Goal: Task Accomplishment & Management: Complete application form

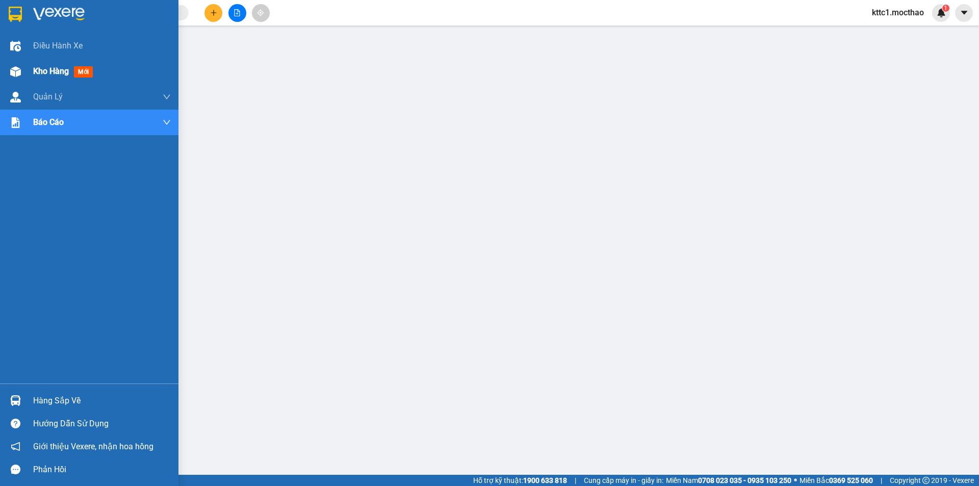
click at [19, 71] on img at bounding box center [15, 71] width 11 height 11
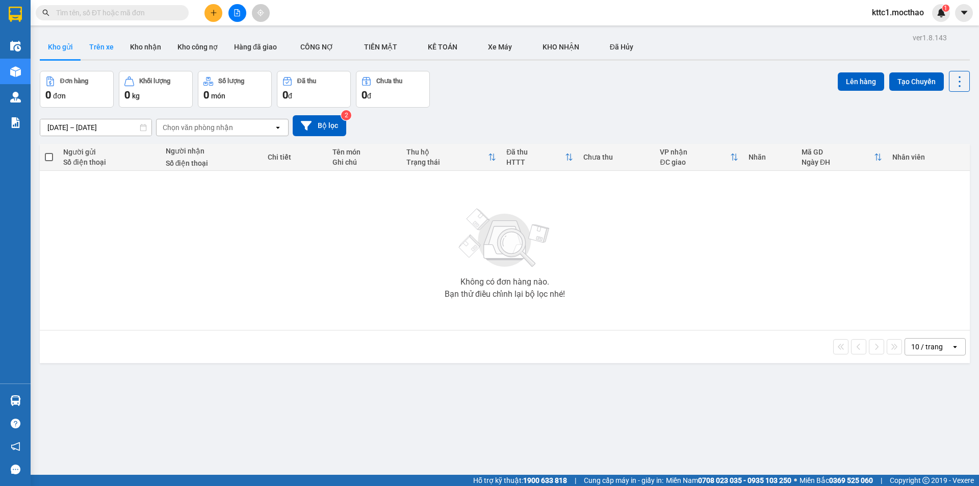
click at [109, 42] on button "Trên xe" at bounding box center [101, 47] width 41 height 24
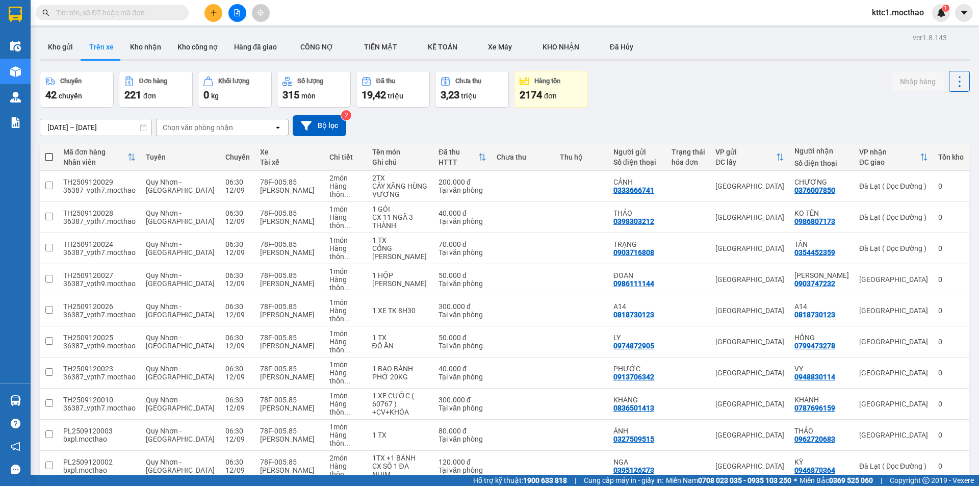
click at [913, 431] on span "100 / trang" at bounding box center [923, 435] width 37 height 10
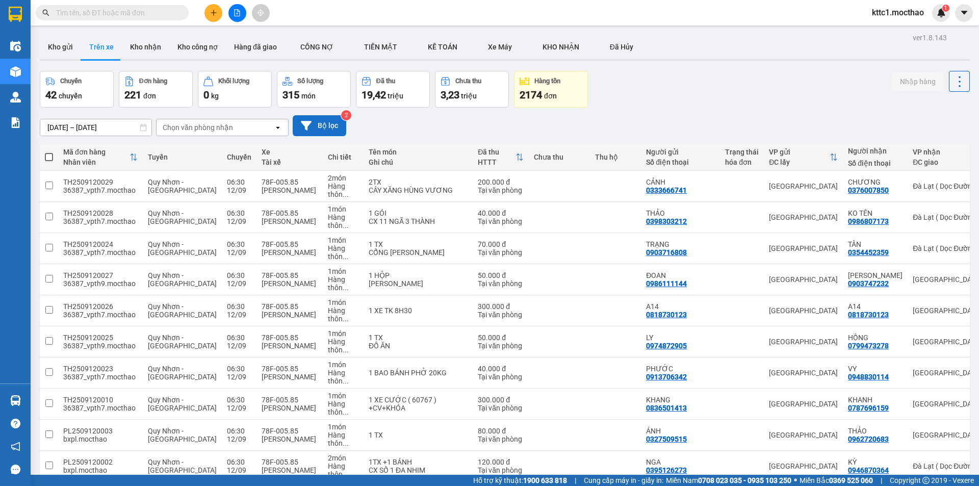
click at [311, 130] on icon at bounding box center [306, 125] width 11 height 11
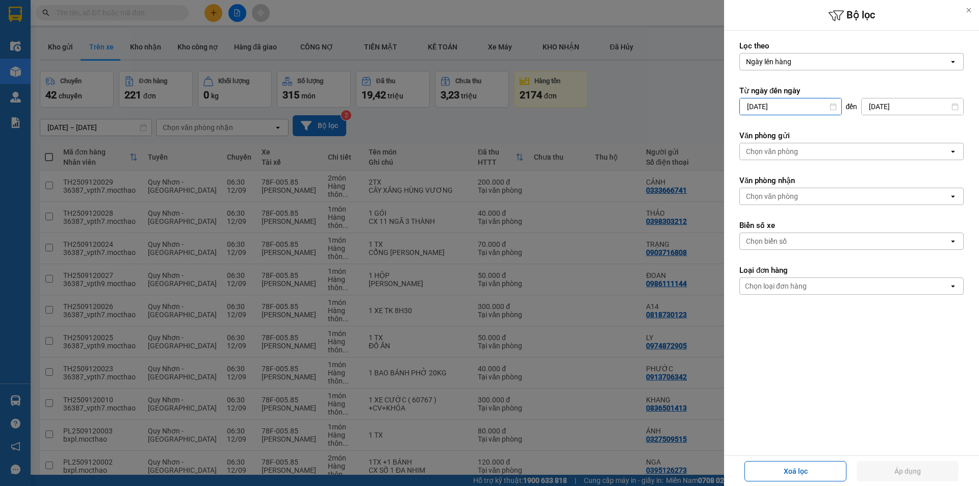
click at [788, 109] on input "[DATE]" at bounding box center [791, 106] width 102 height 16
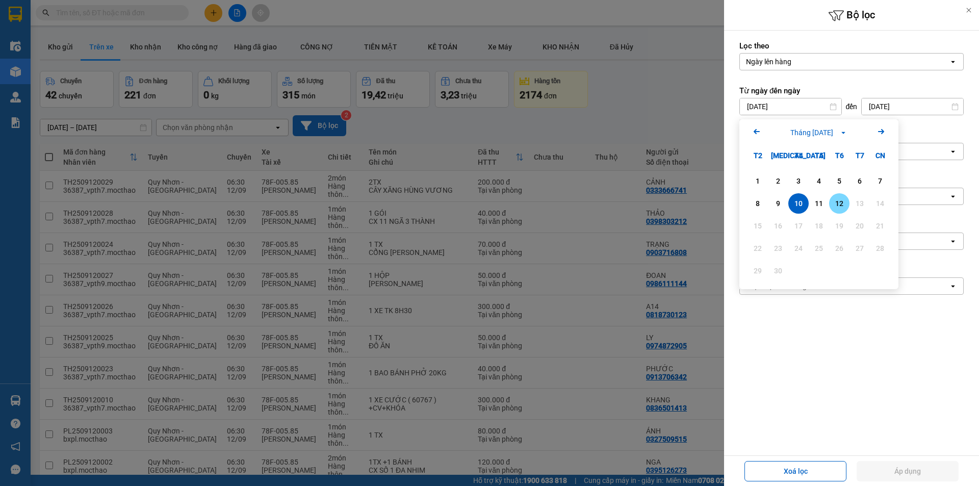
click at [843, 200] on div "12" at bounding box center [839, 203] width 14 height 12
type input "[DATE]"
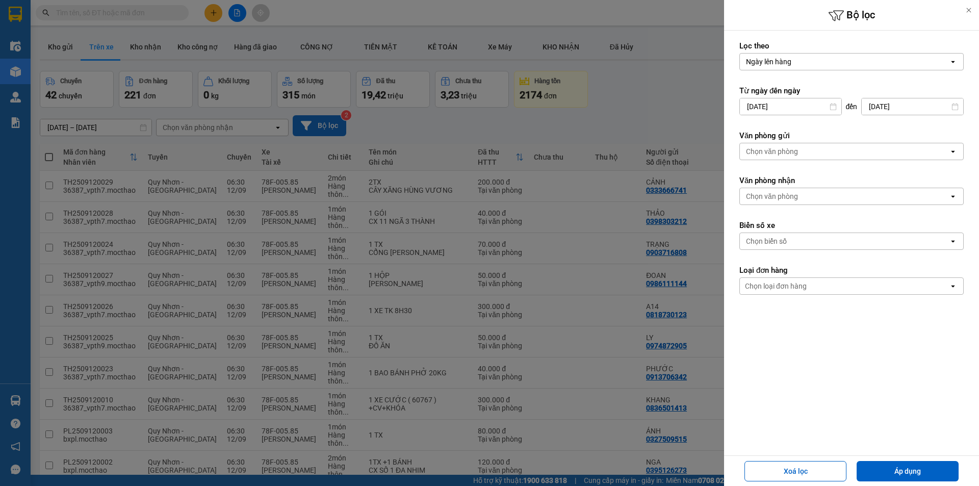
click at [789, 152] on div "Chọn văn phòng" at bounding box center [772, 151] width 52 height 10
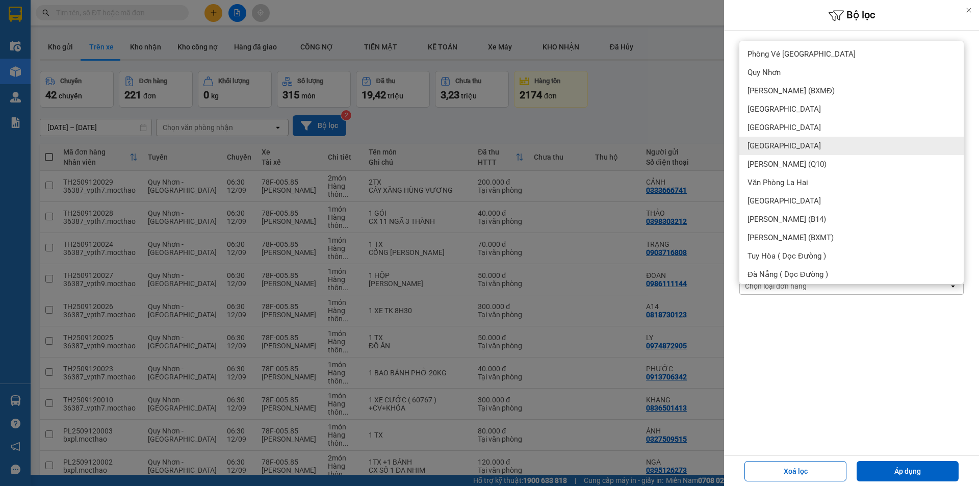
click at [776, 145] on div "[GEOGRAPHIC_DATA]" at bounding box center [852, 146] width 224 height 18
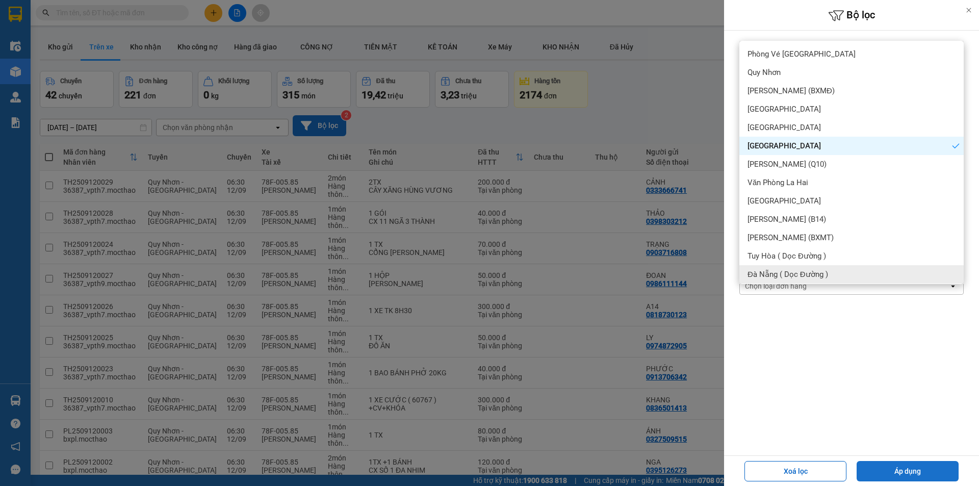
click at [911, 463] on button "Áp dụng" at bounding box center [908, 471] width 102 height 20
type input "[DATE] – [DATE]"
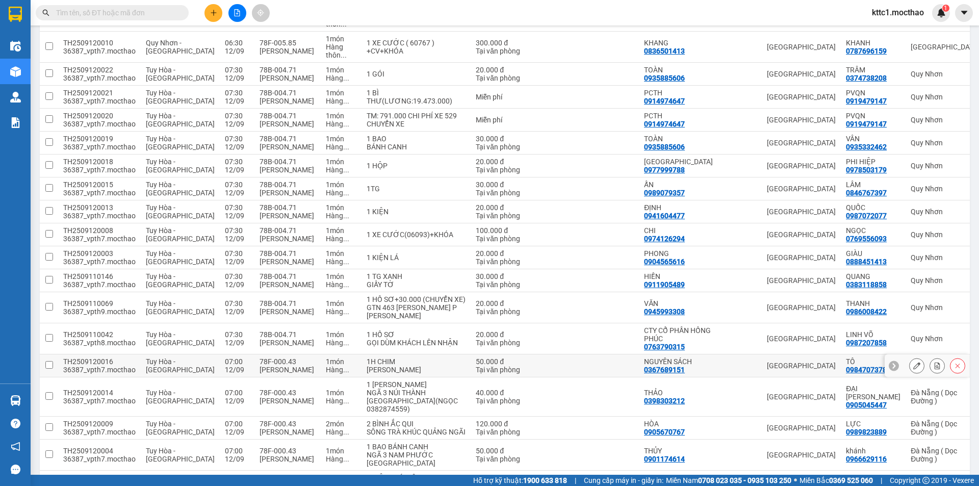
scroll to position [590, 0]
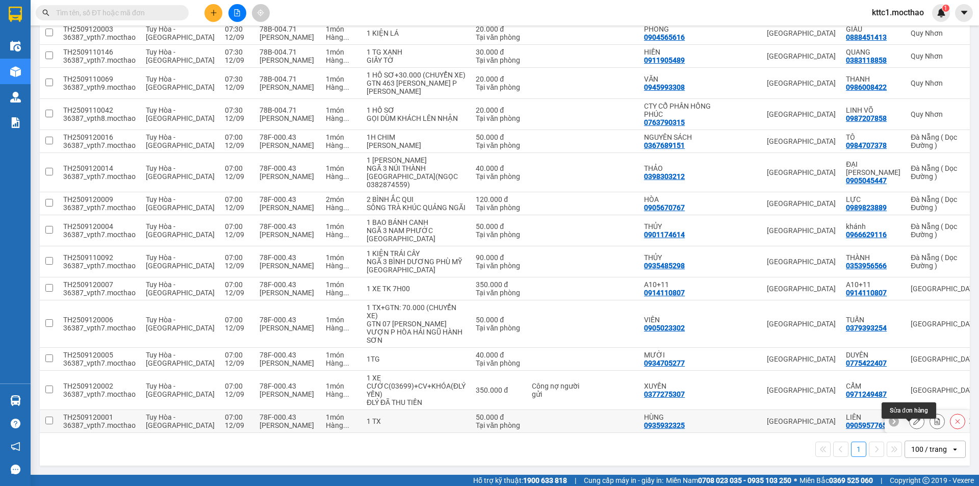
click at [914, 420] on icon at bounding box center [917, 421] width 7 height 7
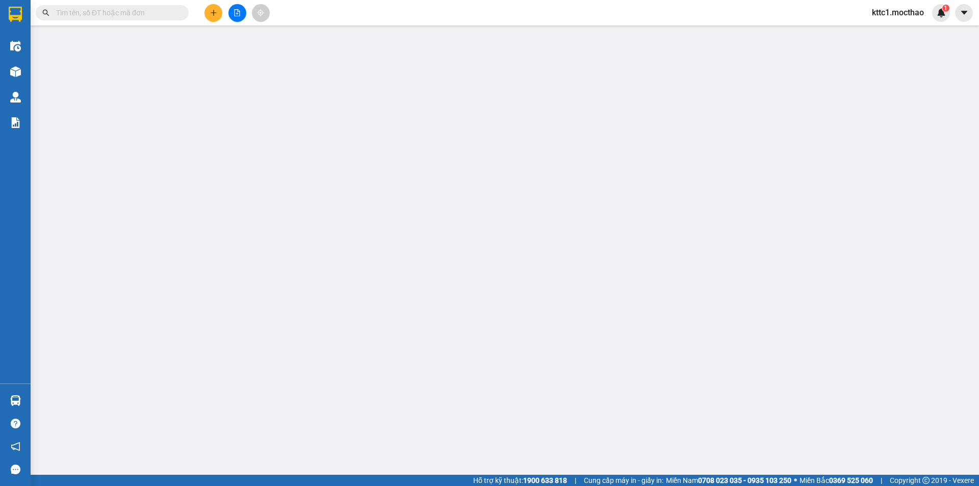
type input "0935932325"
type input "HÙNG"
type input "0905957765"
type input "LIÊN"
type input "1"
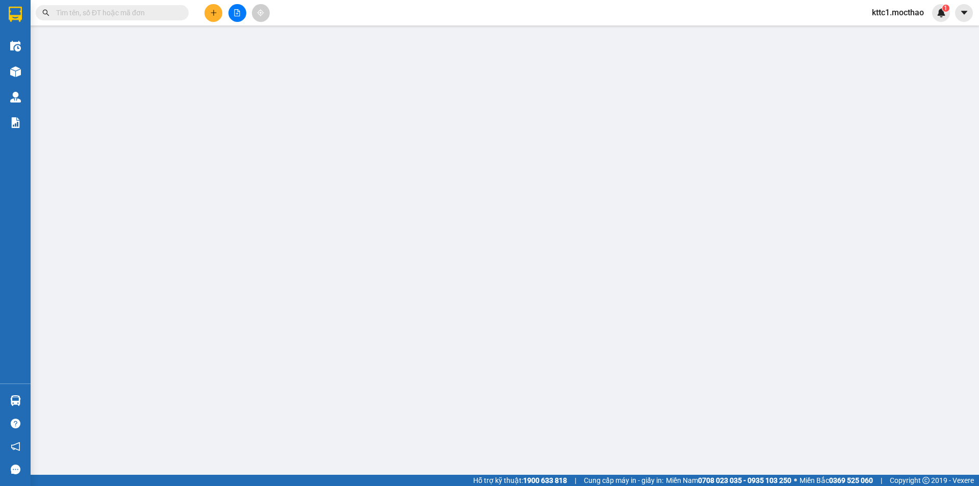
type input "50.000"
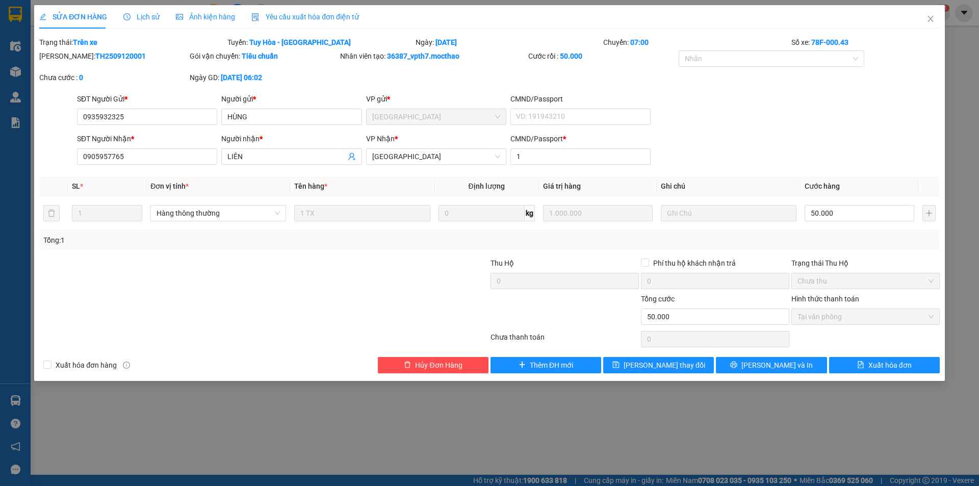
click at [305, 21] on div "Yêu cầu xuất hóa đơn điện tử" at bounding box center [305, 16] width 108 height 11
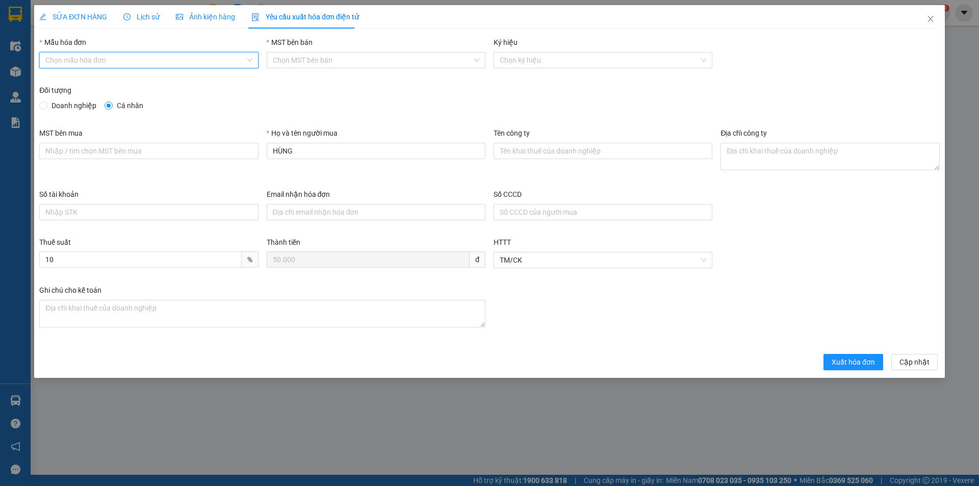
click at [148, 54] on input "Mẫu hóa đơn" at bounding box center [144, 60] width 199 height 15
click at [115, 77] on div "HĐH" at bounding box center [148, 80] width 207 height 11
type input "8"
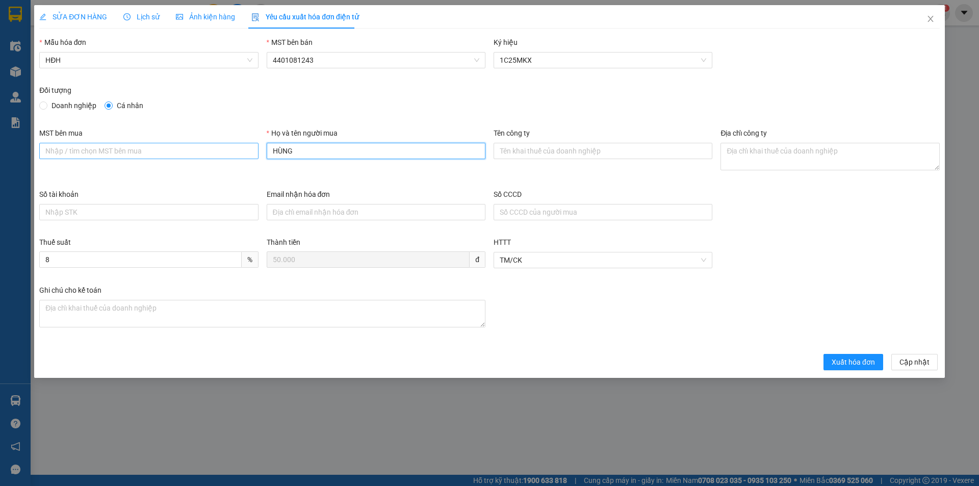
drag, startPoint x: 319, startPoint y: 148, endPoint x: 234, endPoint y: 151, distance: 85.2
click at [234, 151] on div "MST bên mua Họ và tên người mua HÙNG Tên công ty Địa chỉ công ty" at bounding box center [489, 158] width 909 height 61
type input "Người mua không lấy hóa đơn"
click at [854, 361] on span "Xuất hóa đơn" at bounding box center [853, 362] width 43 height 11
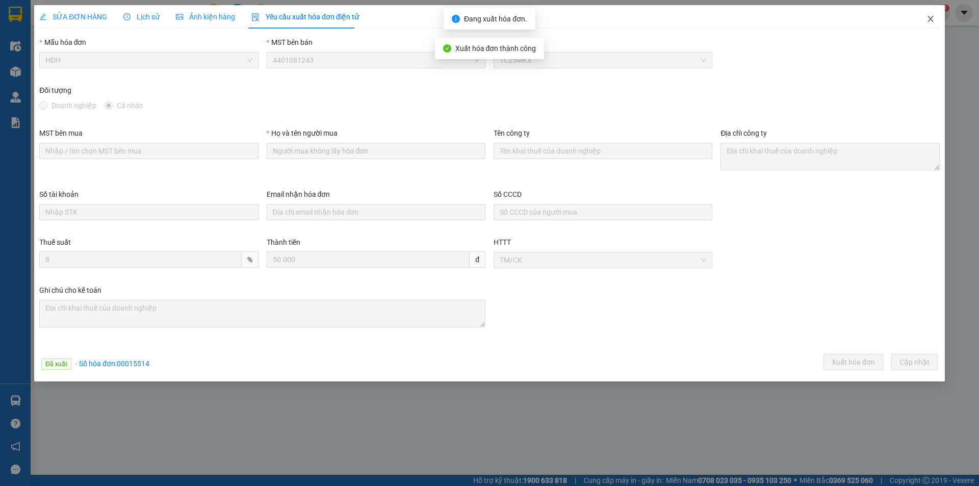
click at [934, 16] on icon "close" at bounding box center [931, 19] width 8 height 8
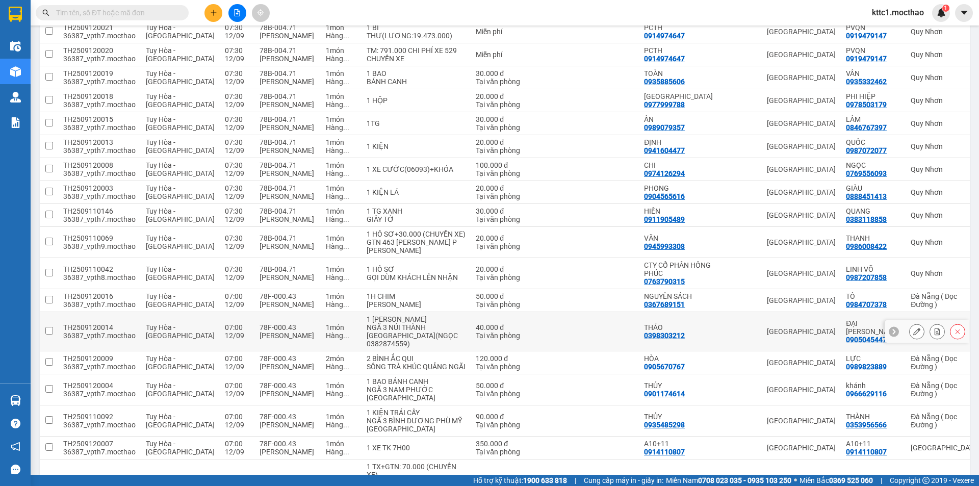
scroll to position [524, 0]
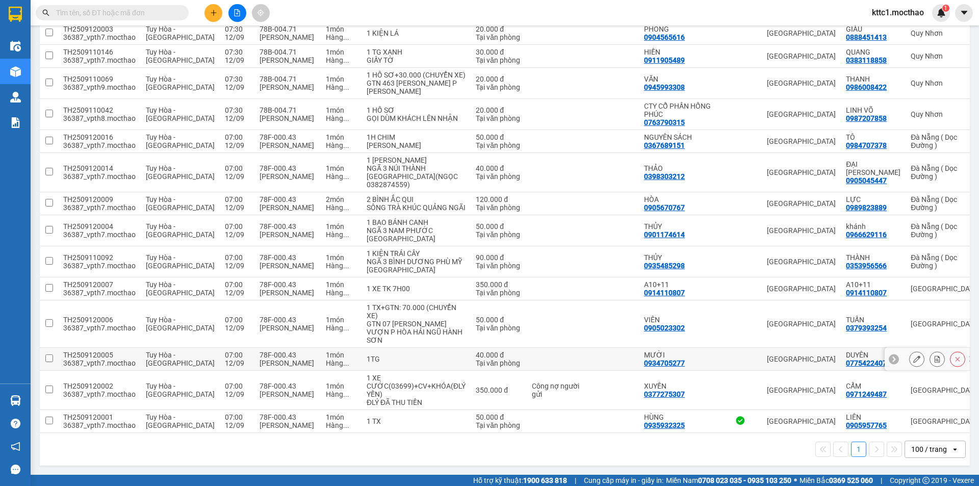
click at [914, 356] on icon at bounding box center [917, 359] width 7 height 7
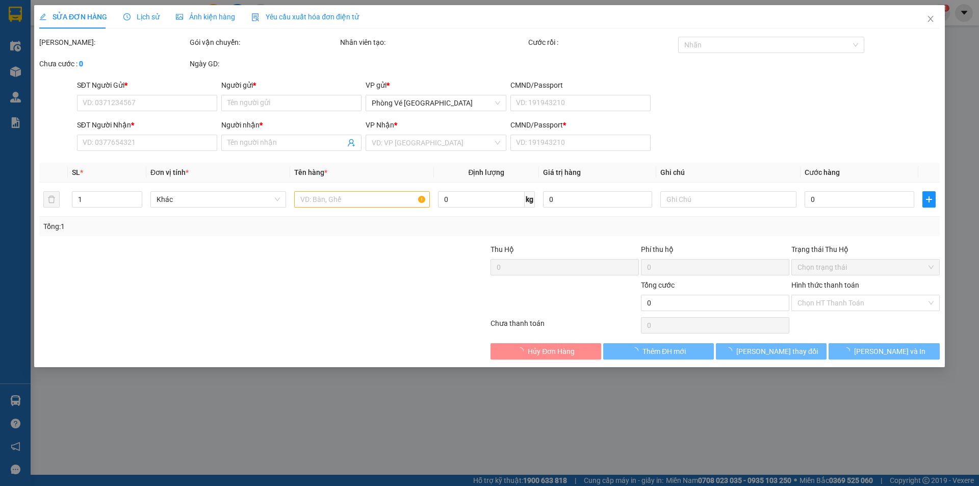
type input "0934705277"
type input "MƯỜI"
type input "0775422407"
type input "DUYÊN"
type input "0"
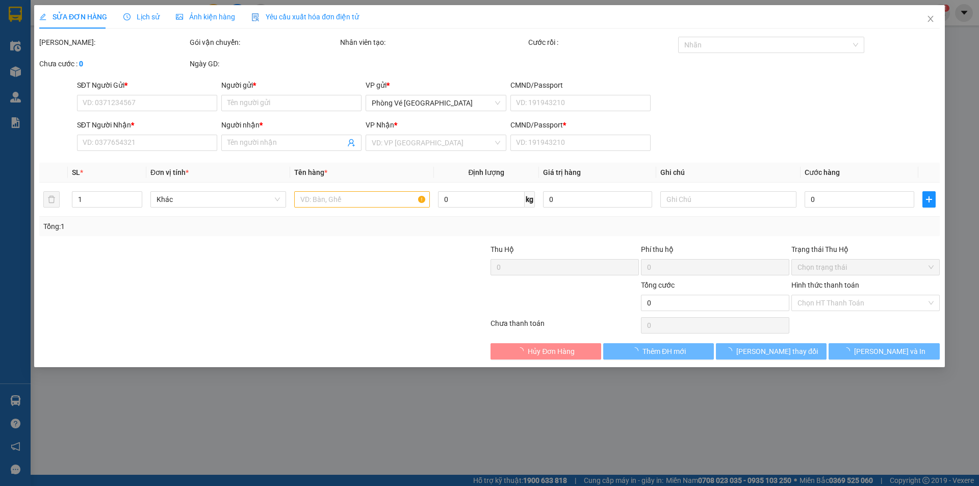
type input "40.000"
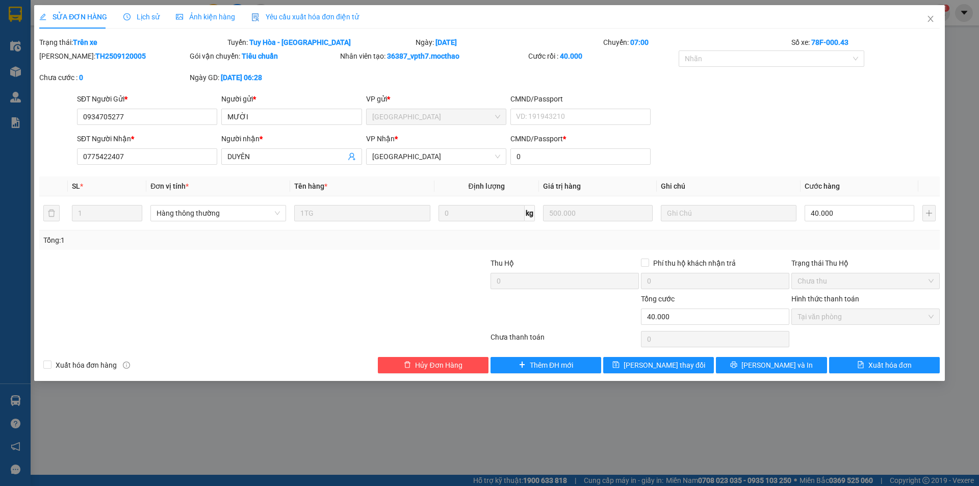
click at [312, 15] on span "Yêu cầu xuất hóa đơn điện tử" at bounding box center [305, 17] width 108 height 8
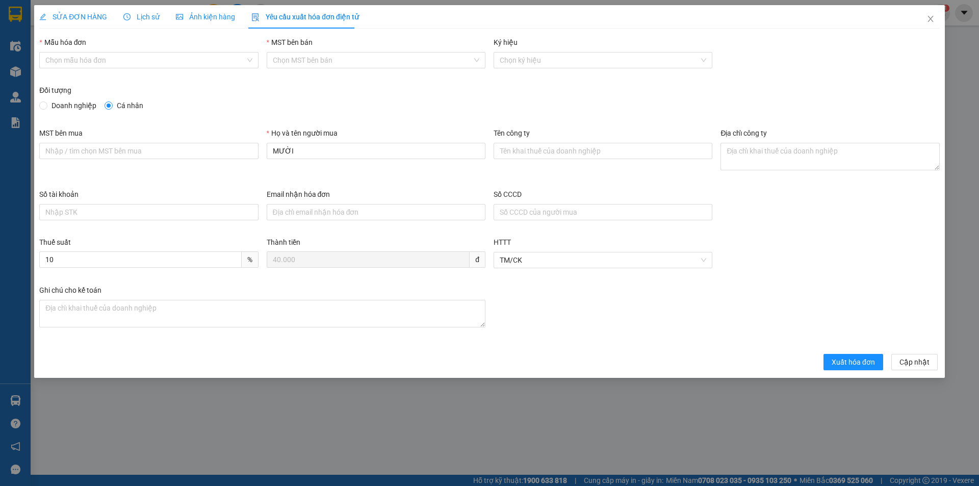
click at [82, 70] on div "Mẫu hóa đơn Chọn mẫu hóa đơn" at bounding box center [148, 55] width 219 height 36
click at [84, 64] on input "Mẫu hóa đơn" at bounding box center [144, 60] width 199 height 15
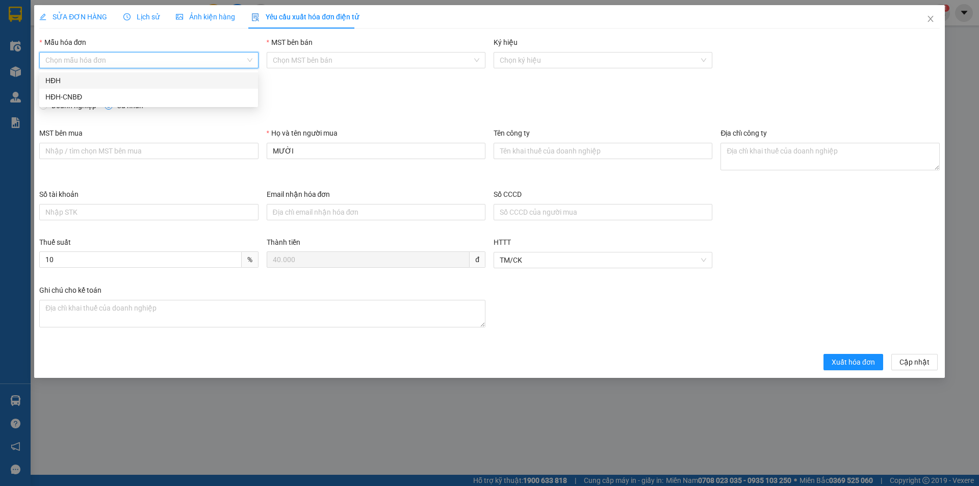
click at [75, 80] on div "HĐH" at bounding box center [148, 80] width 207 height 11
type input "8"
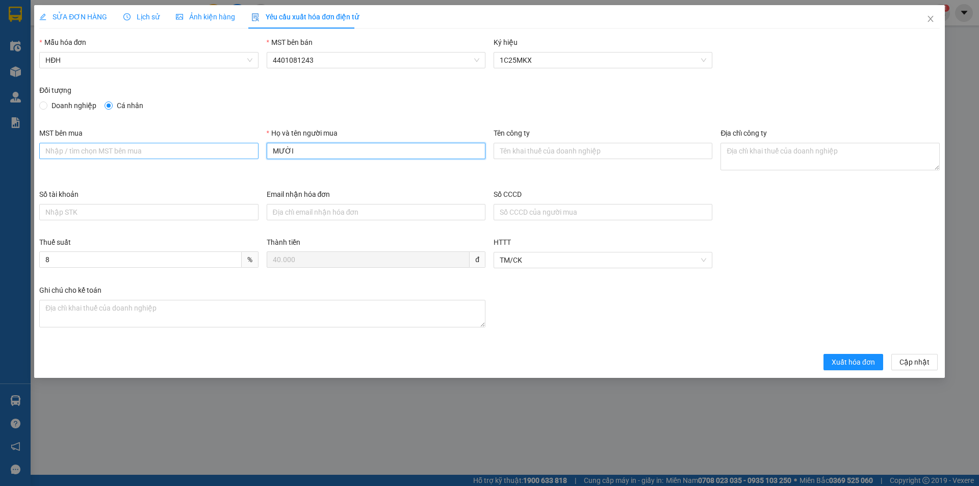
drag, startPoint x: 312, startPoint y: 148, endPoint x: 248, endPoint y: 155, distance: 64.1
click at [248, 155] on div "MST bên mua Họ và tên người mua MƯỜI Tên công ty Địa chỉ công ty" at bounding box center [489, 158] width 909 height 61
type input "Người mua không lấy hóa đơn"
click at [856, 365] on span "Xuất hóa đơn" at bounding box center [853, 362] width 43 height 11
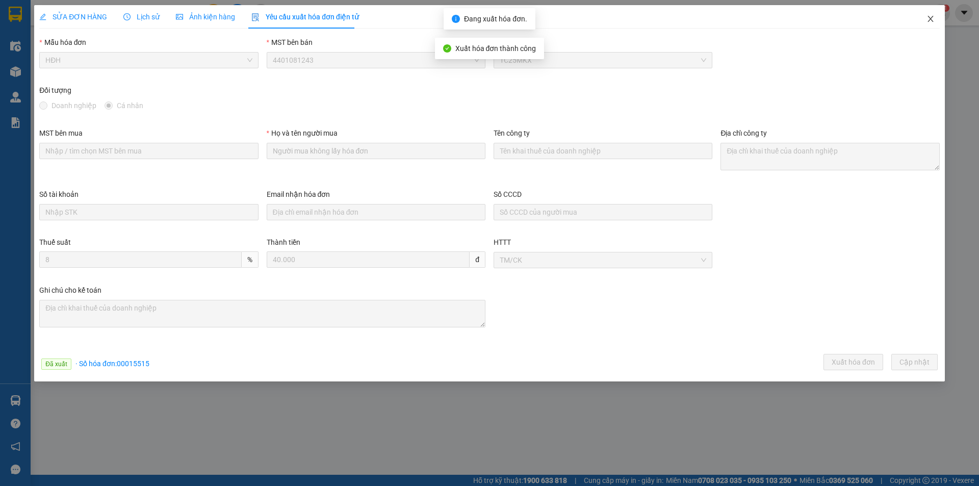
click at [931, 18] on icon "close" at bounding box center [931, 19] width 6 height 6
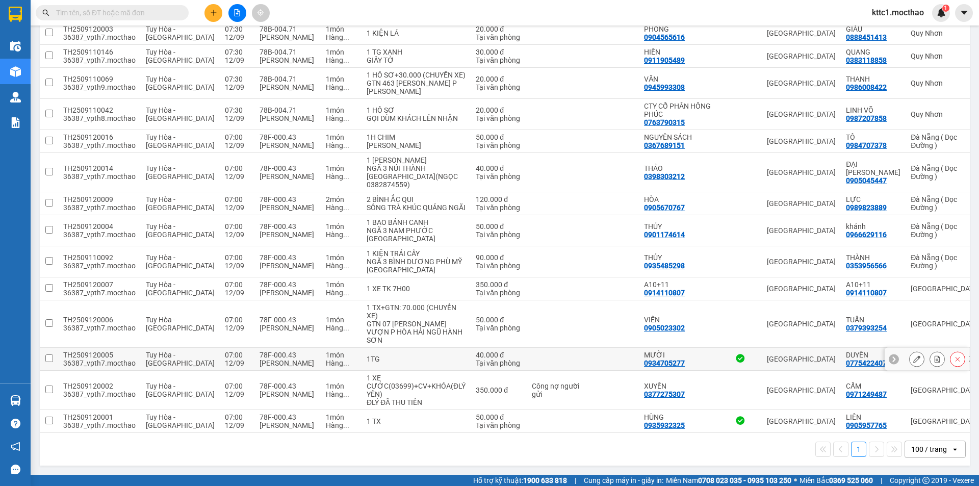
scroll to position [524, 0]
click at [914, 325] on icon at bounding box center [917, 323] width 7 height 7
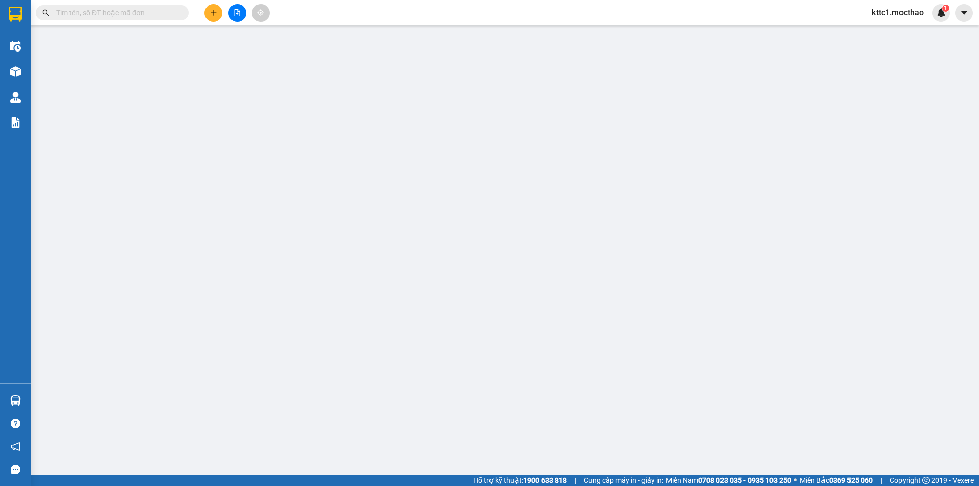
type input "0905023302"
type input "VIÊN"
type input "0379393254"
type input "TUẤN"
type input "1"
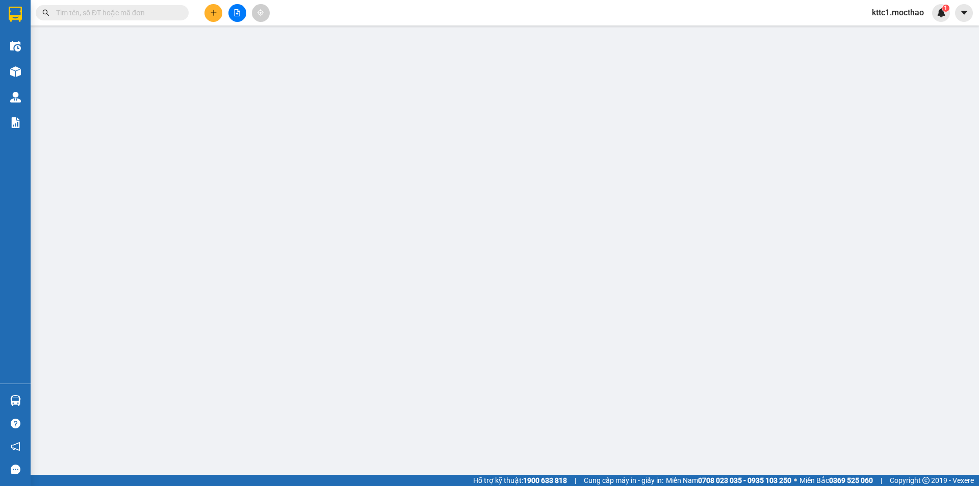
type input "50.000"
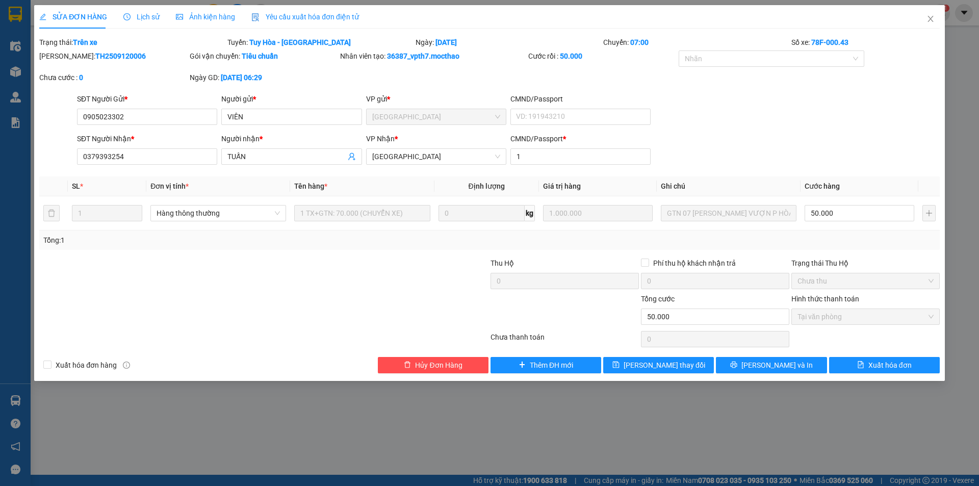
click at [279, 17] on span "Yêu cầu xuất hóa đơn điện tử" at bounding box center [305, 17] width 108 height 8
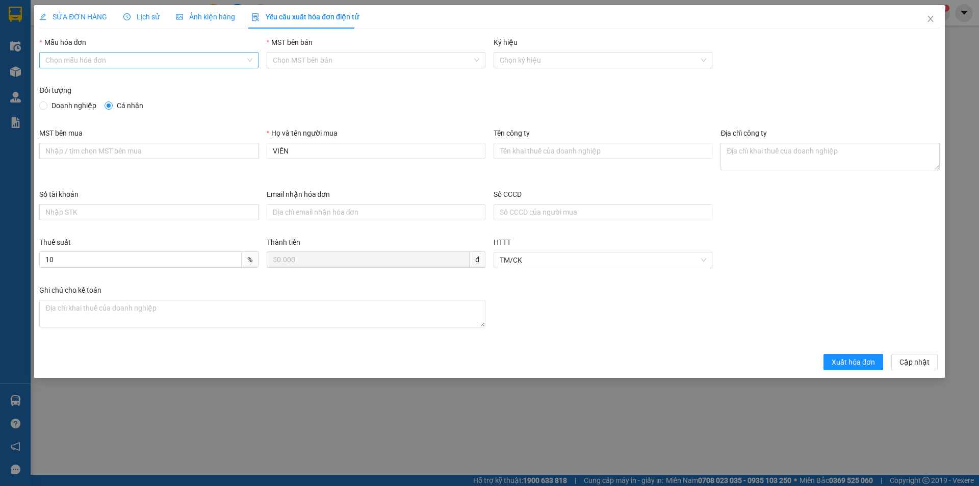
click at [156, 60] on input "Mẫu hóa đơn" at bounding box center [144, 60] width 199 height 15
click at [90, 83] on div "HĐH" at bounding box center [148, 80] width 207 height 11
type input "8"
drag, startPoint x: 307, startPoint y: 156, endPoint x: 247, endPoint y: 162, distance: 60.5
click at [247, 162] on div "MST bên mua Họ và tên người mua VIÊN Tên công ty Địa chỉ công ty" at bounding box center [489, 158] width 909 height 61
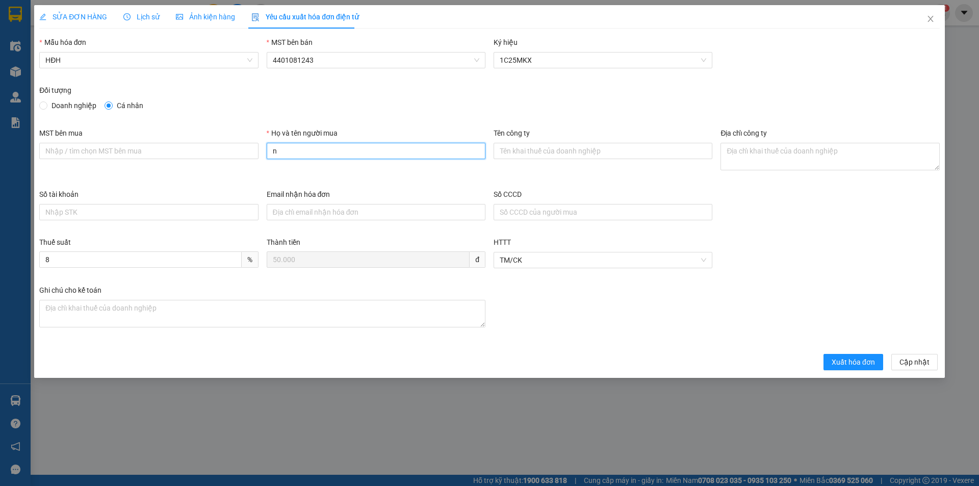
type input "Người mua không lấy hóa đơn"
click at [850, 358] on span "Xuất hóa đơn" at bounding box center [853, 362] width 43 height 11
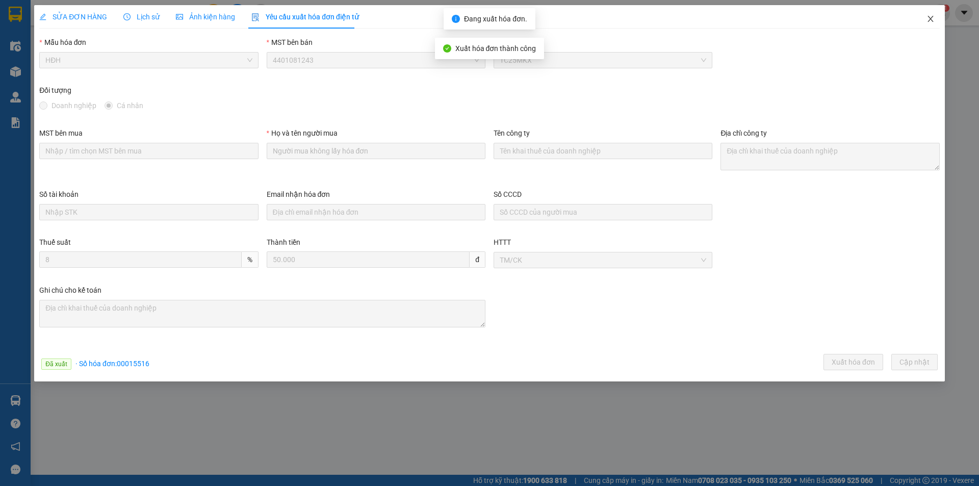
click at [933, 18] on icon "close" at bounding box center [931, 19] width 8 height 8
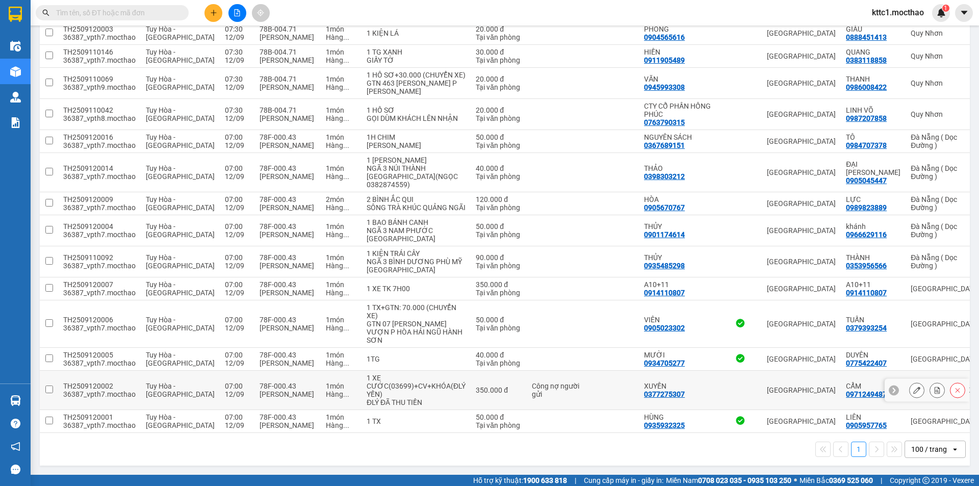
scroll to position [524, 0]
click at [914, 292] on icon at bounding box center [917, 288] width 7 height 7
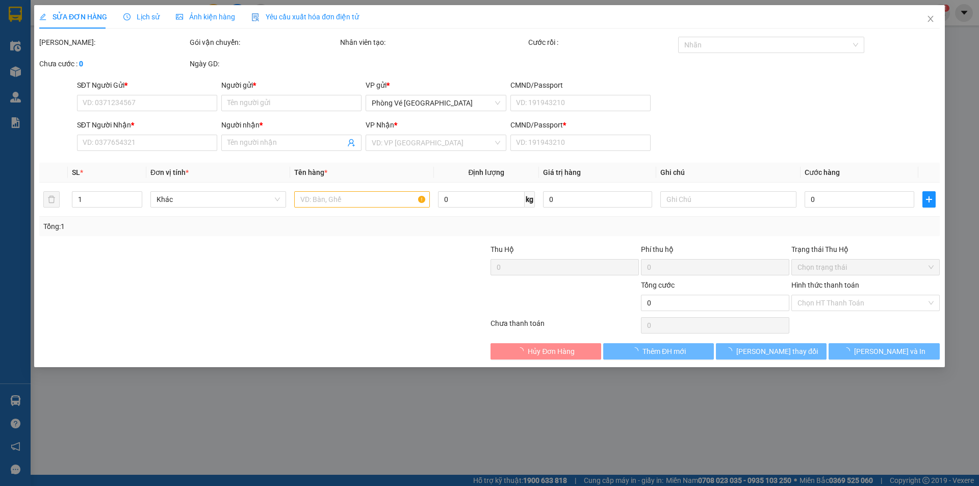
type input "0914110807"
type input "A10+11"
type input "0914110807"
type input "A10+11"
type input "1"
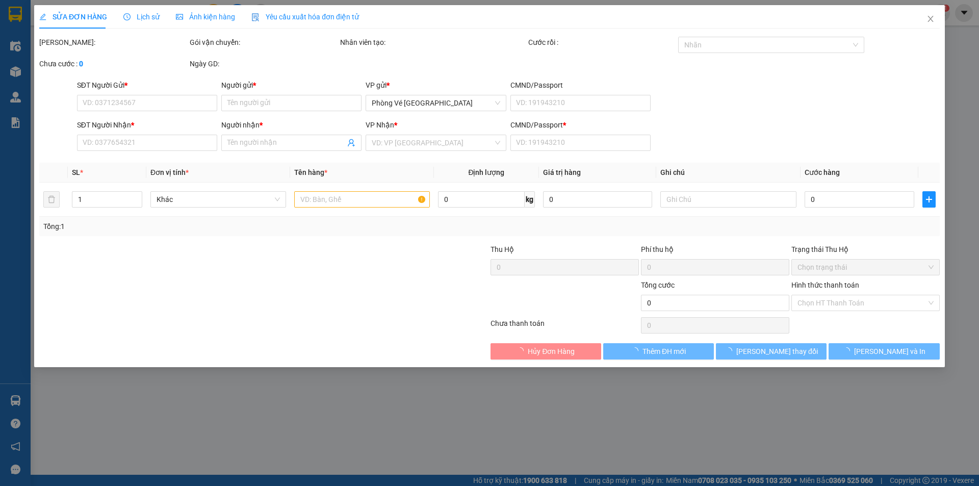
type input "350.000"
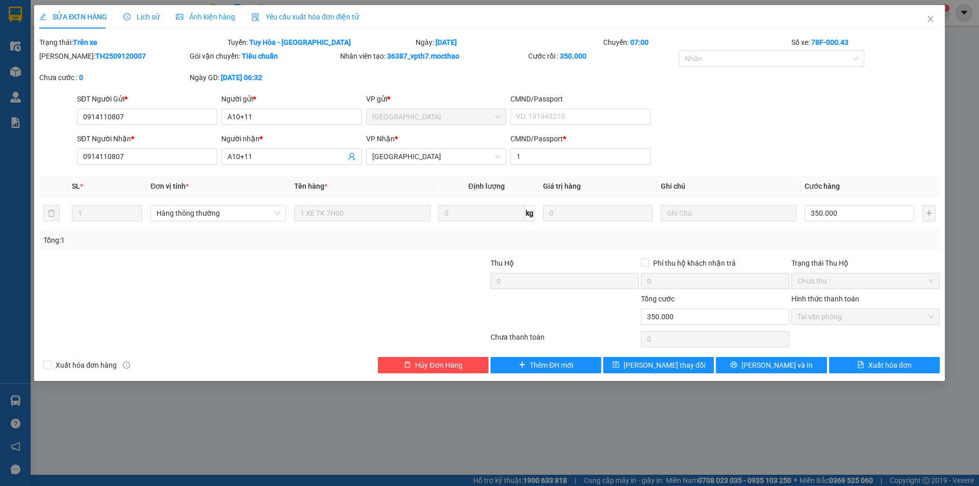
click at [264, 11] on div "Yêu cầu xuất hóa đơn điện tử" at bounding box center [305, 16] width 108 height 11
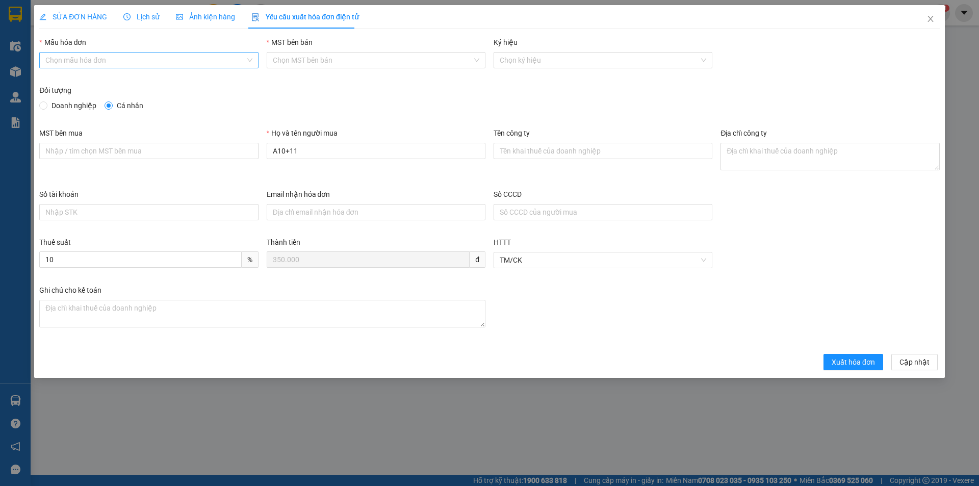
click at [153, 58] on input "Mẫu hóa đơn" at bounding box center [144, 60] width 199 height 15
click at [125, 79] on div "HĐH" at bounding box center [148, 80] width 207 height 11
type input "8"
drag, startPoint x: 307, startPoint y: 150, endPoint x: 222, endPoint y: 162, distance: 85.1
click at [223, 163] on div "MST bên mua Họ và tên người mua A10+11 Tên công ty Địa chỉ công ty" at bounding box center [489, 158] width 909 height 61
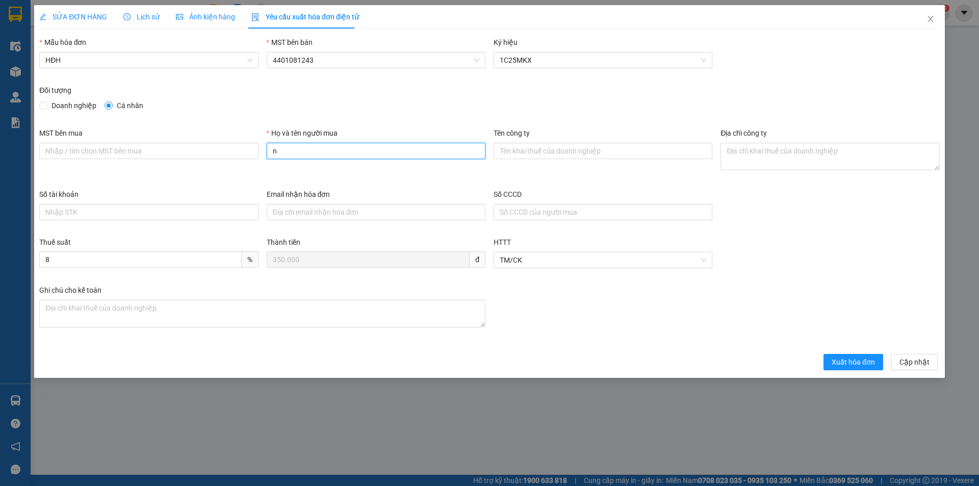
type input "Người mua không lấy hóa đơn"
click at [853, 362] on span "Xuất hóa đơn" at bounding box center [853, 362] width 43 height 11
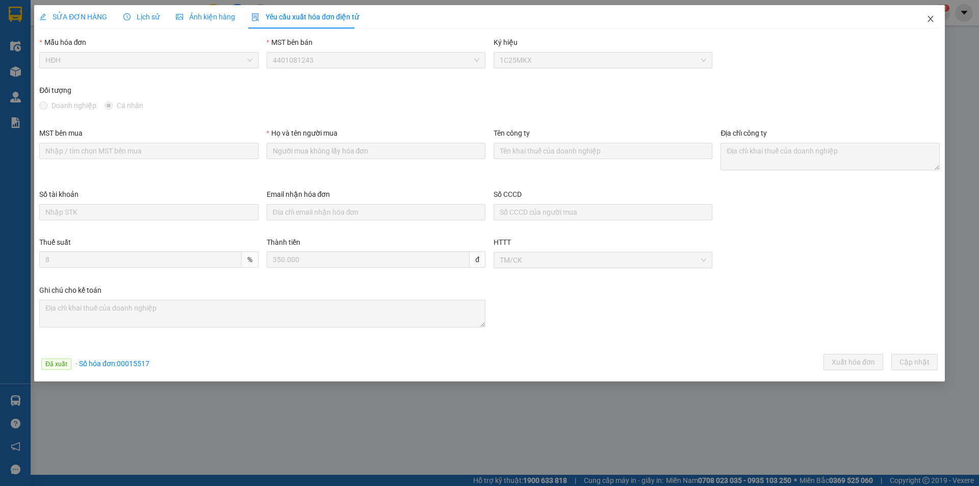
click at [928, 19] on icon "close" at bounding box center [931, 19] width 8 height 8
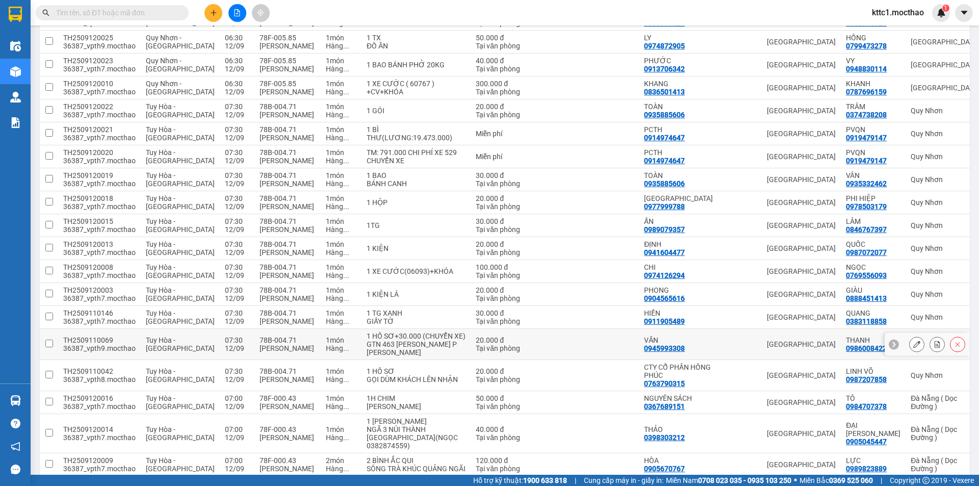
scroll to position [510, 0]
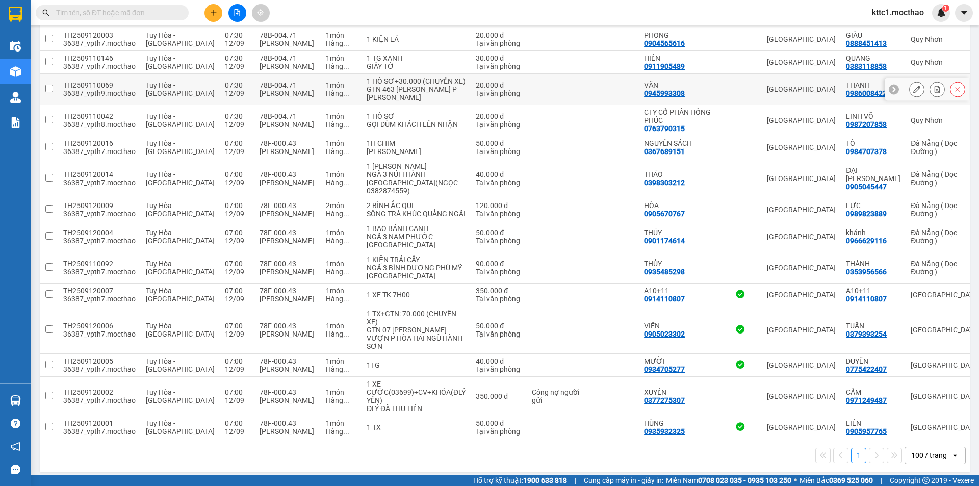
click at [914, 91] on icon at bounding box center [917, 89] width 7 height 7
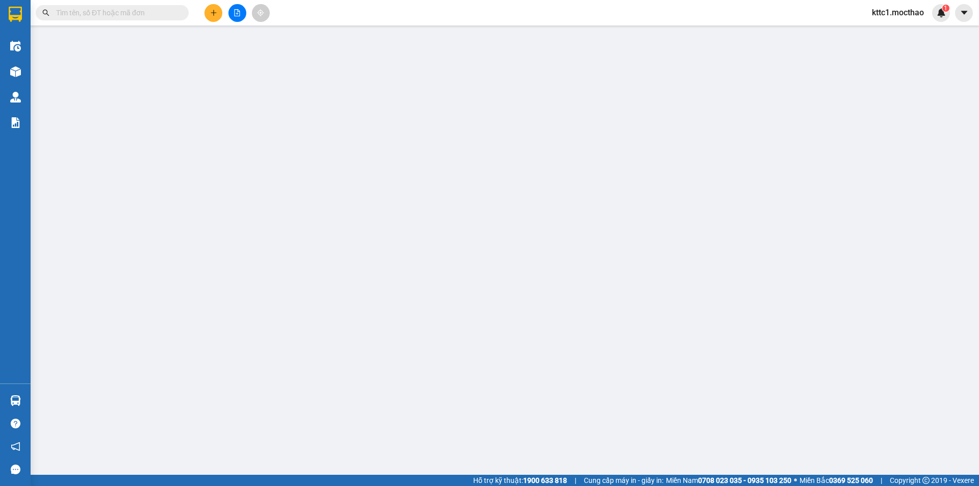
type input "0945993308"
type input "VĂN"
type input "0986008422"
type input "THANH"
type input "1"
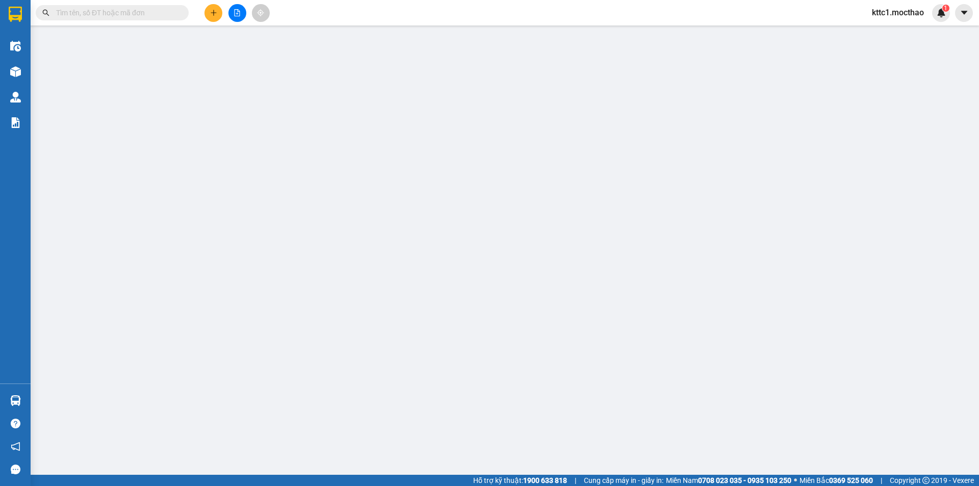
type input "20.000"
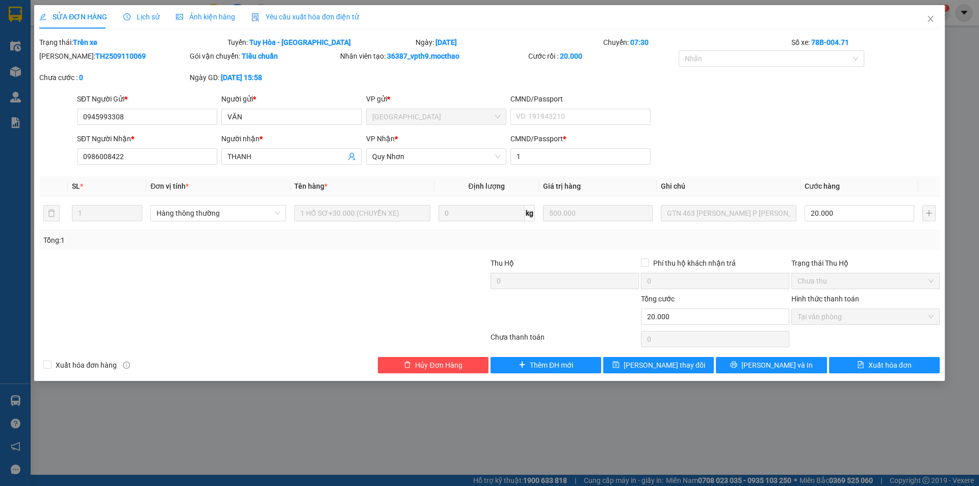
click at [339, 18] on span "Yêu cầu xuất hóa đơn điện tử" at bounding box center [305, 17] width 108 height 8
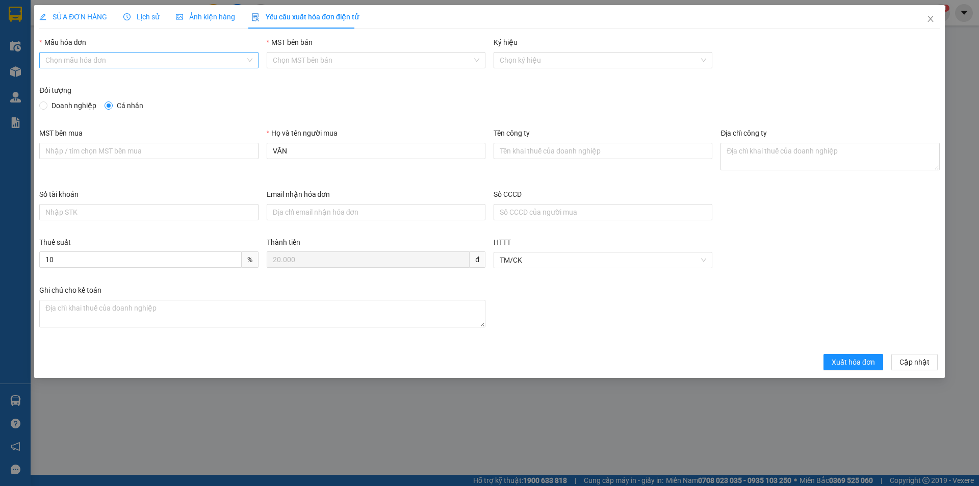
click at [120, 66] on input "Mẫu hóa đơn" at bounding box center [144, 60] width 199 height 15
click at [96, 84] on div "HĐH" at bounding box center [148, 80] width 207 height 11
type input "8"
drag, startPoint x: 311, startPoint y: 155, endPoint x: 263, endPoint y: 151, distance: 48.1
click at [263, 151] on div "Họ và tên người mua VĂN" at bounding box center [376, 158] width 227 height 61
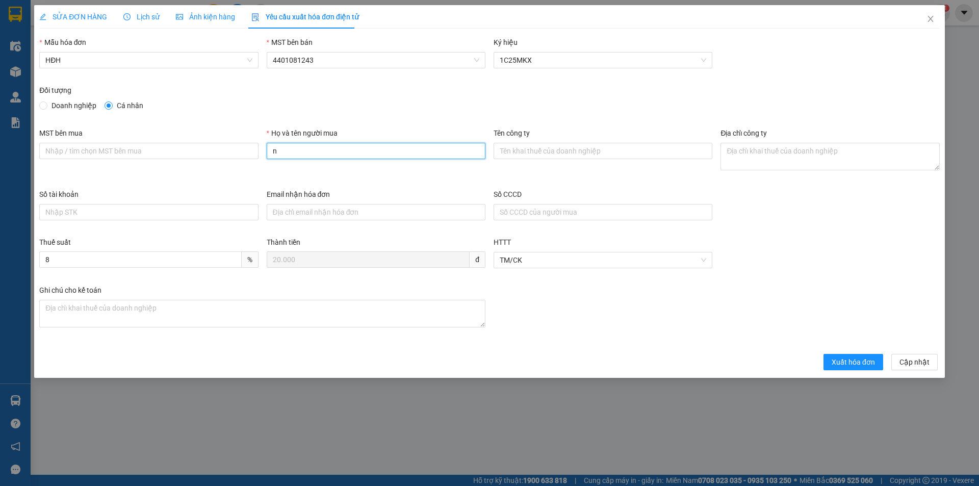
type input "Người mua không lấy hóa đơn"
click at [852, 360] on span "Xuất hóa đơn" at bounding box center [853, 362] width 43 height 11
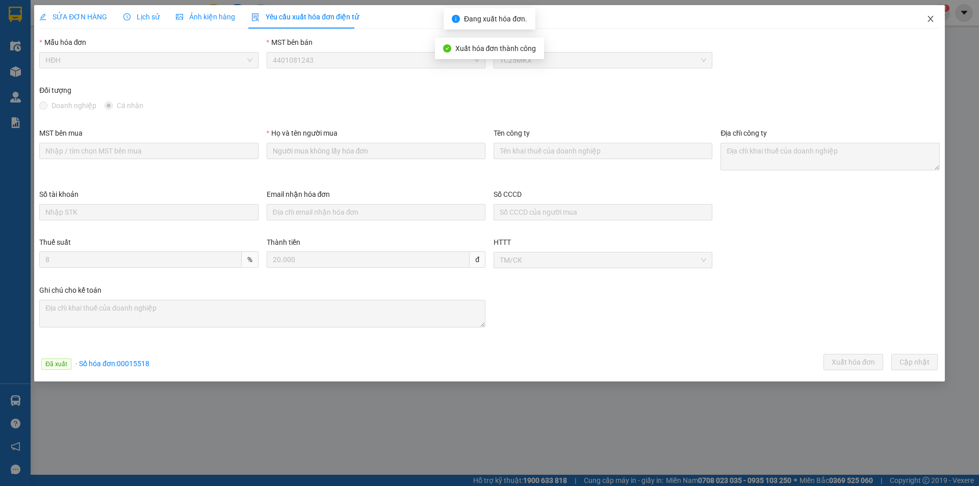
click at [931, 20] on icon "close" at bounding box center [931, 19] width 6 height 6
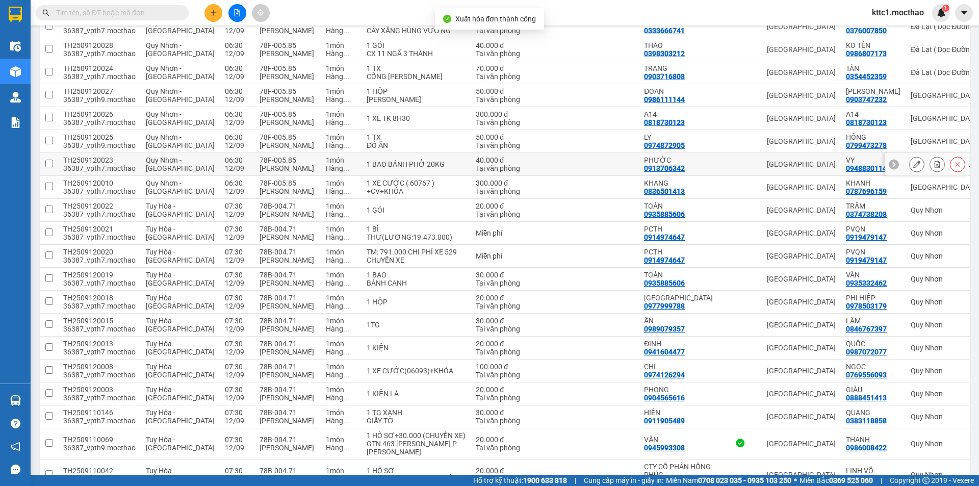
scroll to position [357, 0]
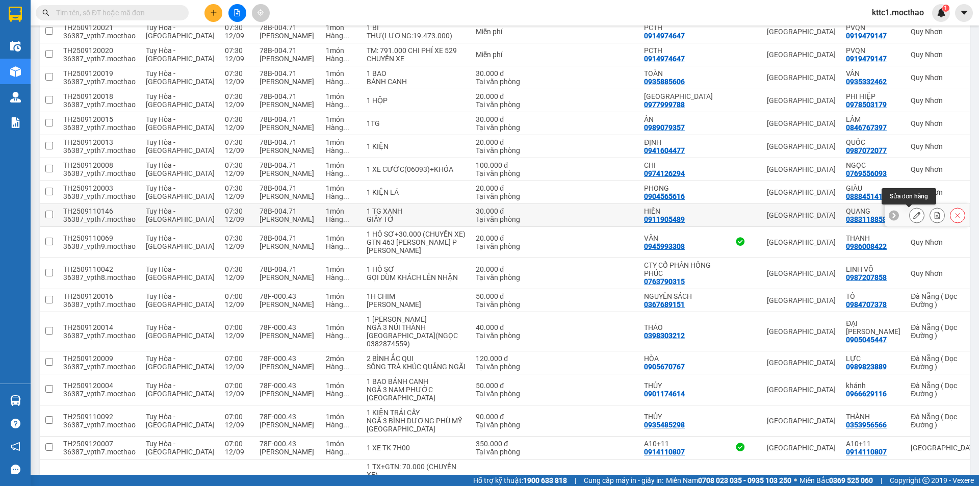
click at [914, 218] on icon at bounding box center [917, 215] width 7 height 7
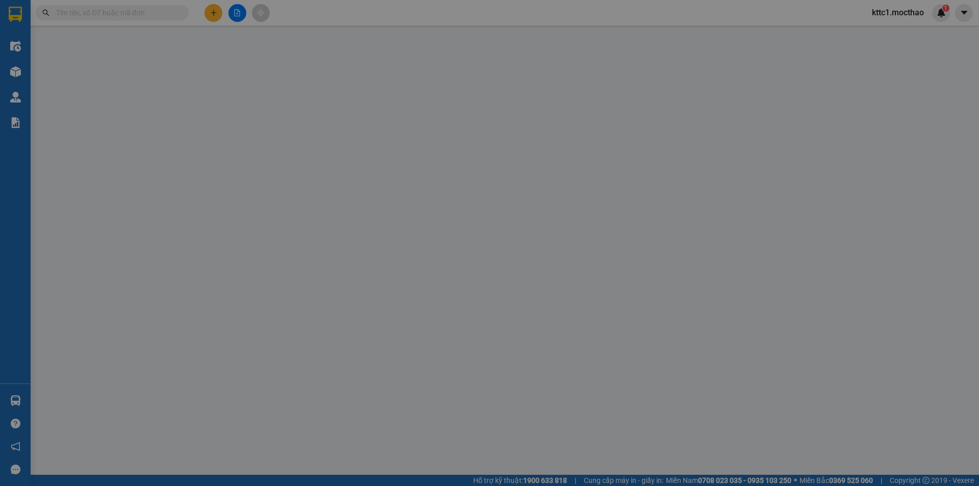
type input "0911905489"
type input "HIỀN"
type input "0383118858"
type input "QUANG"
type input "1"
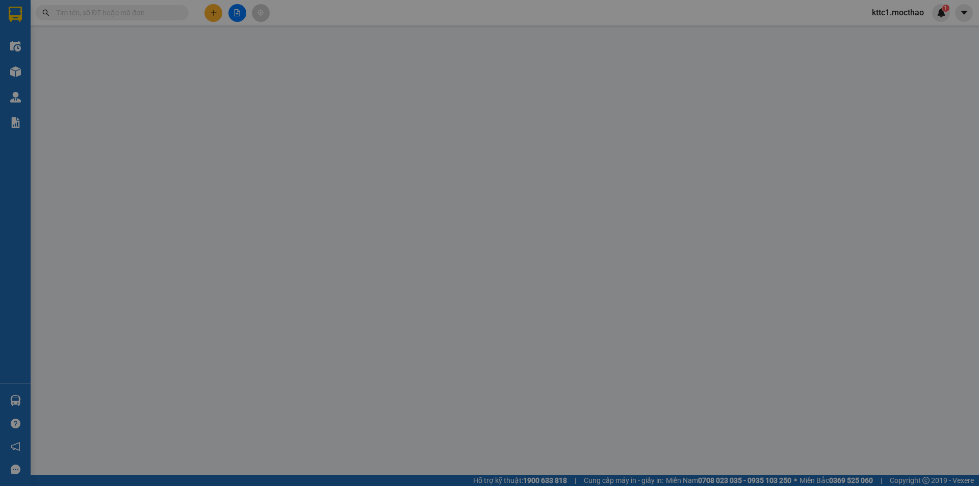
type input "30.000"
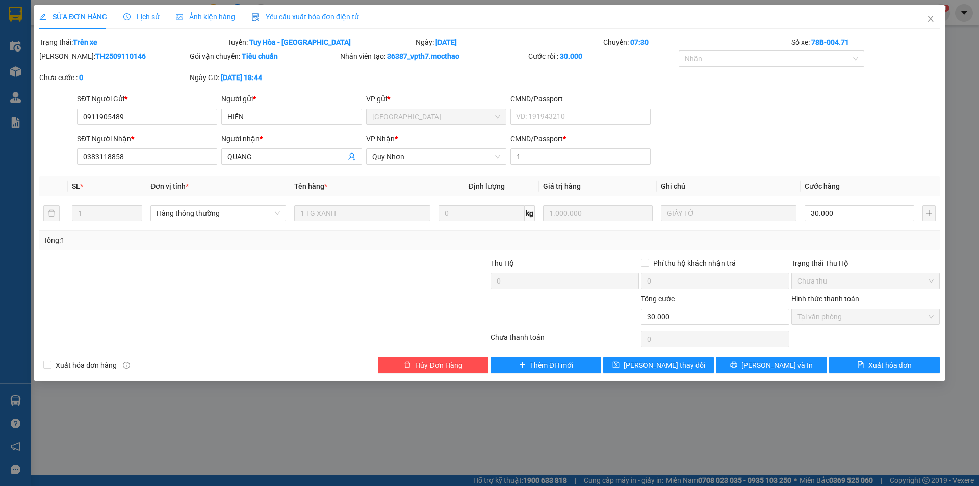
click at [277, 14] on span "Yêu cầu xuất hóa đơn điện tử" at bounding box center [305, 17] width 108 height 8
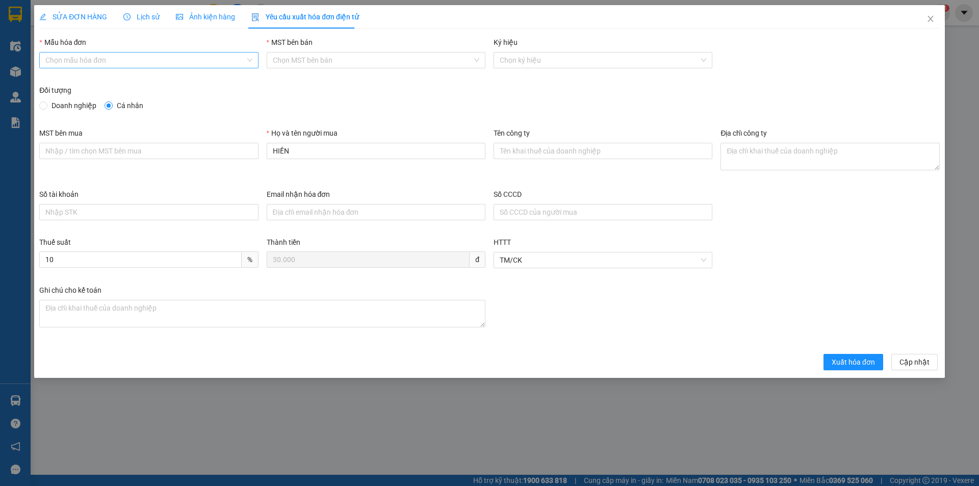
click at [111, 57] on input "Mẫu hóa đơn" at bounding box center [144, 60] width 199 height 15
click at [87, 77] on div "HĐH" at bounding box center [148, 80] width 207 height 11
type input "8"
drag, startPoint x: 304, startPoint y: 145, endPoint x: 239, endPoint y: 158, distance: 65.5
click at [239, 158] on div "MST bên mua Họ và tên người mua HIỀN Tên công ty Địa chỉ công ty" at bounding box center [489, 158] width 909 height 61
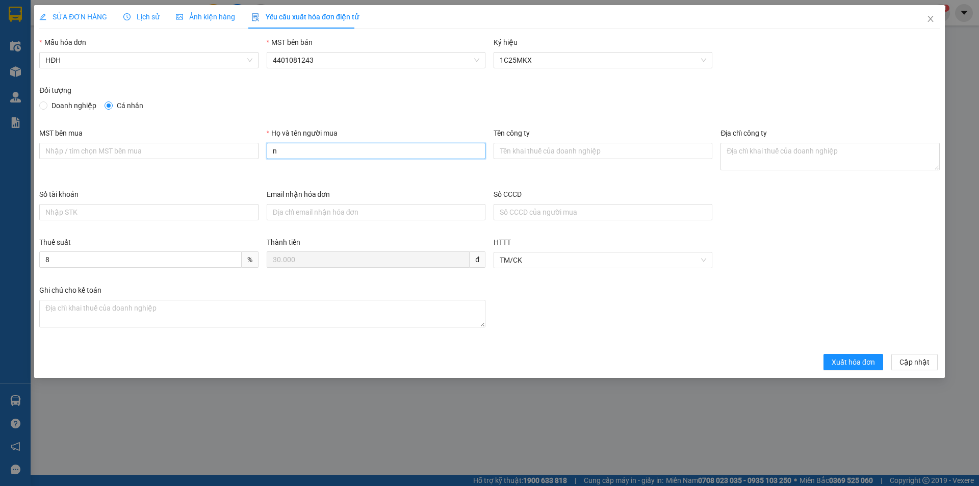
type input "Người mua không lấy hóa đơn"
click at [853, 360] on span "Xuất hóa đơn" at bounding box center [853, 362] width 43 height 11
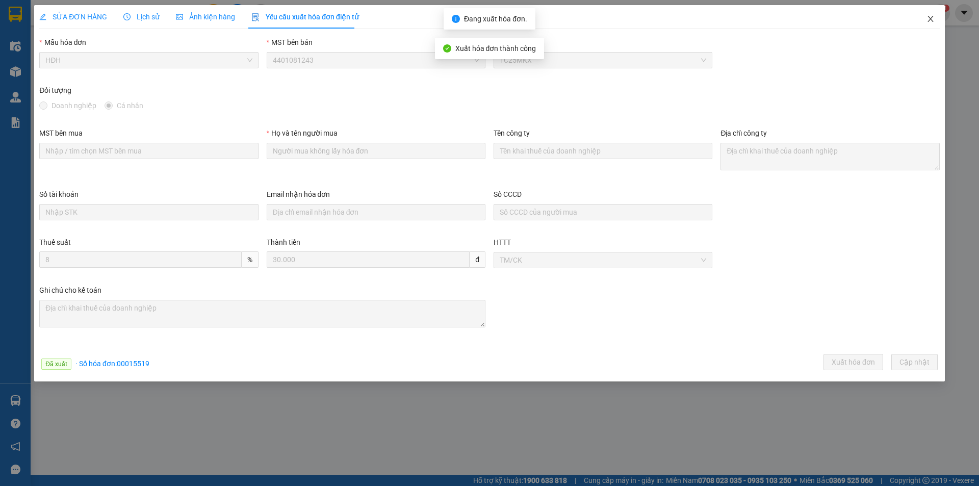
click at [928, 19] on icon "close" at bounding box center [931, 19] width 8 height 8
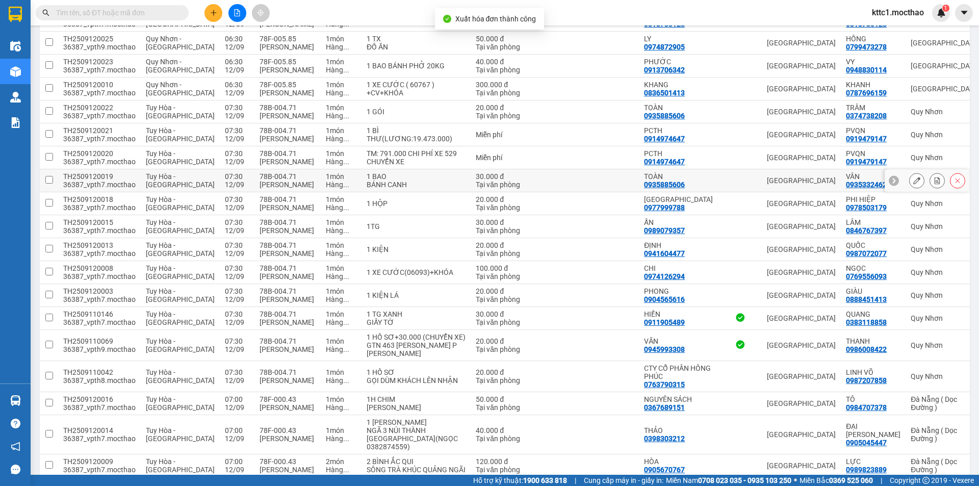
scroll to position [255, 0]
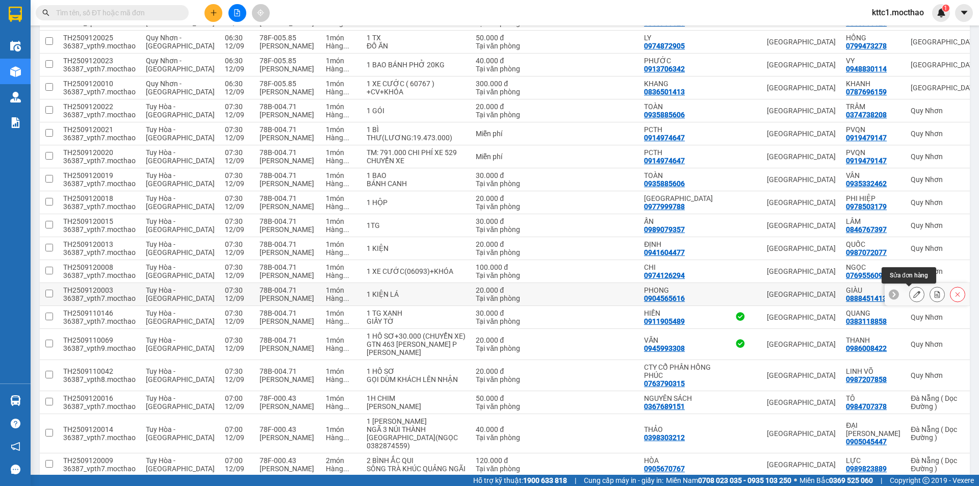
click at [914, 295] on icon at bounding box center [917, 294] width 7 height 7
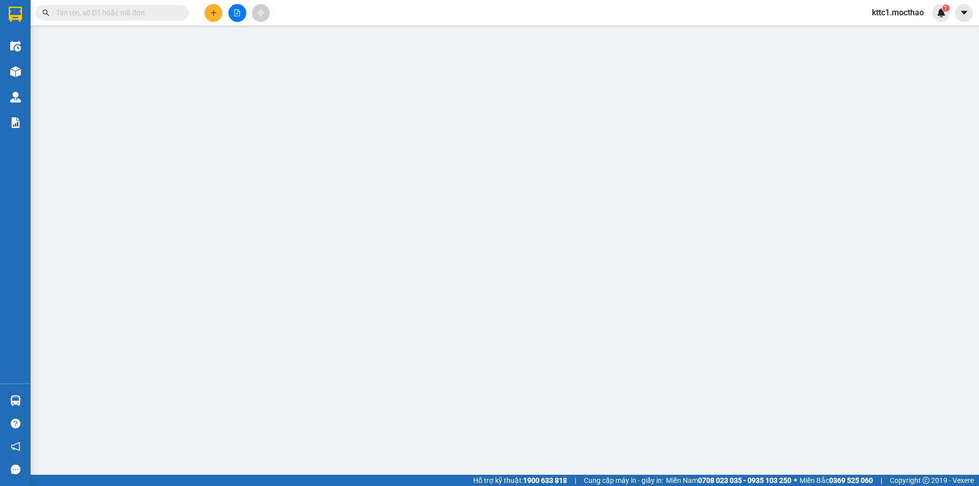
type input "0904565616"
type input "PHONG"
type input "0888451413"
type input "GIÀU"
type input "1"
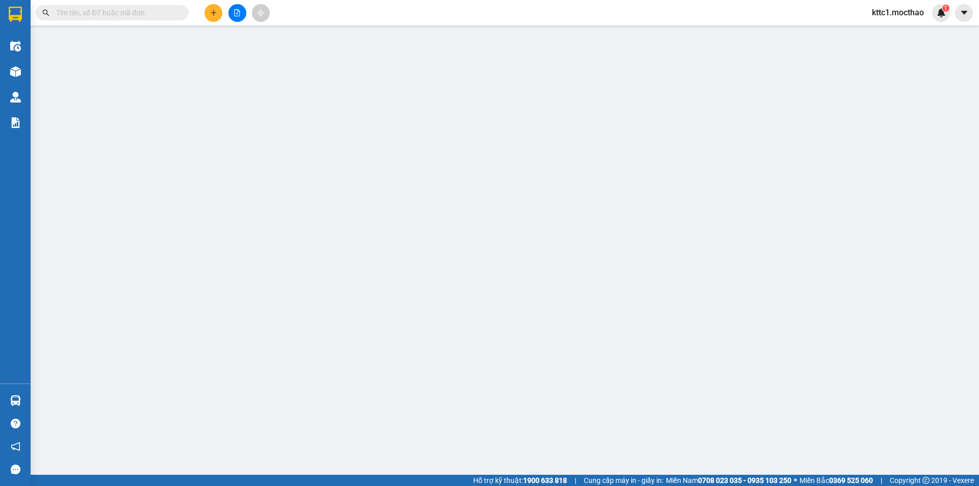
type input "20.000"
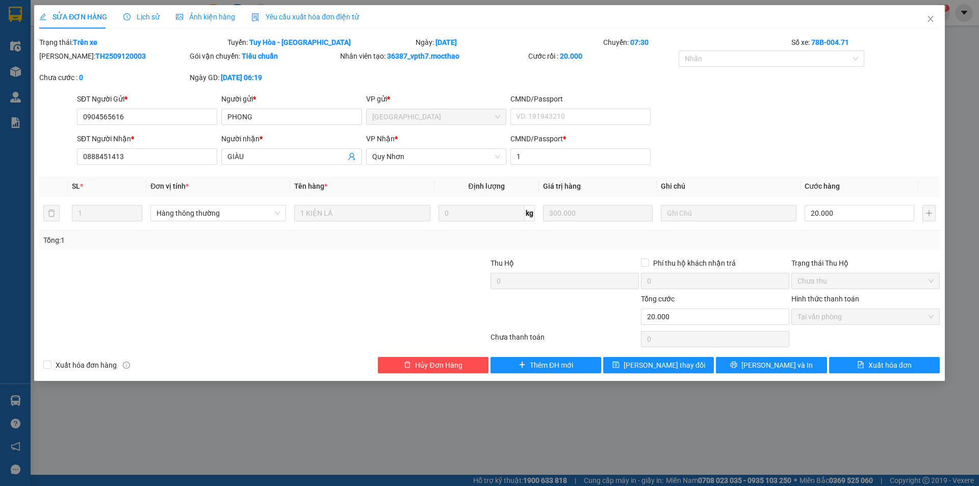
click at [282, 14] on span "Yêu cầu xuất hóa đơn điện tử" at bounding box center [305, 17] width 108 height 8
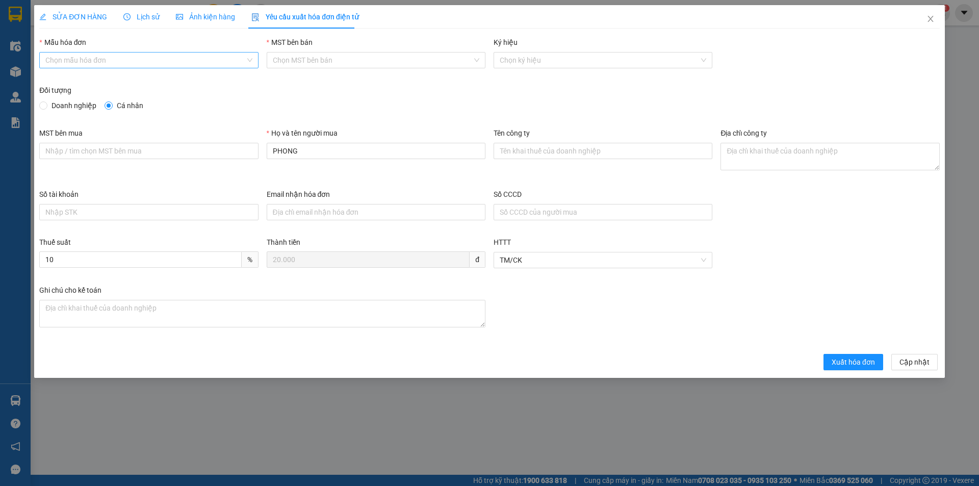
click at [143, 65] on input "Mẫu hóa đơn" at bounding box center [144, 60] width 199 height 15
click at [131, 82] on div "HĐH" at bounding box center [148, 80] width 207 height 11
type input "8"
drag, startPoint x: 306, startPoint y: 151, endPoint x: 244, endPoint y: 158, distance: 61.6
click at [244, 158] on div "MST bên mua Họ và tên người mua PHONG Tên công ty Địa chỉ công ty" at bounding box center [489, 158] width 909 height 61
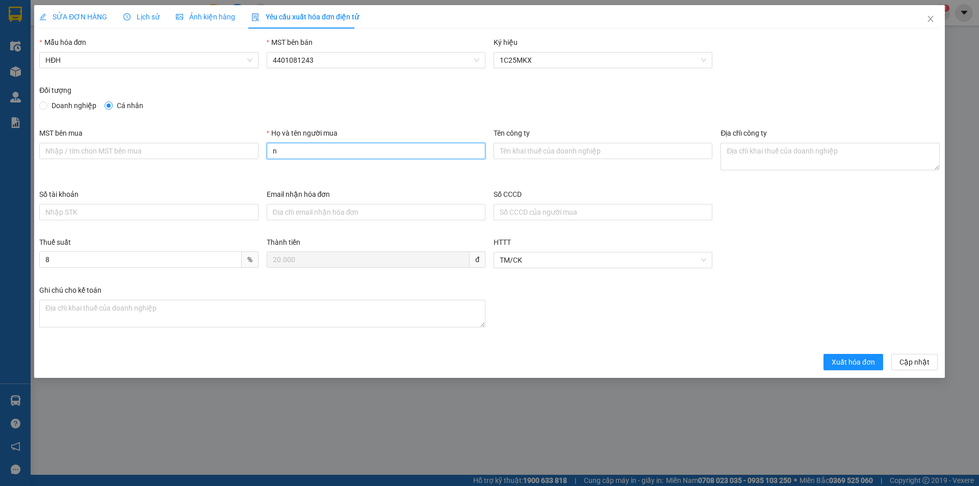
type input "Người mua không lấy hóa đơn"
click at [861, 365] on span "Xuất hóa đơn" at bounding box center [853, 362] width 43 height 11
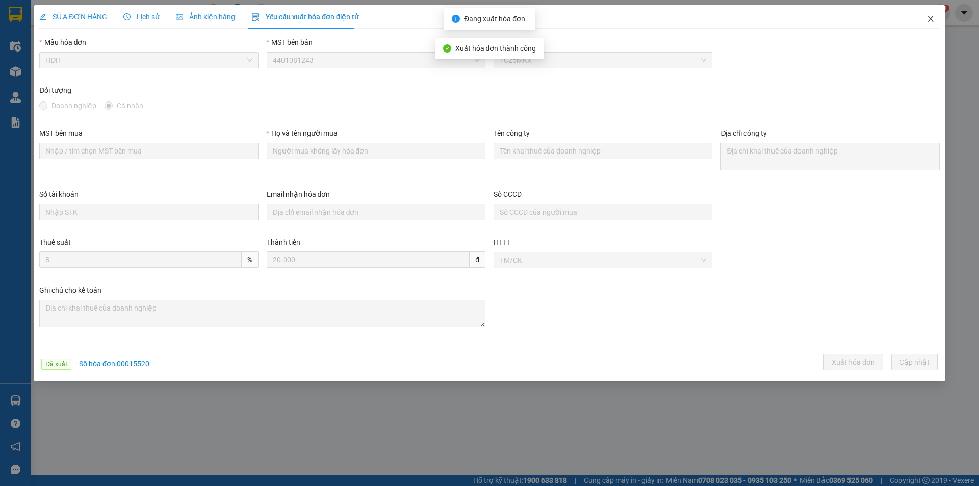
click at [930, 20] on icon "close" at bounding box center [931, 19] width 6 height 6
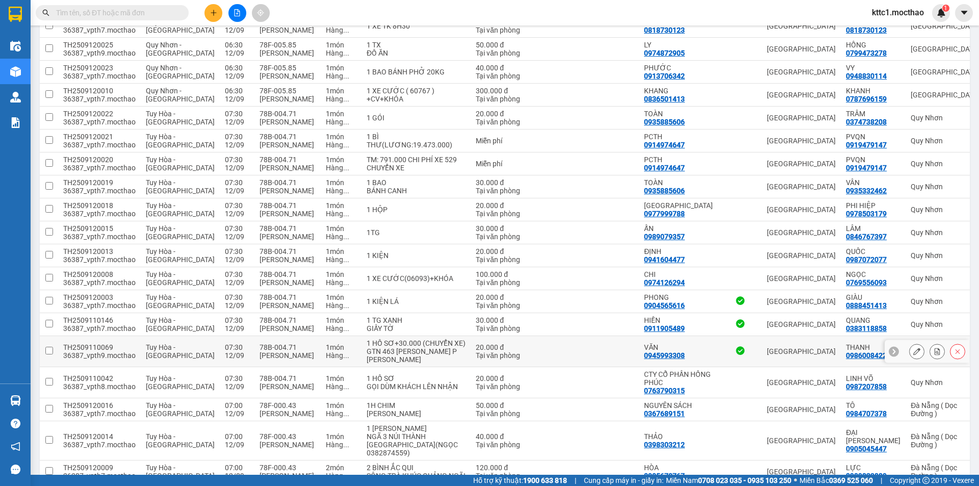
scroll to position [255, 0]
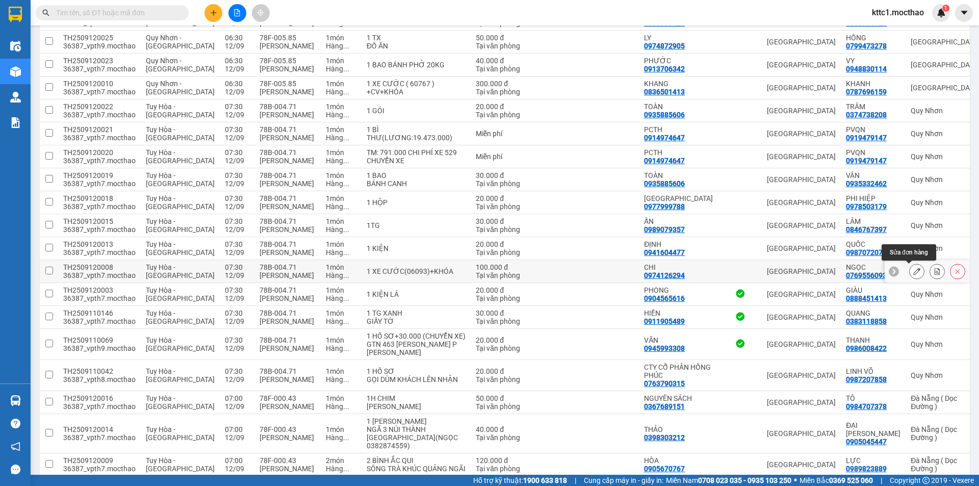
click at [914, 272] on icon at bounding box center [917, 271] width 7 height 7
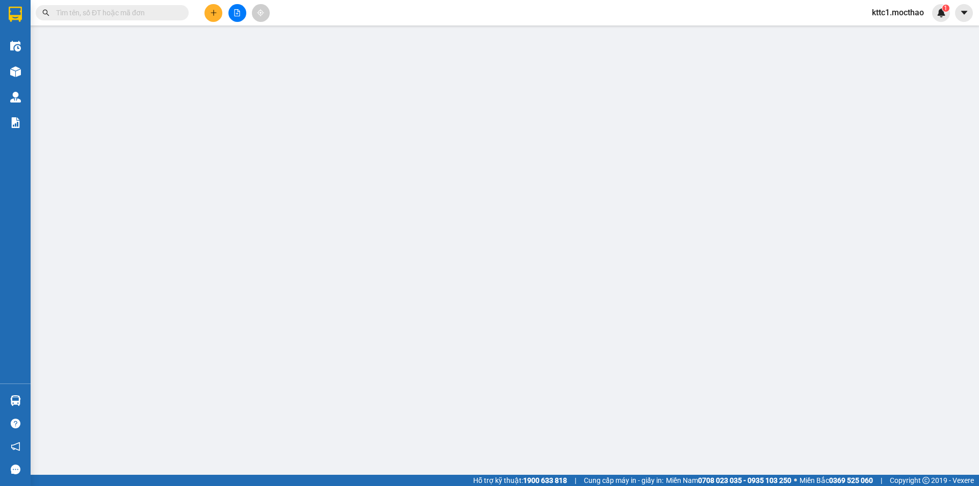
type input "0974126294"
type input "CHI"
type input "0769556093"
type input "NGỌC"
type input "1"
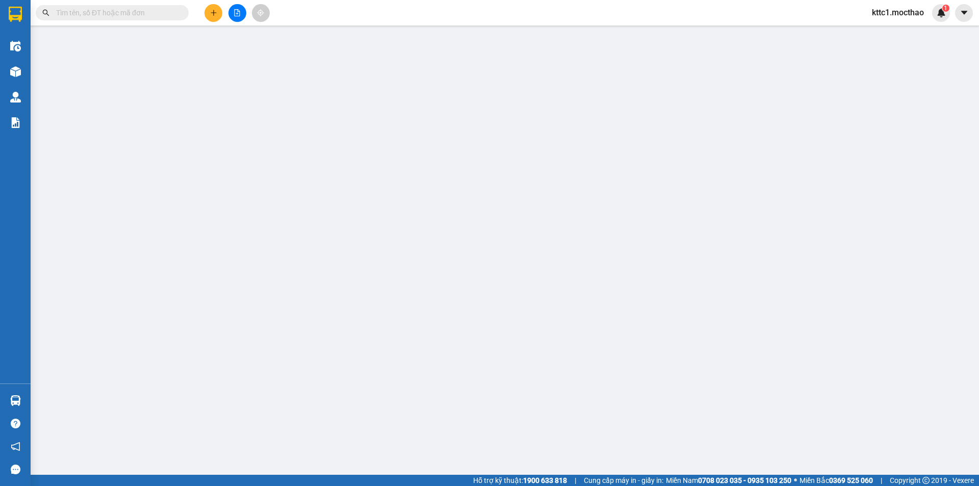
type input "100.000"
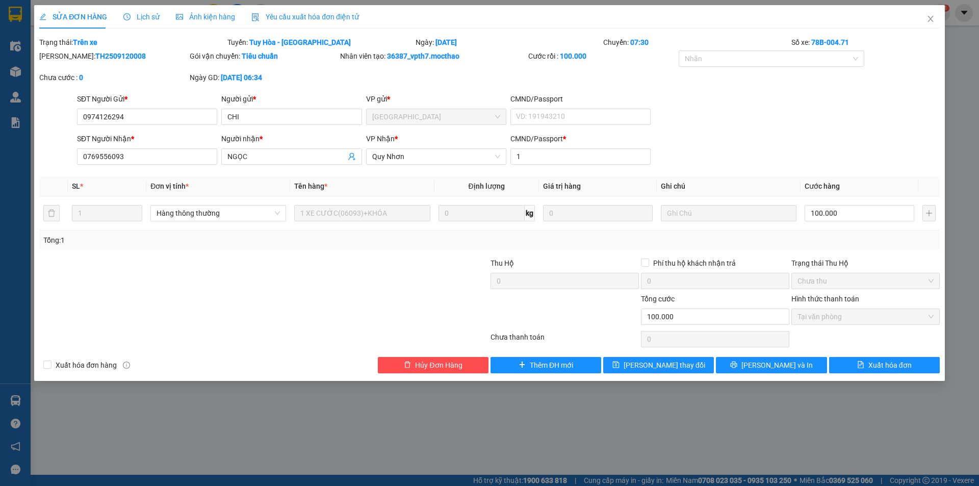
click at [306, 16] on span "Yêu cầu xuất hóa đơn điện tử" at bounding box center [305, 17] width 108 height 8
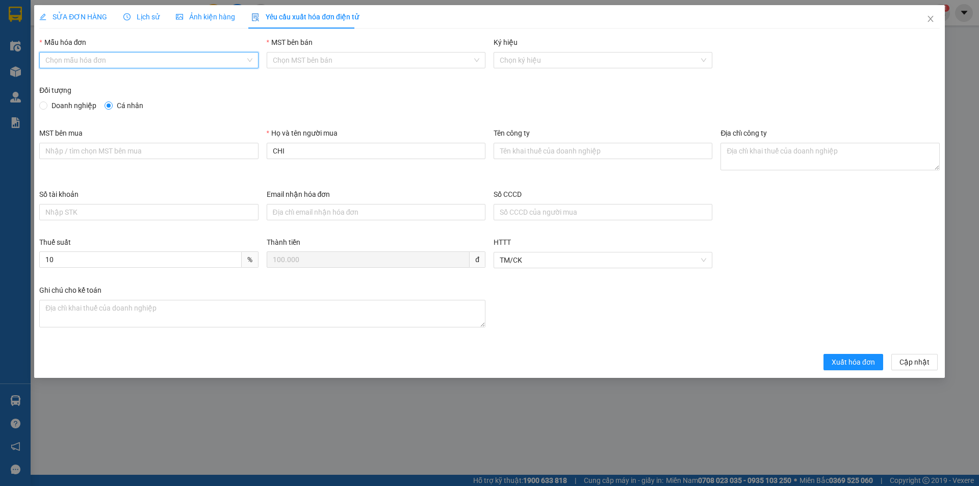
click at [145, 55] on input "Mẫu hóa đơn" at bounding box center [144, 60] width 199 height 15
click at [130, 79] on div "HĐH" at bounding box center [148, 80] width 207 height 11
type input "8"
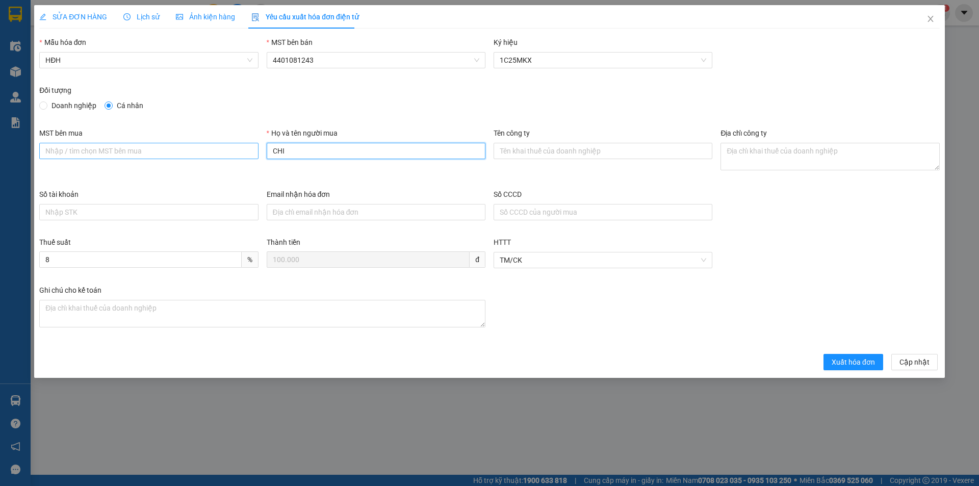
drag, startPoint x: 299, startPoint y: 148, endPoint x: 234, endPoint y: 153, distance: 64.9
click at [235, 153] on div "MST bên mua Họ và tên người mua CHI Tên công ty Địa chỉ công ty" at bounding box center [489, 158] width 909 height 61
type input "Người mua không lấy hóa đơn"
click at [858, 362] on span "Xuất hóa đơn" at bounding box center [853, 362] width 43 height 11
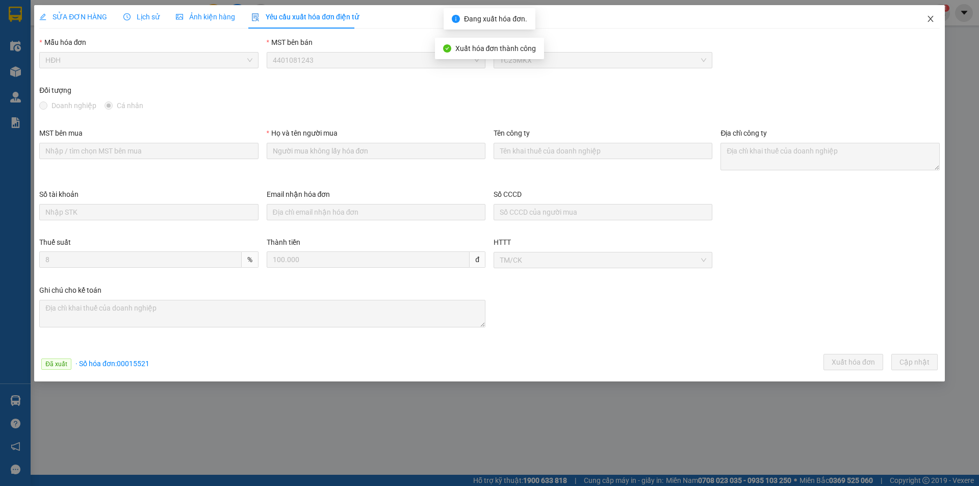
click at [931, 20] on icon "close" at bounding box center [931, 19] width 6 height 6
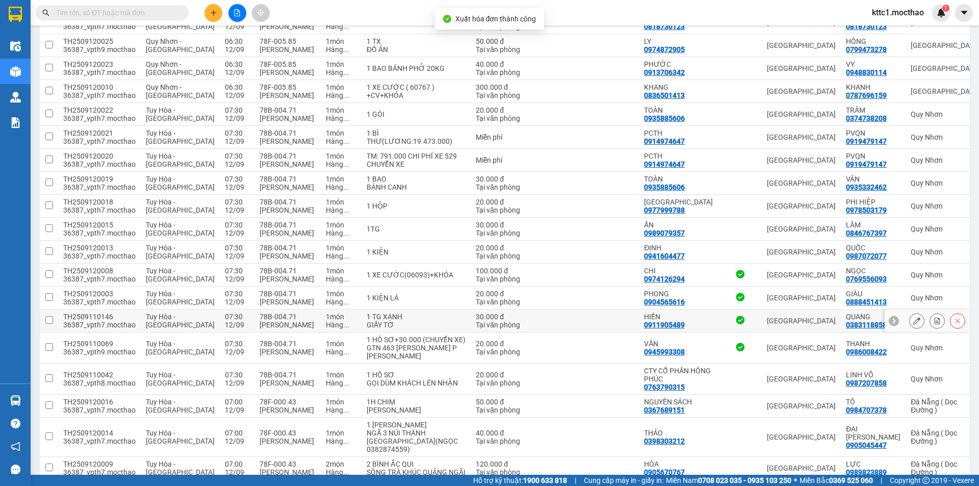
scroll to position [255, 0]
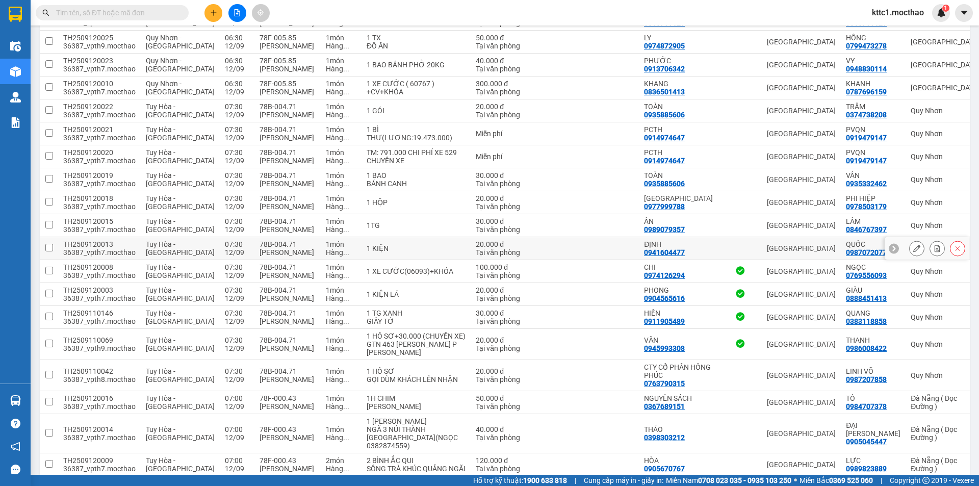
click at [910, 248] on button at bounding box center [917, 249] width 14 height 18
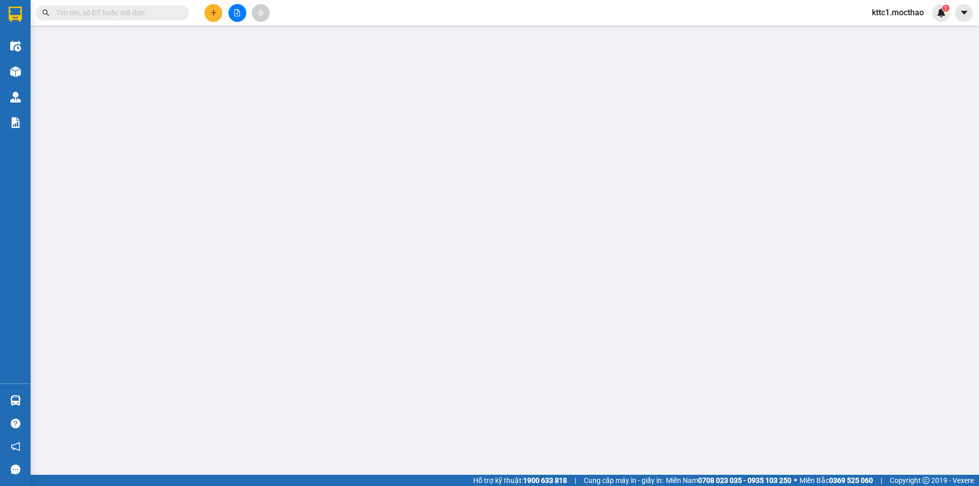
type input "0941604477"
type input "ĐỊNH"
type input "0987072077"
type input "QUỐC"
type input "14"
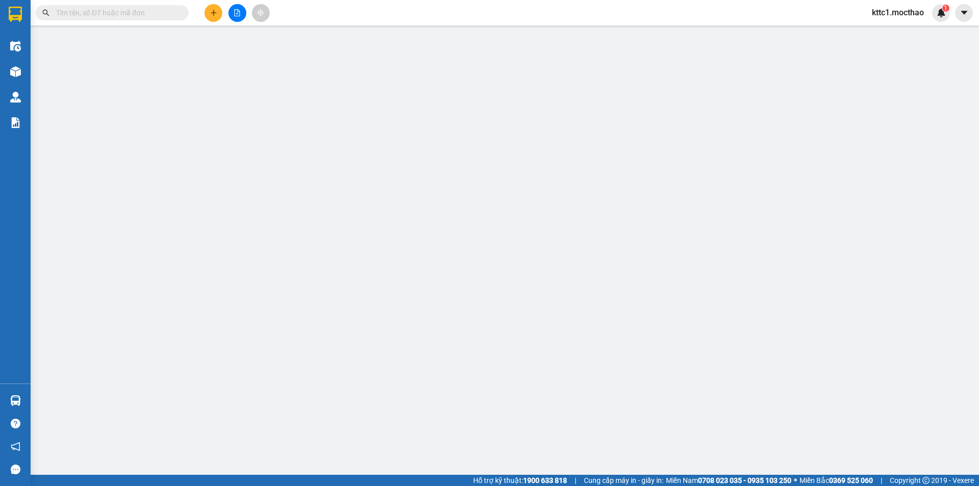
type input "20.000"
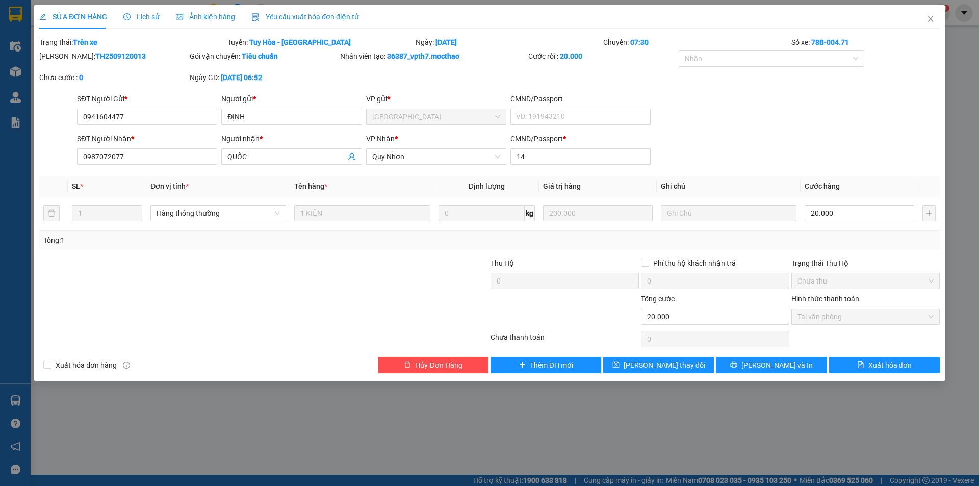
click at [277, 14] on span "Yêu cầu xuất hóa đơn điện tử" at bounding box center [305, 17] width 108 height 8
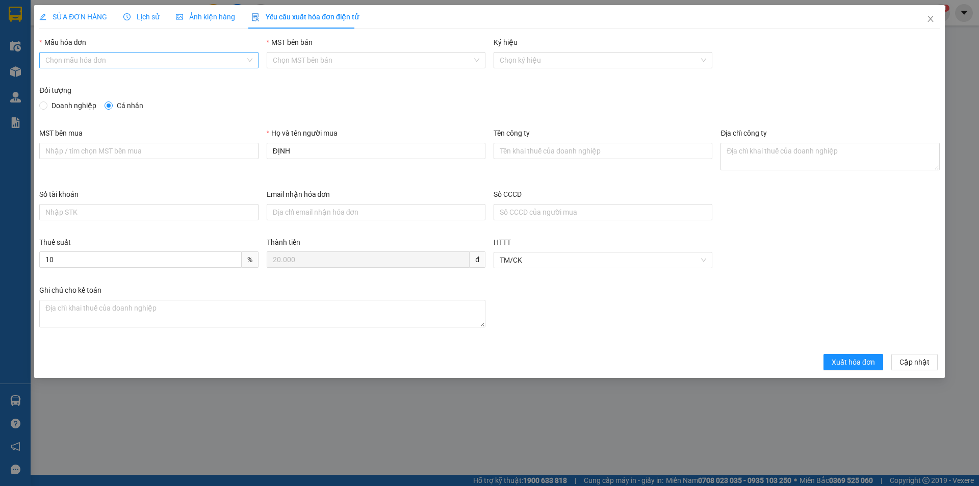
click at [141, 58] on input "Mẫu hóa đơn" at bounding box center [144, 60] width 199 height 15
click at [123, 76] on div "HĐH" at bounding box center [148, 80] width 207 height 11
type input "8"
drag, startPoint x: 297, startPoint y: 153, endPoint x: 242, endPoint y: 151, distance: 55.6
click at [242, 151] on div "MST bên mua Họ và tên người mua ĐỊNH Tên công ty Địa chỉ công ty" at bounding box center [489, 158] width 909 height 61
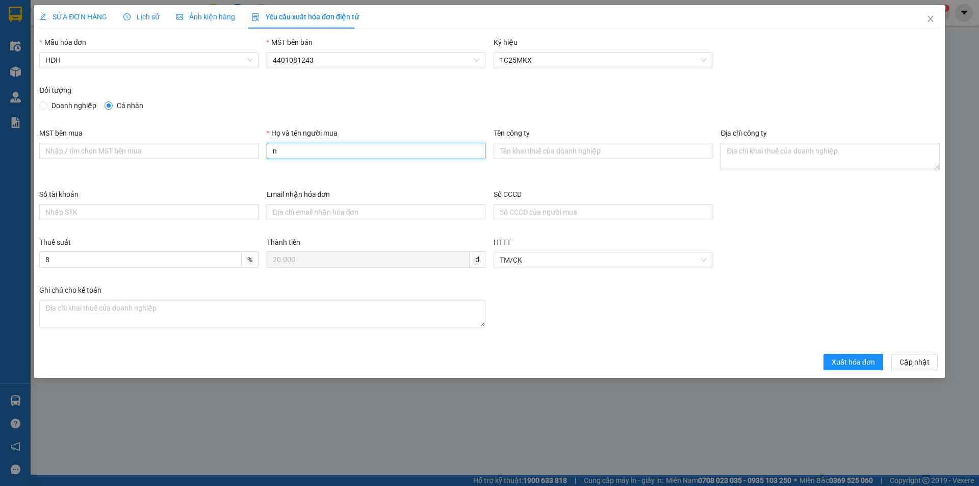
type input "Người mua không lấy hóa đơn"
click at [850, 360] on span "Xuất hóa đơn" at bounding box center [853, 362] width 43 height 11
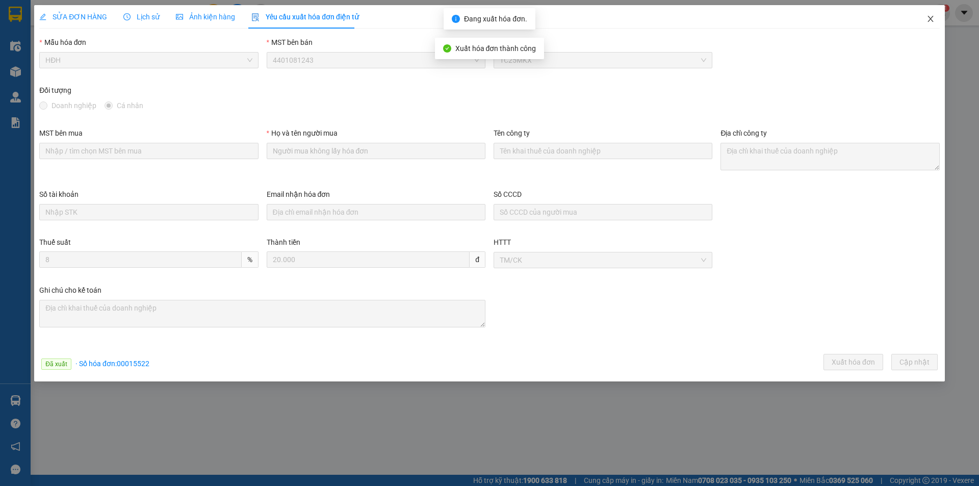
click at [931, 19] on icon "close" at bounding box center [931, 19] width 6 height 6
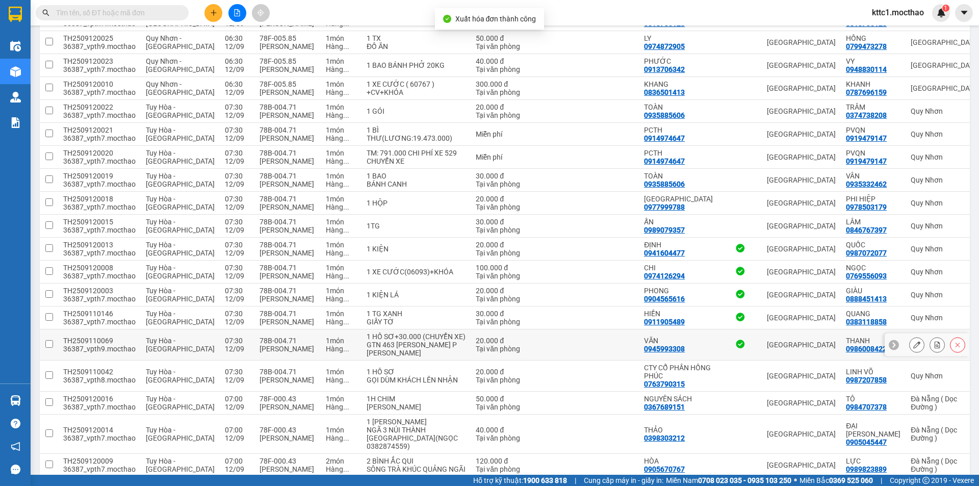
scroll to position [255, 0]
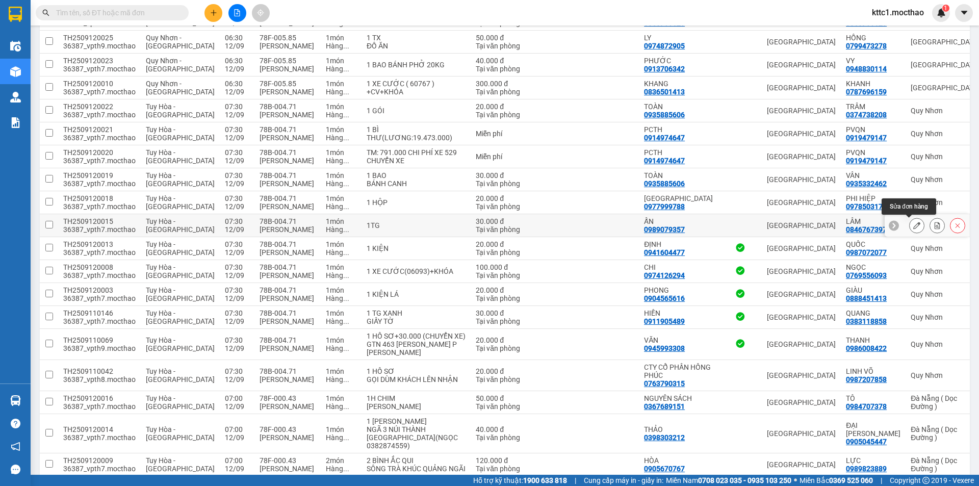
click at [914, 226] on icon at bounding box center [917, 225] width 7 height 7
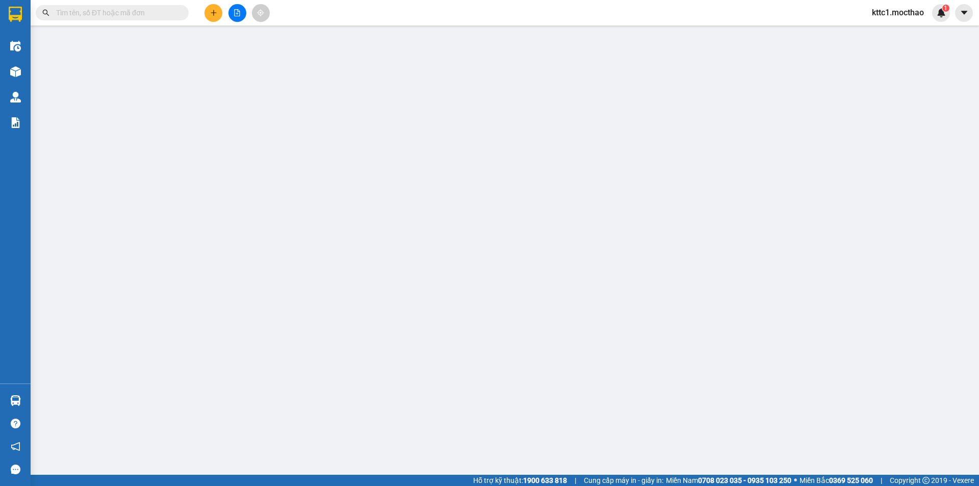
type input "0989079357"
type input "ẤN"
type input "0846767397"
type input "LÂM"
type input "1"
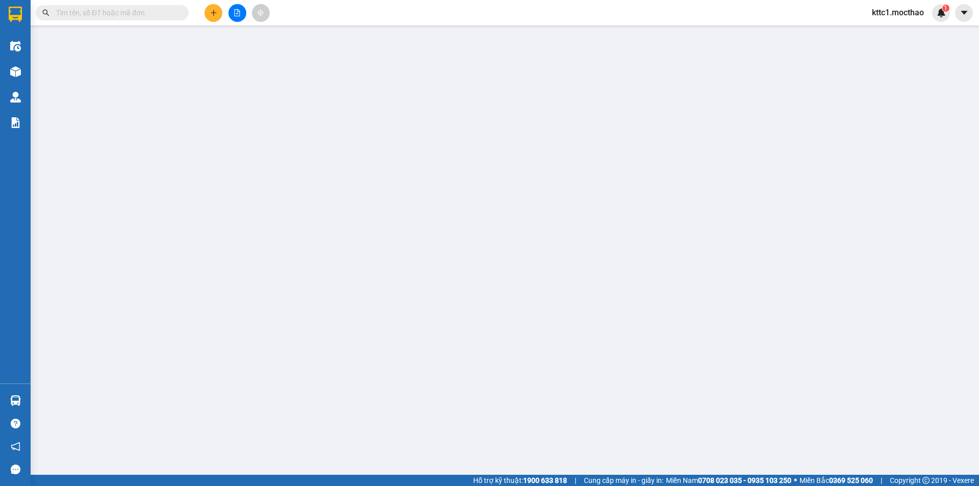
type input "30.000"
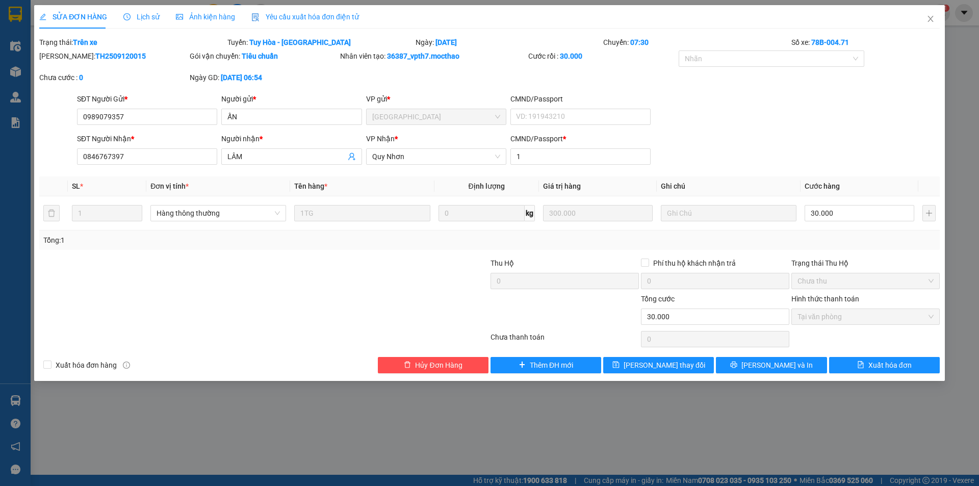
click at [307, 16] on span "Yêu cầu xuất hóa đơn điện tử" at bounding box center [305, 17] width 108 height 8
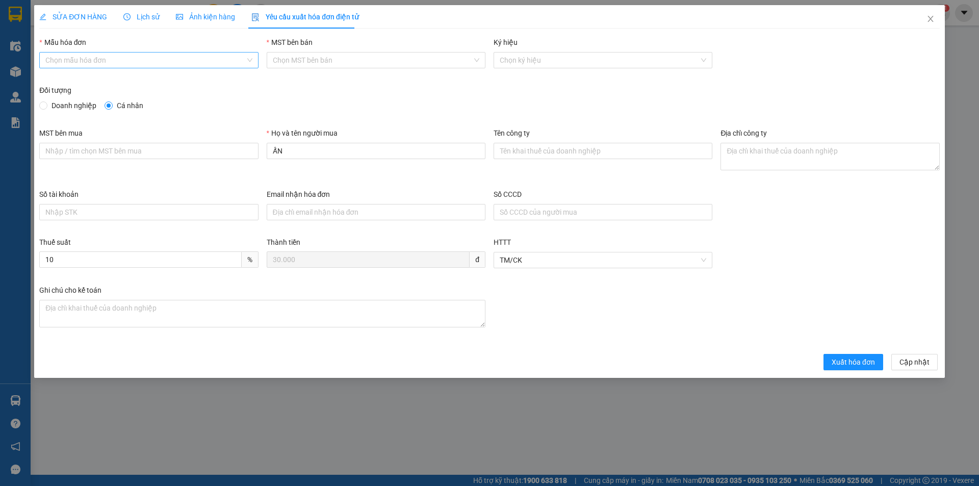
click at [148, 62] on input "Mẫu hóa đơn" at bounding box center [144, 60] width 199 height 15
click at [120, 83] on div "HĐH" at bounding box center [148, 80] width 207 height 11
type input "8"
drag, startPoint x: 291, startPoint y: 153, endPoint x: 254, endPoint y: 152, distance: 37.8
click at [254, 152] on div "MST bên mua Họ và tên người mua ẤN Tên công ty Địa chỉ công ty" at bounding box center [489, 158] width 909 height 61
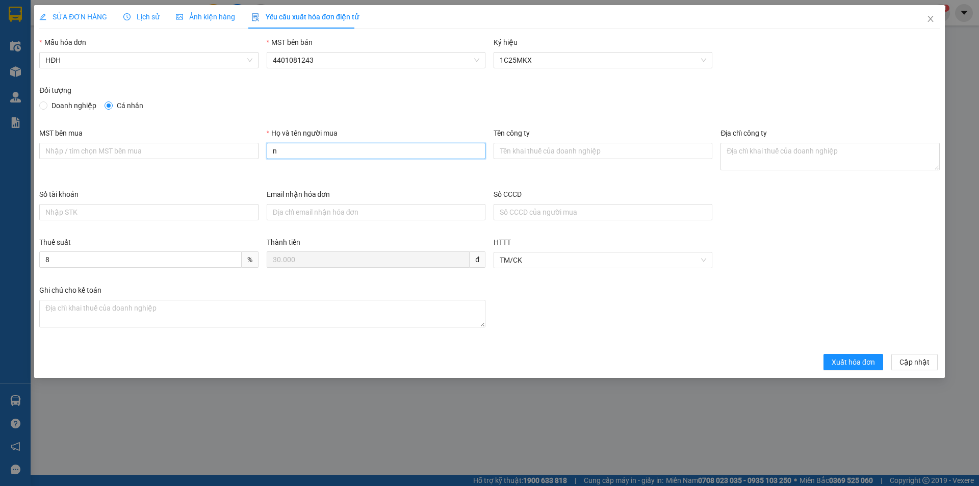
type input "Người mua không lấy hóa đơn"
click at [855, 359] on span "Xuất hóa đơn" at bounding box center [853, 362] width 43 height 11
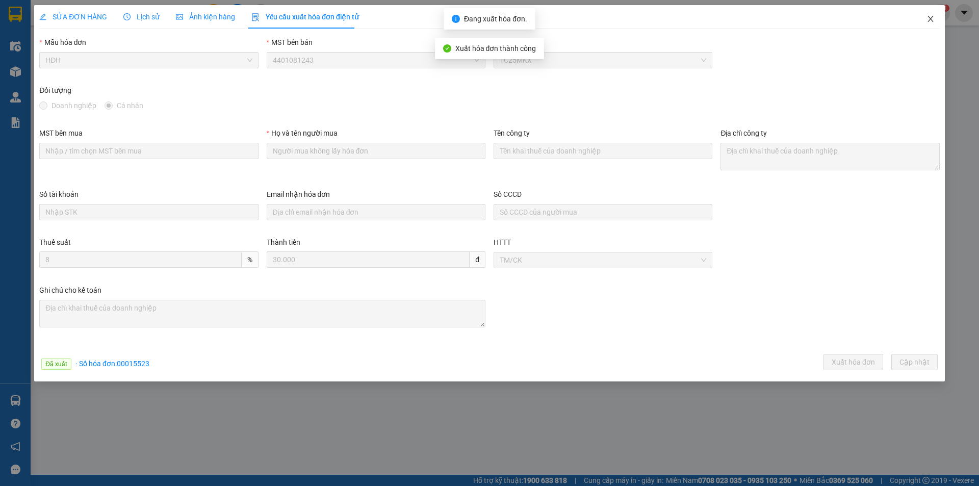
click at [929, 16] on icon "close" at bounding box center [931, 19] width 8 height 8
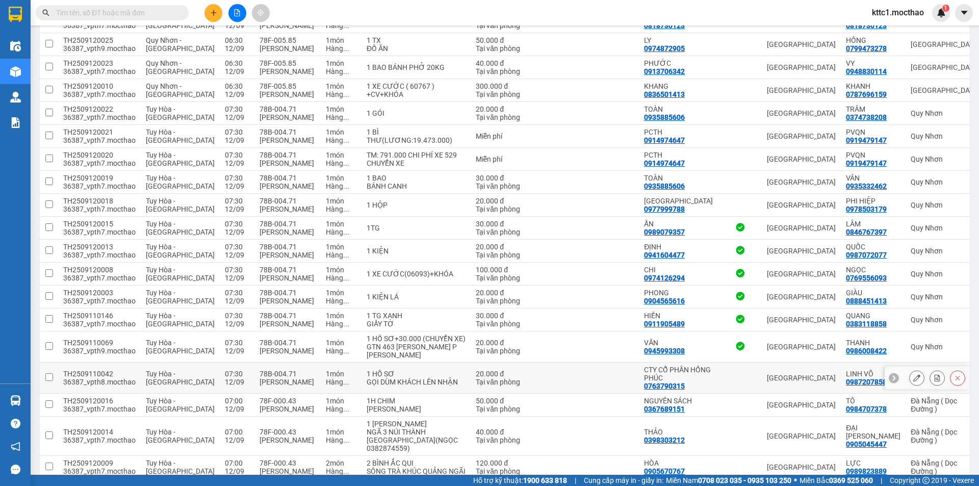
scroll to position [255, 0]
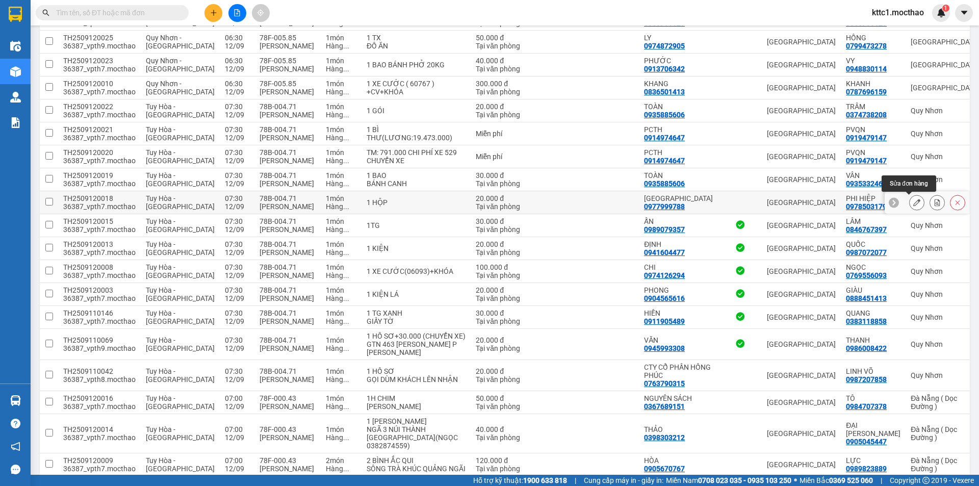
click at [914, 203] on icon at bounding box center [917, 202] width 7 height 7
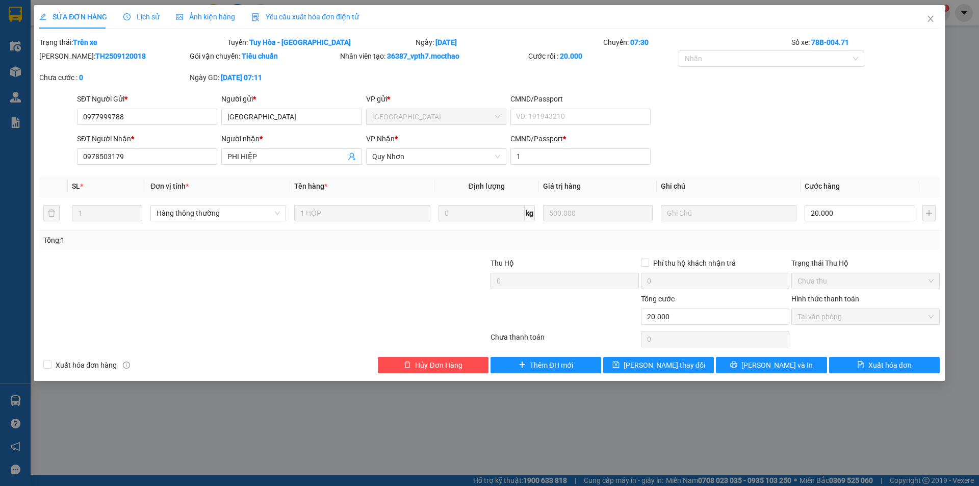
click at [302, 16] on span "Yêu cầu xuất hóa đơn điện tử" at bounding box center [305, 17] width 108 height 8
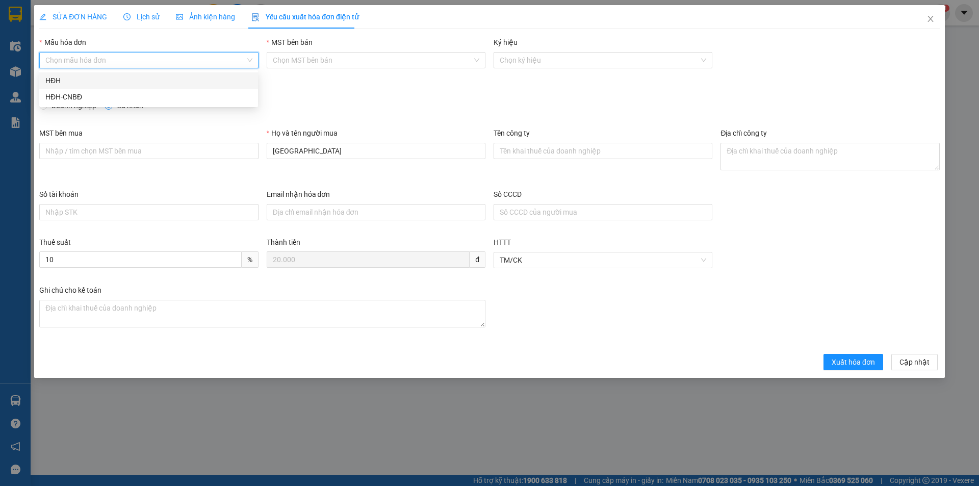
click at [127, 59] on input "Mẫu hóa đơn" at bounding box center [144, 60] width 199 height 15
click at [113, 80] on div "HĐH" at bounding box center [148, 80] width 207 height 11
type input "8"
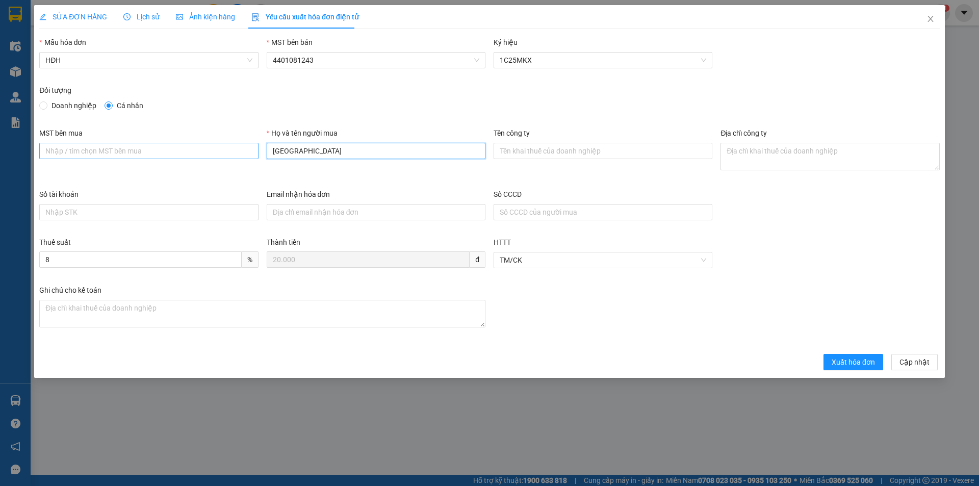
drag, startPoint x: 311, startPoint y: 153, endPoint x: 228, endPoint y: 152, distance: 83.1
click at [228, 152] on div "MST bên mua Họ và tên người mua MỸ NHA Tên công ty Địa chỉ công ty" at bounding box center [489, 158] width 909 height 61
type input "Người mua không lấy hóa đơn"
click at [855, 363] on span "Xuất hóa đơn" at bounding box center [853, 362] width 43 height 11
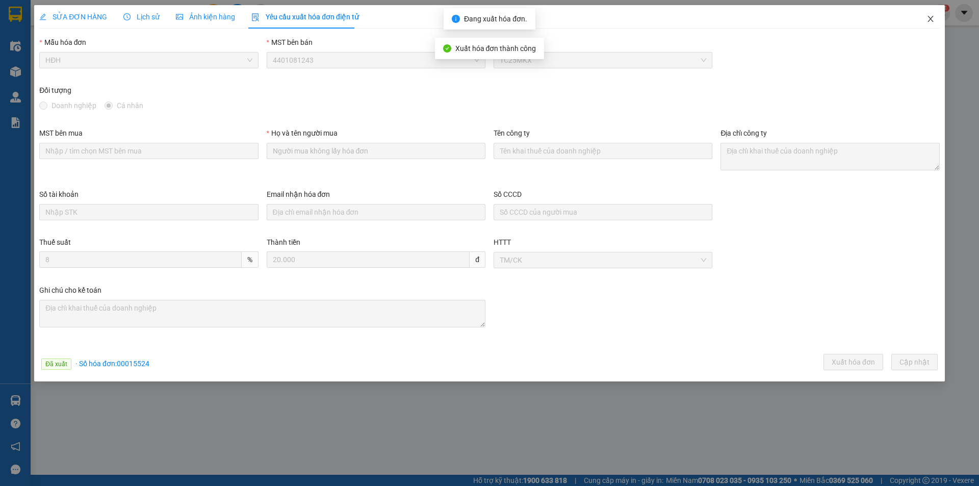
click at [931, 21] on icon "close" at bounding box center [931, 19] width 8 height 8
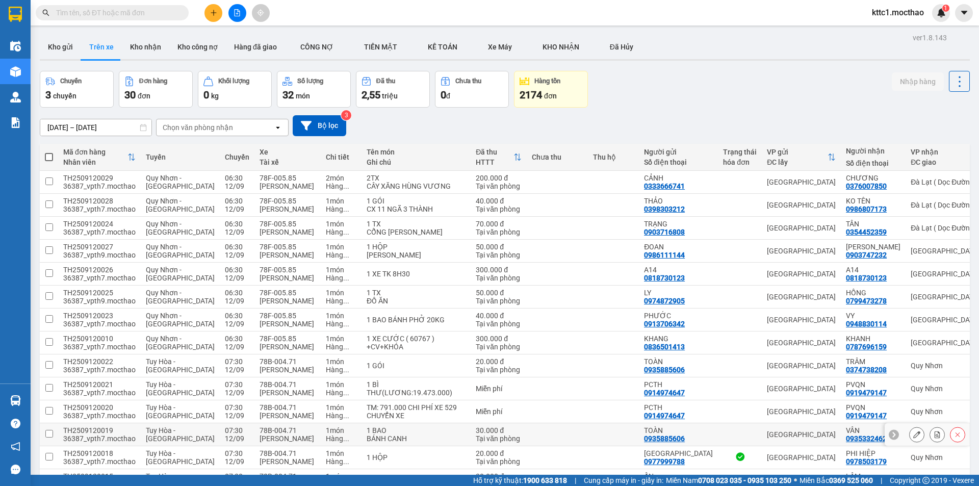
click at [914, 435] on icon at bounding box center [917, 434] width 7 height 7
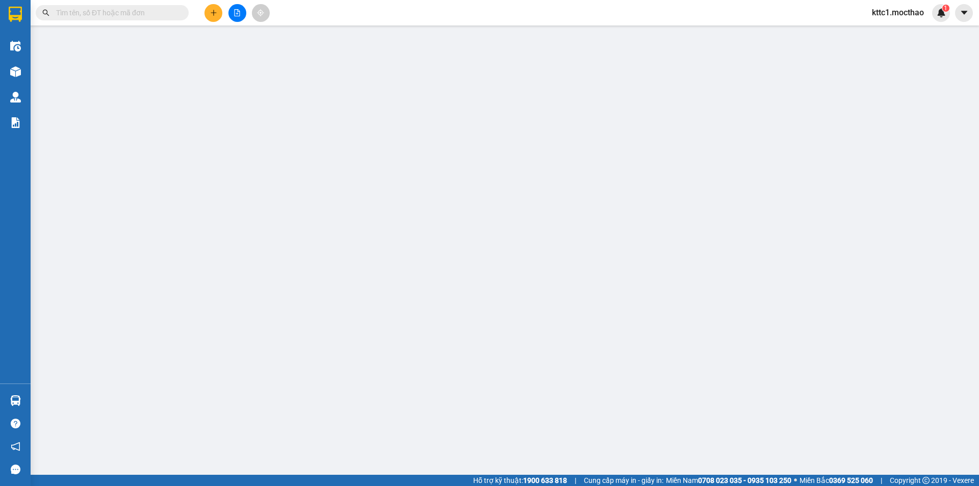
type input "0935885606"
type input "TOÀN"
type input "0935332462"
type input "VÂN"
type input "0"
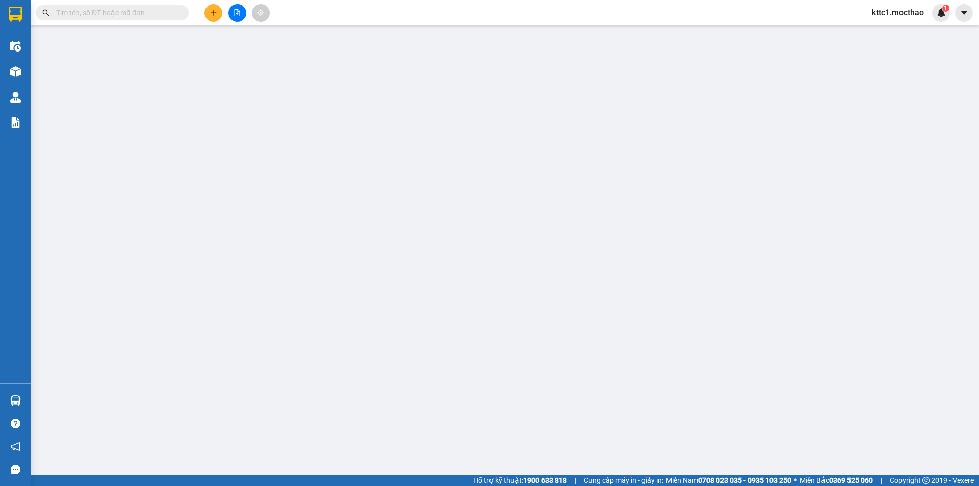
type input "30.000"
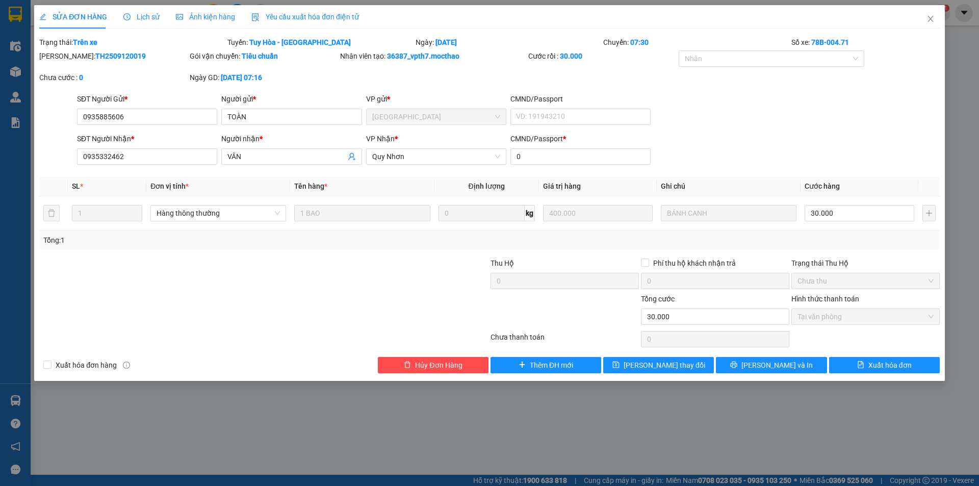
click at [296, 16] on span "Yêu cầu xuất hóa đơn điện tử" at bounding box center [305, 17] width 108 height 8
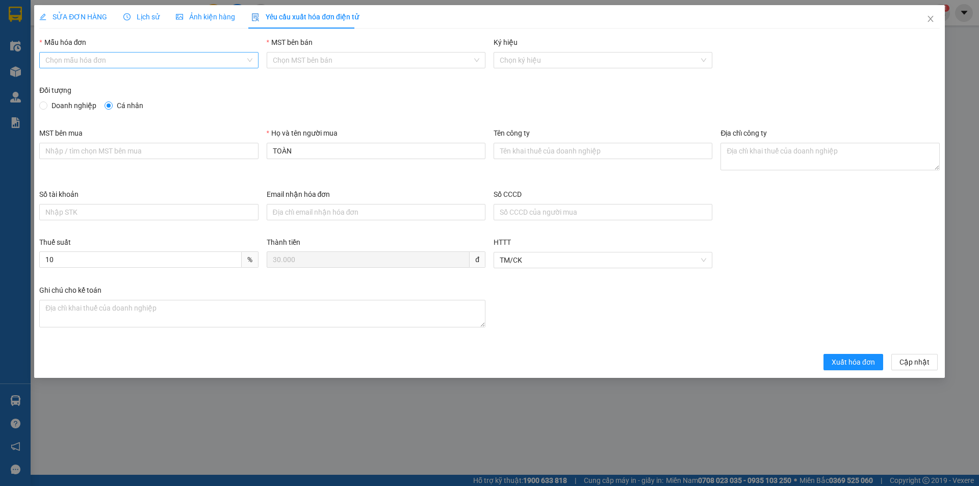
click at [107, 60] on input "Mẫu hóa đơn" at bounding box center [144, 60] width 199 height 15
click at [94, 79] on div "HĐH" at bounding box center [148, 80] width 207 height 11
type input "8"
drag, startPoint x: 314, startPoint y: 152, endPoint x: 245, endPoint y: 153, distance: 68.4
click at [245, 153] on div "MST bên mua Họ và tên người mua TOÀN Tên công ty Địa chỉ công ty" at bounding box center [489, 158] width 909 height 61
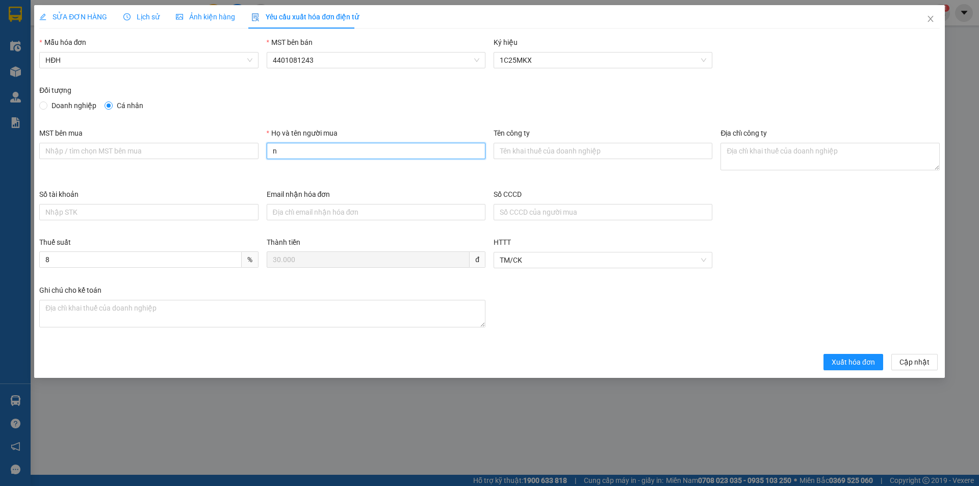
type input "Người mua không lấy hóa đơn"
click at [860, 358] on span "Xuất hóa đơn" at bounding box center [853, 362] width 43 height 11
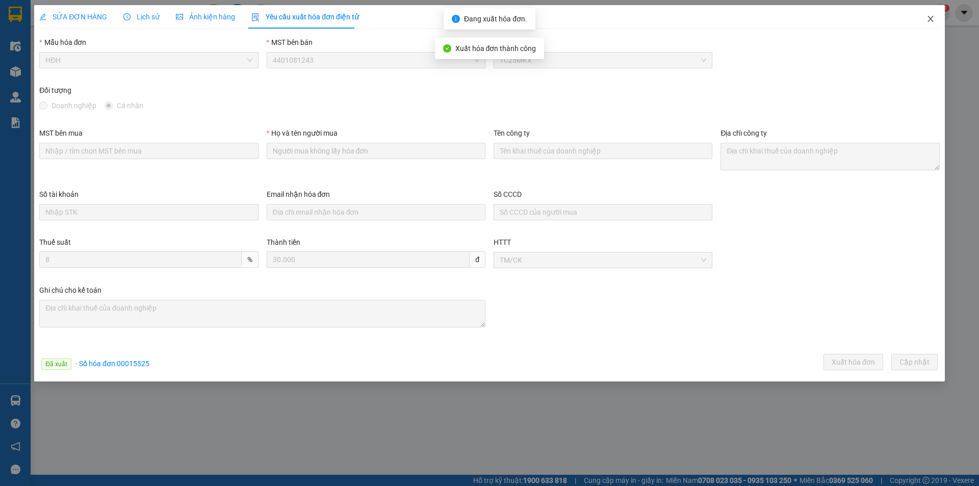
click at [931, 21] on icon "close" at bounding box center [931, 19] width 8 height 8
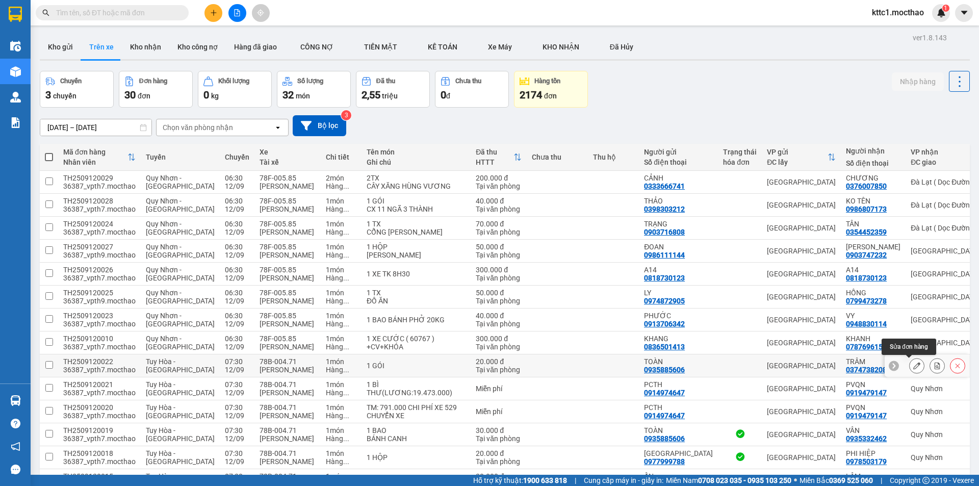
click at [914, 364] on icon at bounding box center [917, 365] width 7 height 7
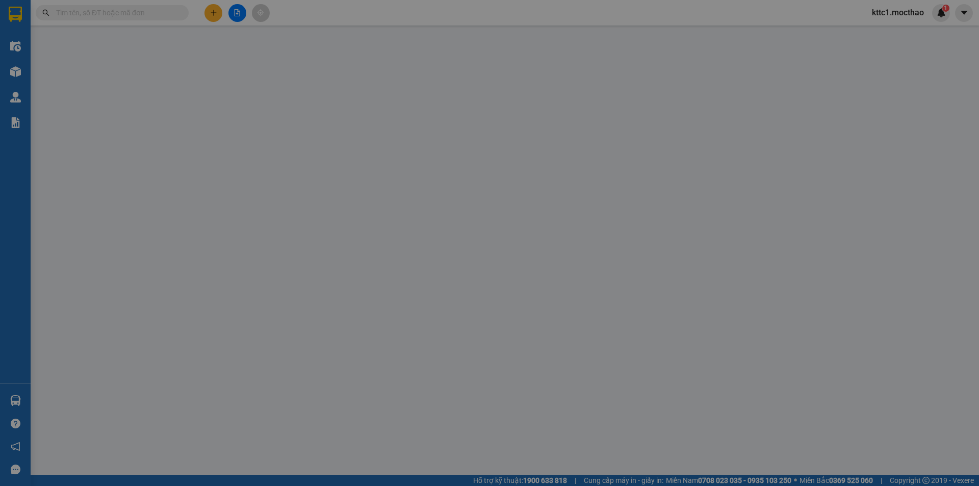
type input "0935885606"
type input "TOÀN"
type input "0374738208"
type input "TRÂM"
type input "112345678"
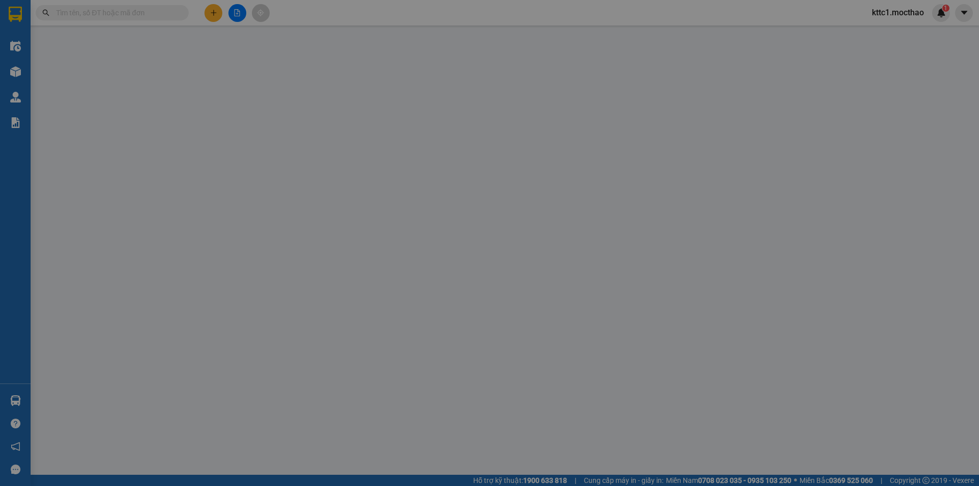
type input "20.000"
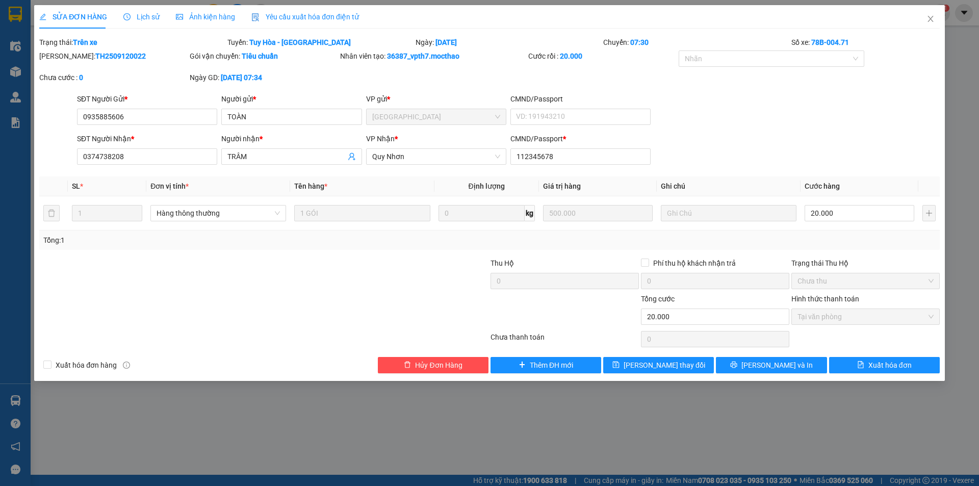
click at [300, 17] on span "Yêu cầu xuất hóa đơn điện tử" at bounding box center [305, 17] width 108 height 8
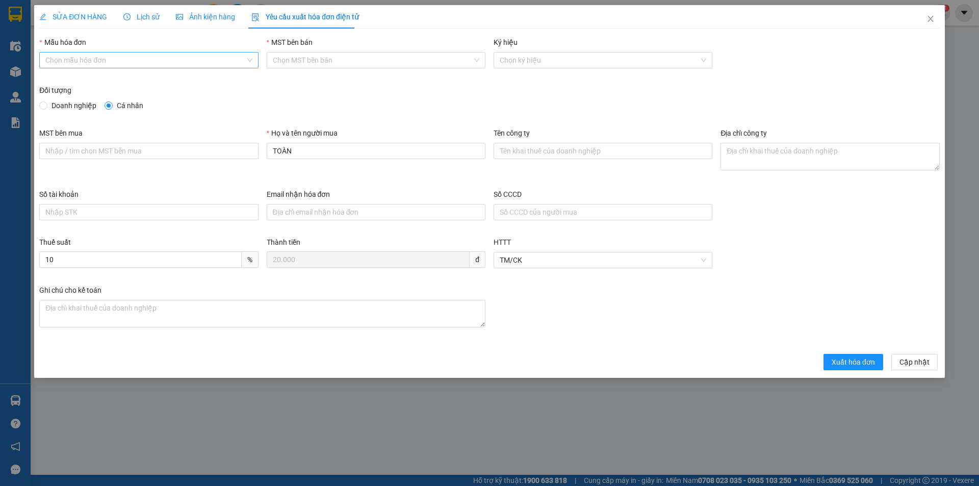
click at [141, 56] on input "Mẫu hóa đơn" at bounding box center [144, 60] width 199 height 15
click at [117, 75] on div "HĐH" at bounding box center [148, 80] width 207 height 11
type input "8"
drag, startPoint x: 324, startPoint y: 157, endPoint x: 240, endPoint y: 162, distance: 84.8
click at [240, 162] on div "MST bên mua Họ và tên người mua TOÀN Tên công ty Địa chỉ công ty" at bounding box center [489, 158] width 909 height 61
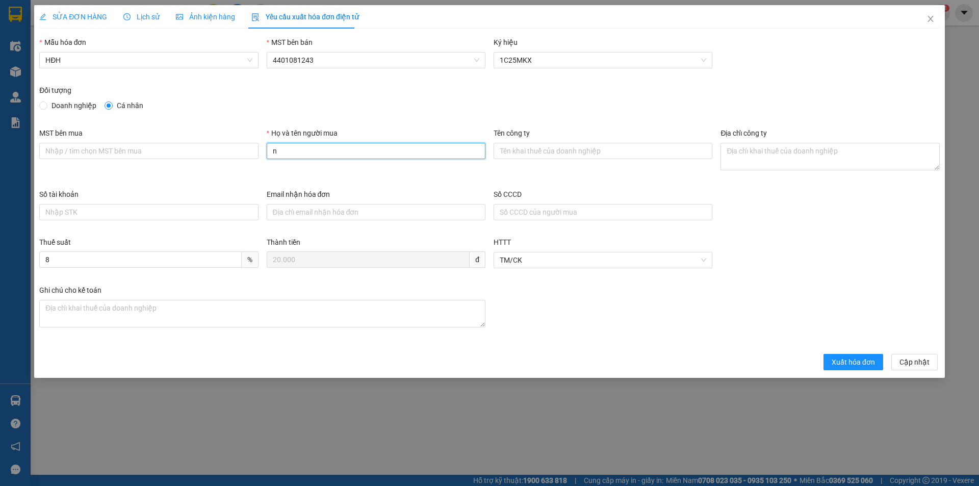
type input "Người mua không lấy hóa đơn"
click at [861, 361] on span "Xuất hóa đơn" at bounding box center [853, 362] width 43 height 11
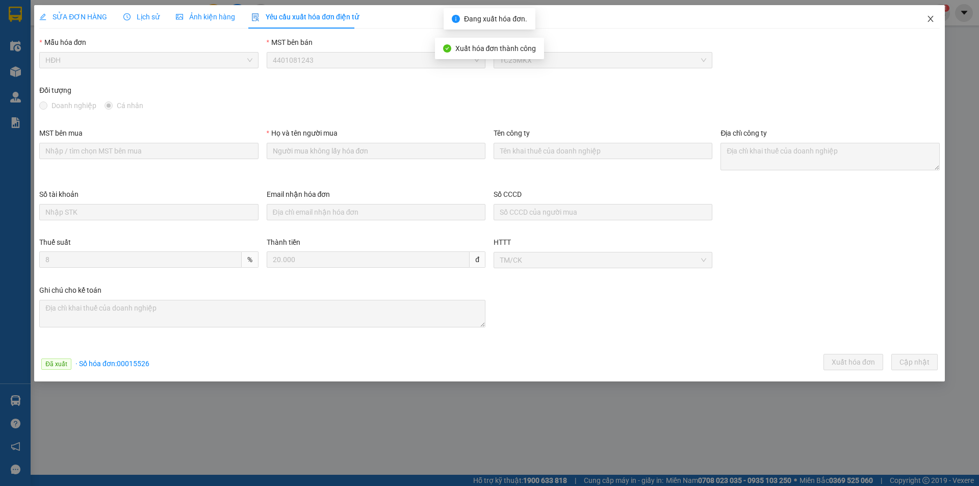
click at [930, 17] on icon "close" at bounding box center [931, 19] width 8 height 8
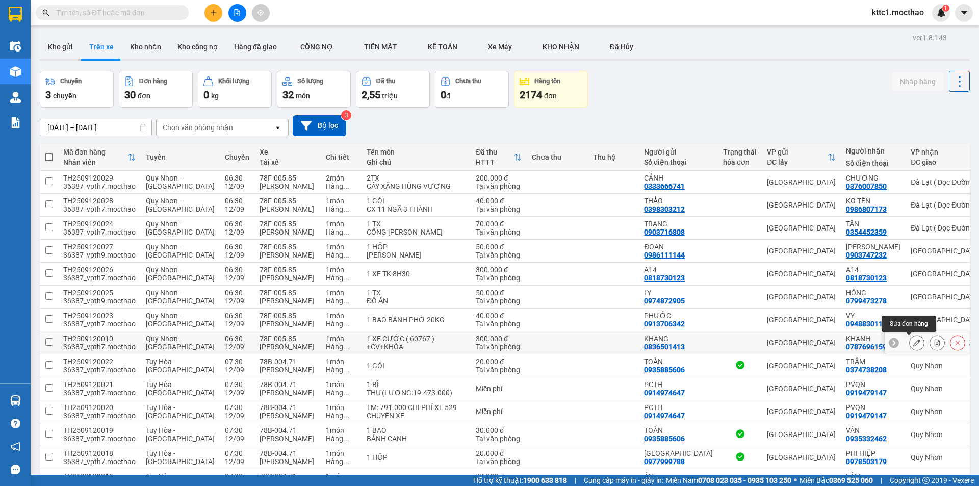
click at [914, 341] on icon at bounding box center [917, 342] width 7 height 7
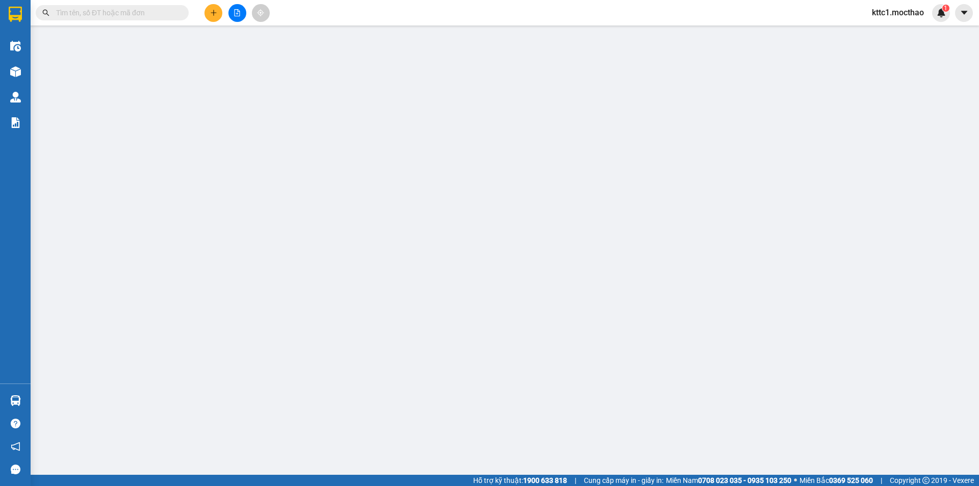
type input "0836501413"
type input "KHANG"
type input "0787696159"
type input "KHANH"
type input "1"
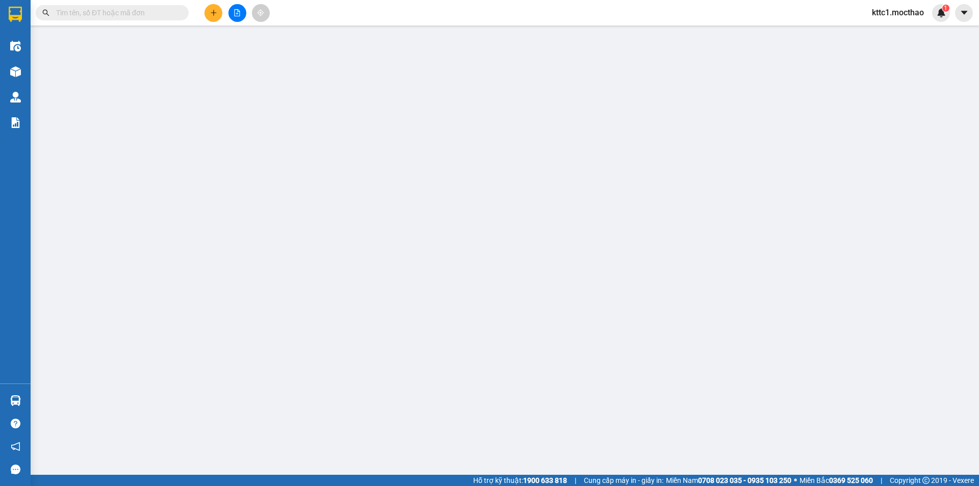
type input "300.000"
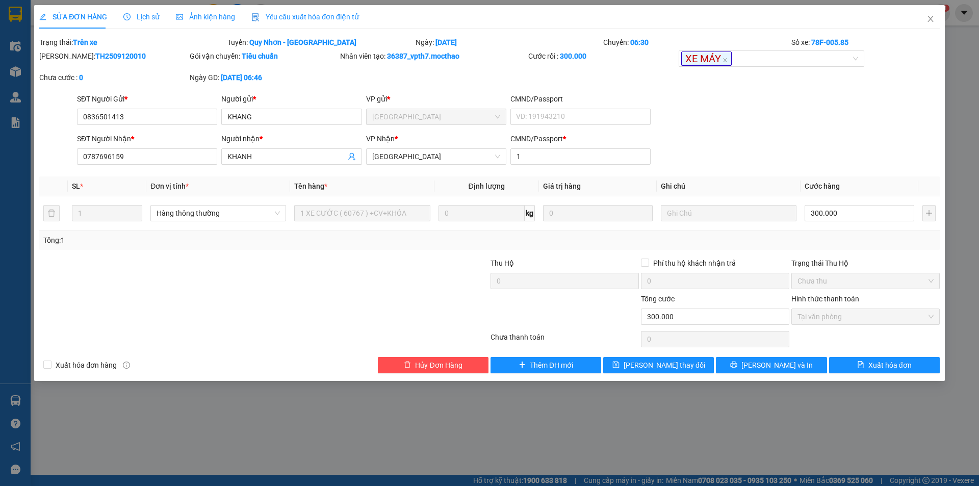
click at [302, 17] on span "Yêu cầu xuất hóa đơn điện tử" at bounding box center [305, 17] width 108 height 8
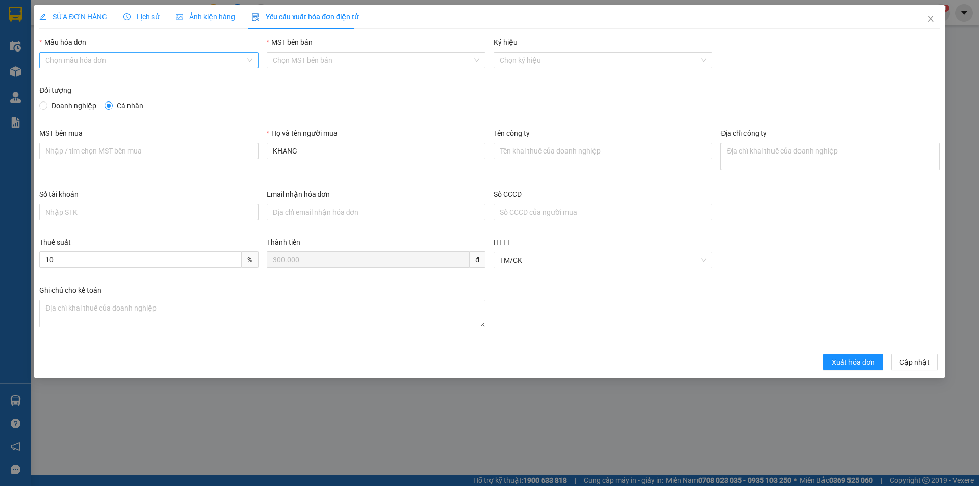
click at [153, 56] on input "Mẫu hóa đơn" at bounding box center [144, 60] width 199 height 15
click at [136, 80] on div "HĐH" at bounding box center [148, 80] width 207 height 11
type input "8"
drag, startPoint x: 315, startPoint y: 154, endPoint x: 230, endPoint y: 150, distance: 85.8
click at [230, 150] on div "MST bên mua Họ và tên người mua KHANG Tên công ty Địa chỉ công ty" at bounding box center [489, 158] width 909 height 61
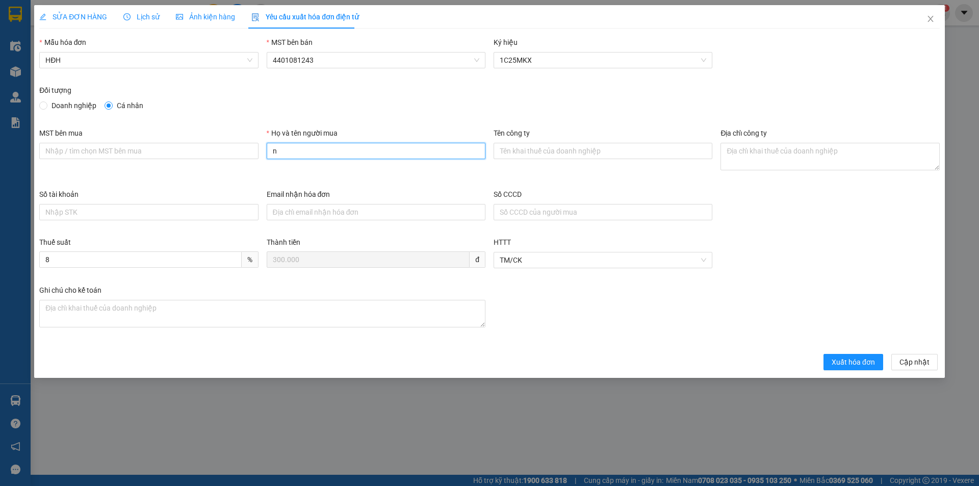
type input "Người mua không lấy hóa đơn"
click at [851, 357] on span "Xuất hóa đơn" at bounding box center [853, 362] width 43 height 11
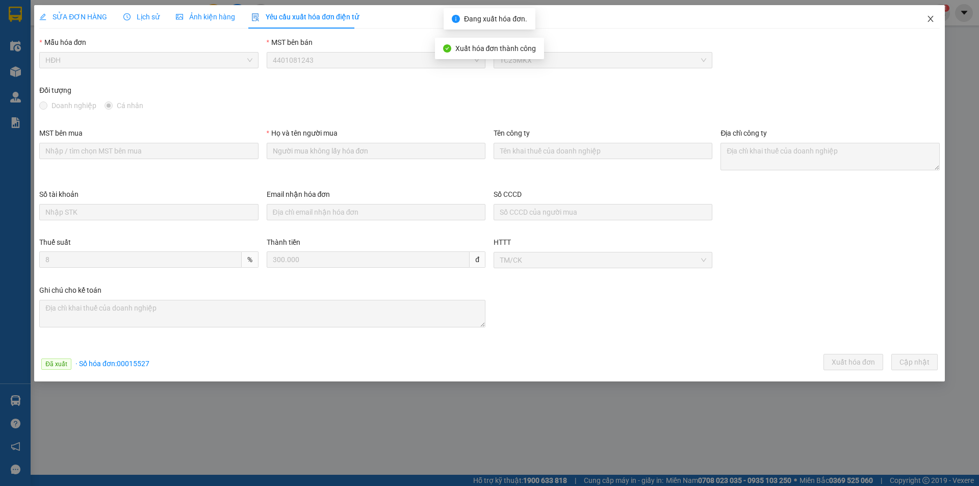
click at [930, 17] on icon "close" at bounding box center [931, 19] width 8 height 8
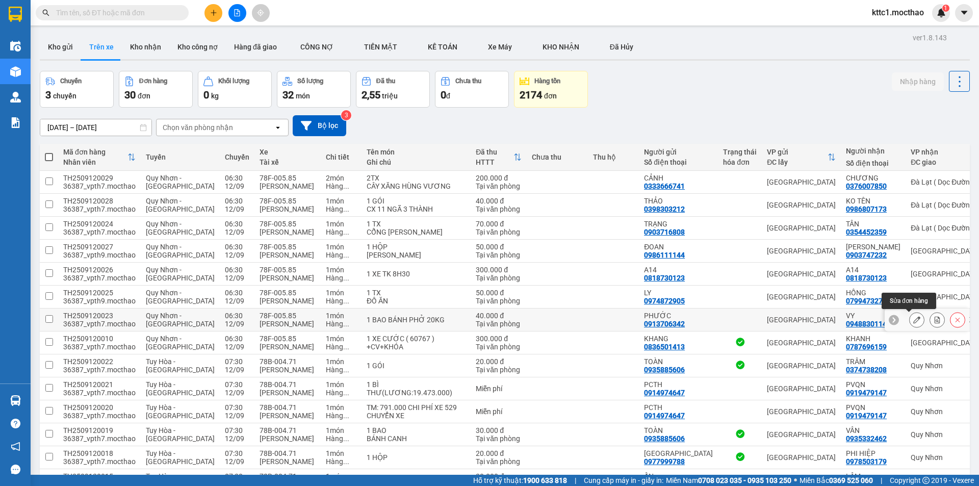
click at [914, 318] on icon at bounding box center [917, 319] width 7 height 7
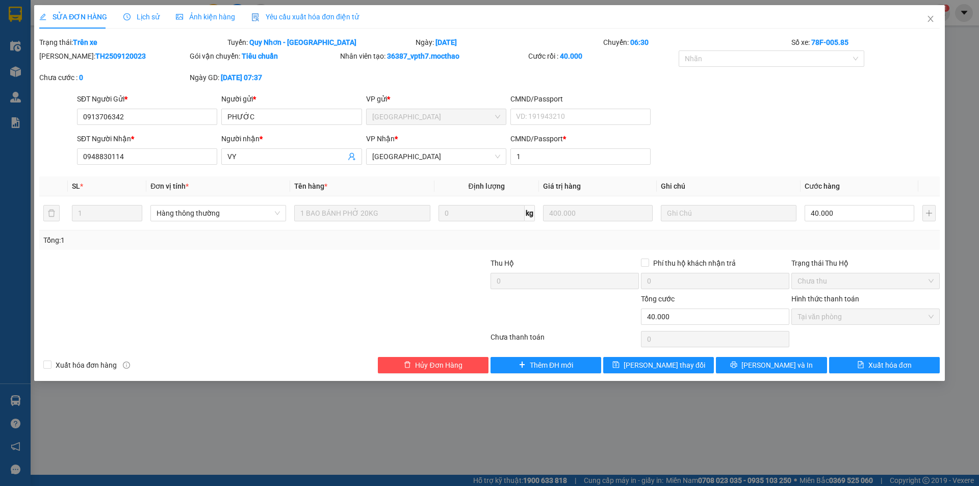
click at [306, 15] on span "Yêu cầu xuất hóa đơn điện tử" at bounding box center [305, 17] width 108 height 8
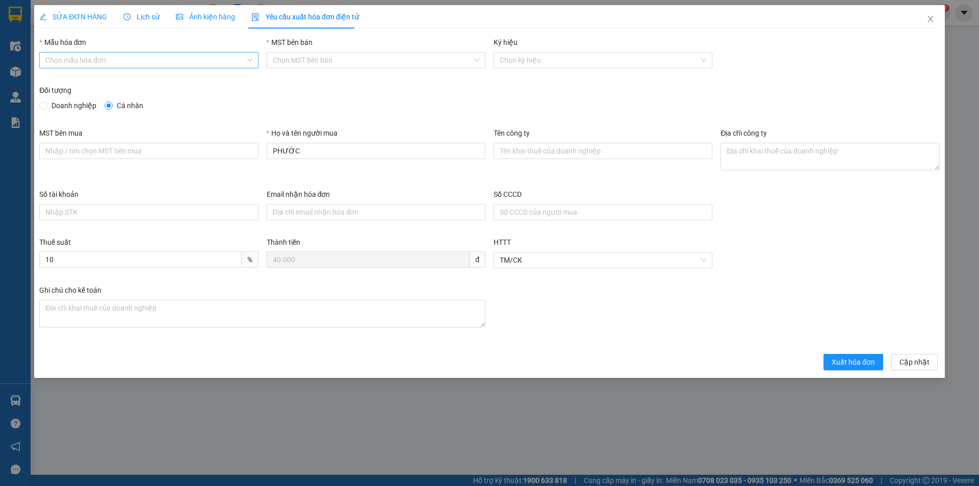
click at [119, 57] on input "Mẫu hóa đơn" at bounding box center [144, 60] width 199 height 15
click at [108, 78] on div "HĐH" at bounding box center [148, 80] width 207 height 11
type input "8"
drag, startPoint x: 304, startPoint y: 149, endPoint x: 239, endPoint y: 153, distance: 64.4
click at [239, 153] on div "MST bên mua Họ và tên người mua PHƯỚC Tên công ty Địa chỉ công ty" at bounding box center [489, 158] width 909 height 61
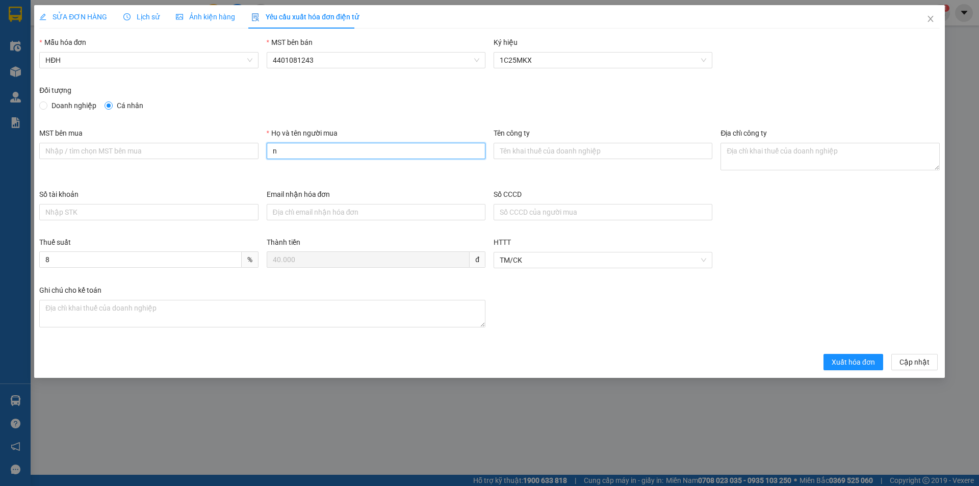
type input "Người mua không lấy hóa đơn"
click at [861, 364] on span "Xuất hóa đơn" at bounding box center [853, 362] width 43 height 11
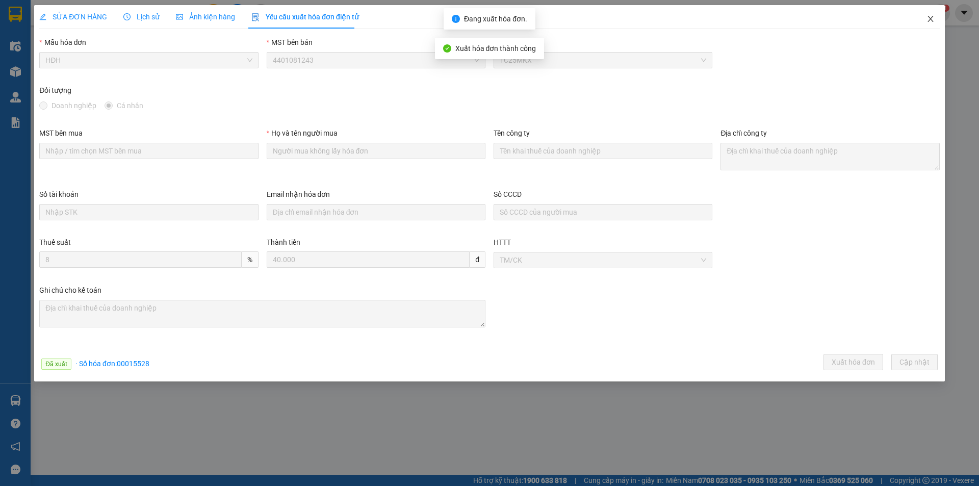
click at [933, 17] on icon "close" at bounding box center [931, 19] width 6 height 6
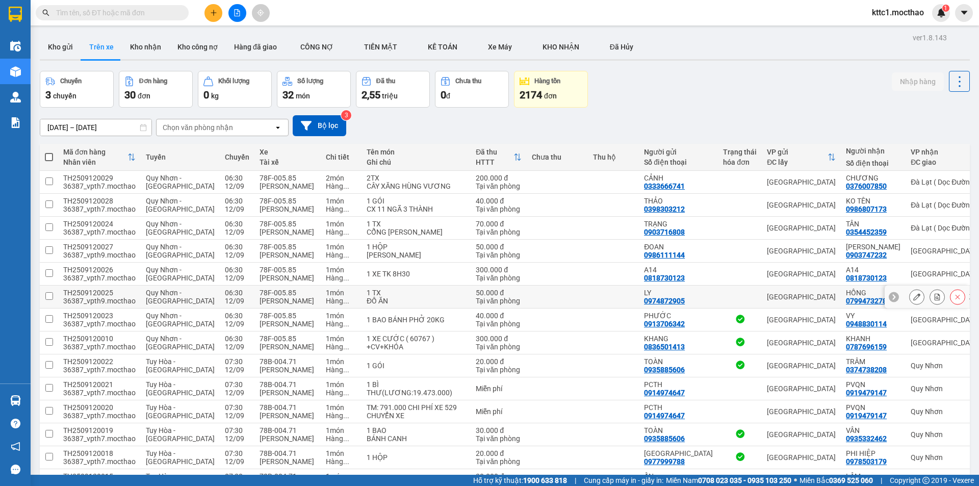
click at [914, 295] on icon at bounding box center [917, 296] width 7 height 7
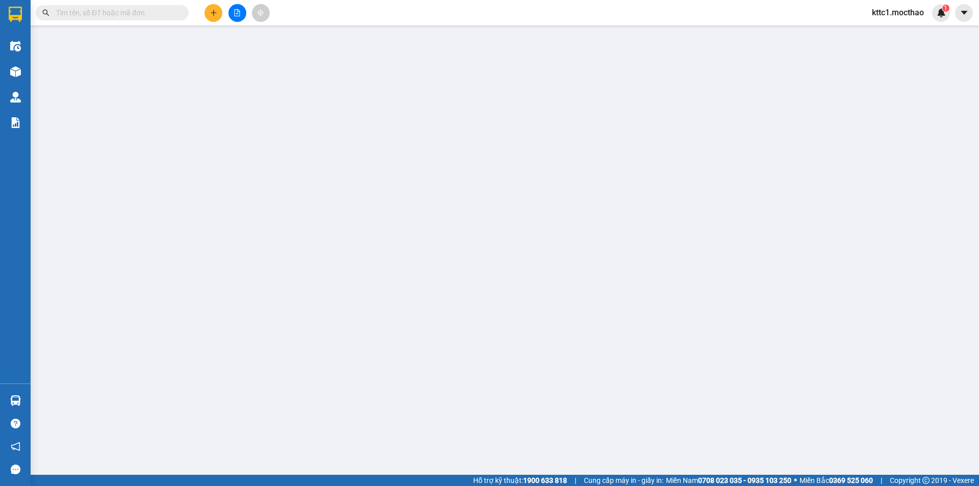
type input "0974872905"
type input "LY"
type input "0799473278"
type input "HỒNG"
type input "1"
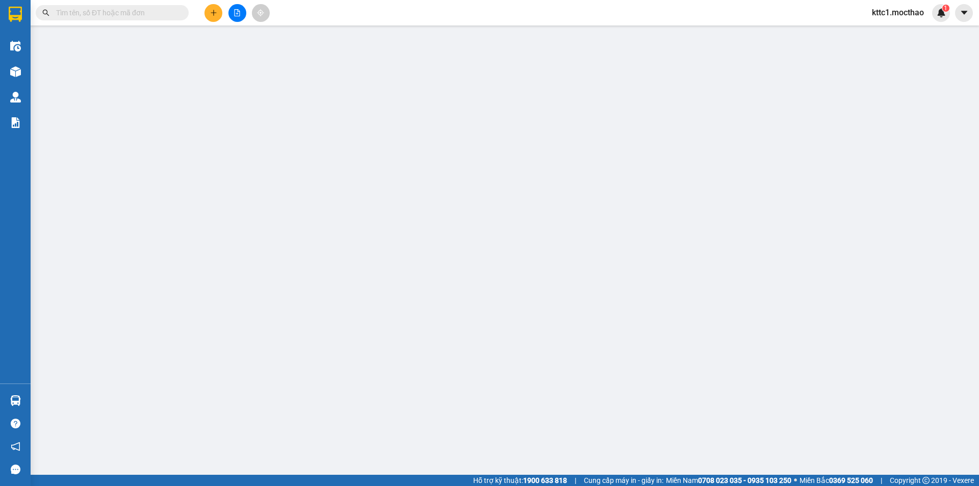
type input "50.000"
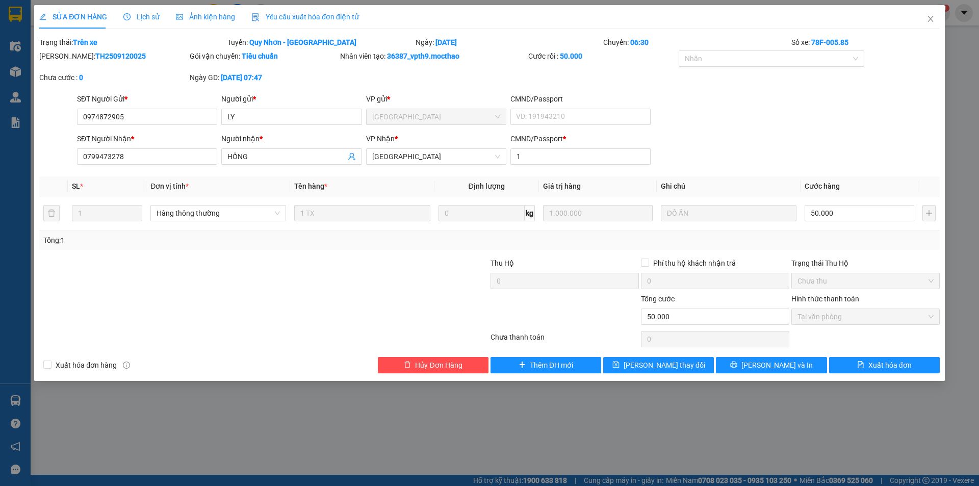
click at [291, 16] on span "Yêu cầu xuất hóa đơn điện tử" at bounding box center [305, 17] width 108 height 8
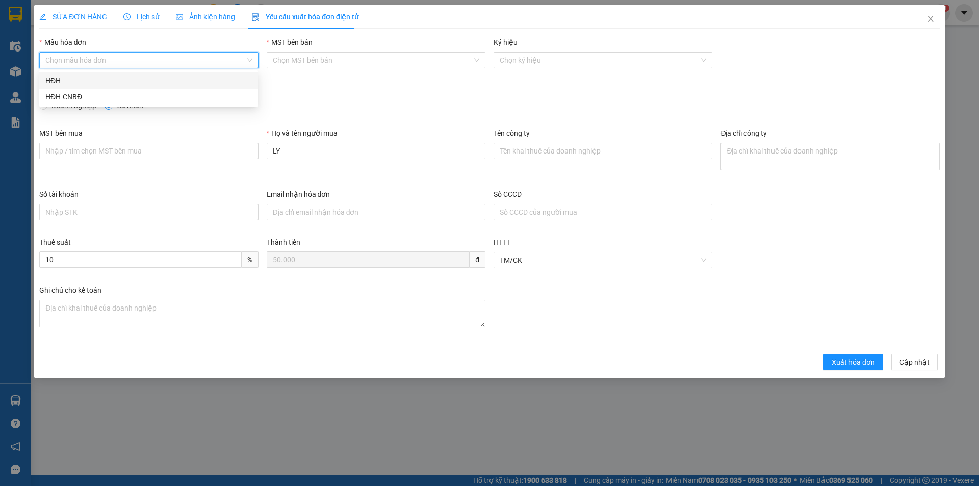
click at [146, 56] on input "Mẫu hóa đơn" at bounding box center [144, 60] width 199 height 15
click at [134, 80] on div "HĐH" at bounding box center [148, 80] width 207 height 11
type input "8"
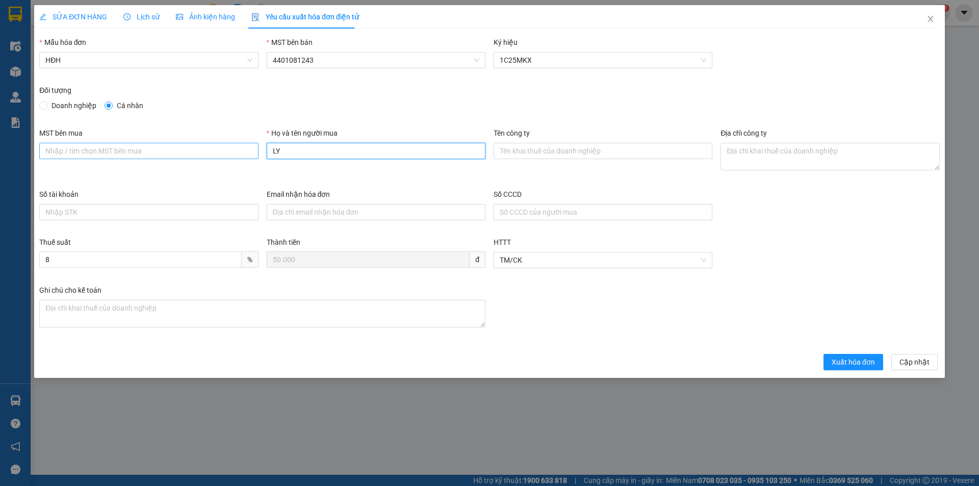
drag, startPoint x: 246, startPoint y: 153, endPoint x: 231, endPoint y: 154, distance: 14.8
click at [231, 154] on div "MST bên mua Họ và tên người mua LY Tên công ty Địa chỉ công ty" at bounding box center [489, 158] width 909 height 61
type input "Người mua không lấy hóa đơn"
click at [832, 365] on button "Xuất hóa đơn" at bounding box center [854, 362] width 60 height 16
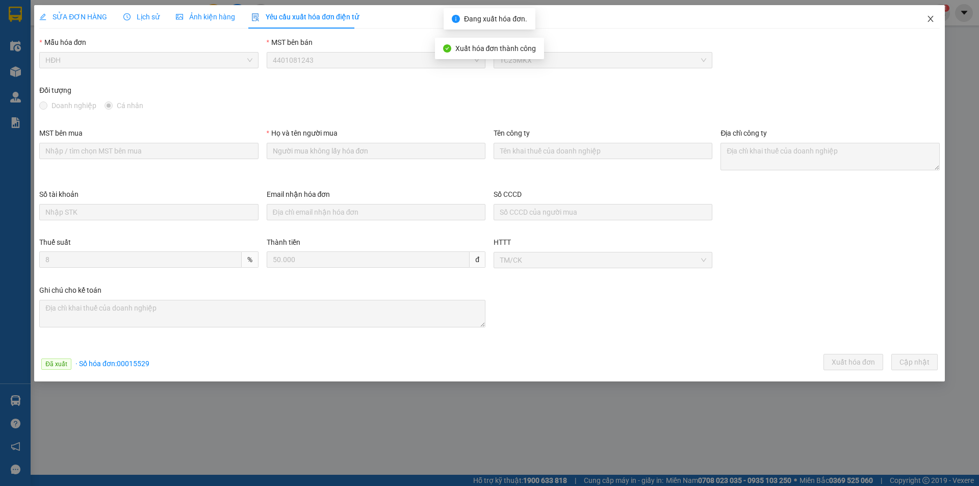
click at [931, 18] on icon "close" at bounding box center [931, 19] width 8 height 8
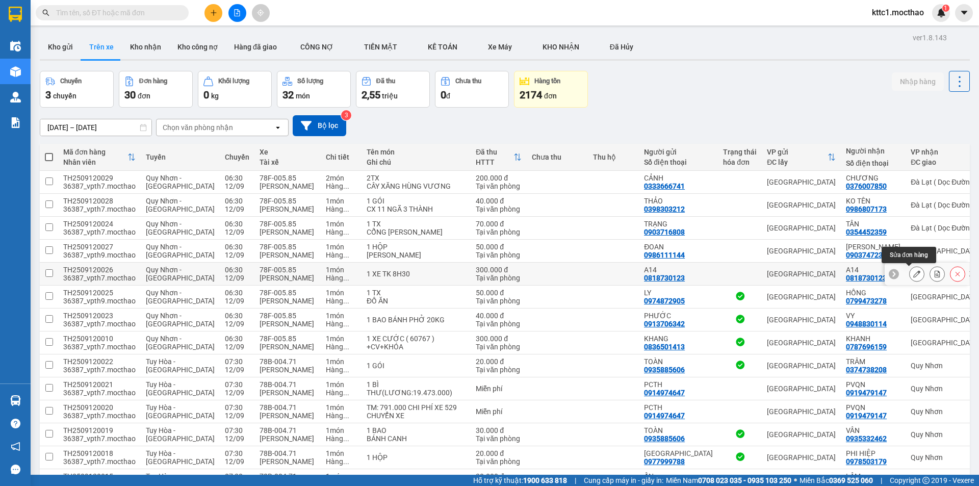
click at [910, 274] on button at bounding box center [917, 274] width 14 height 18
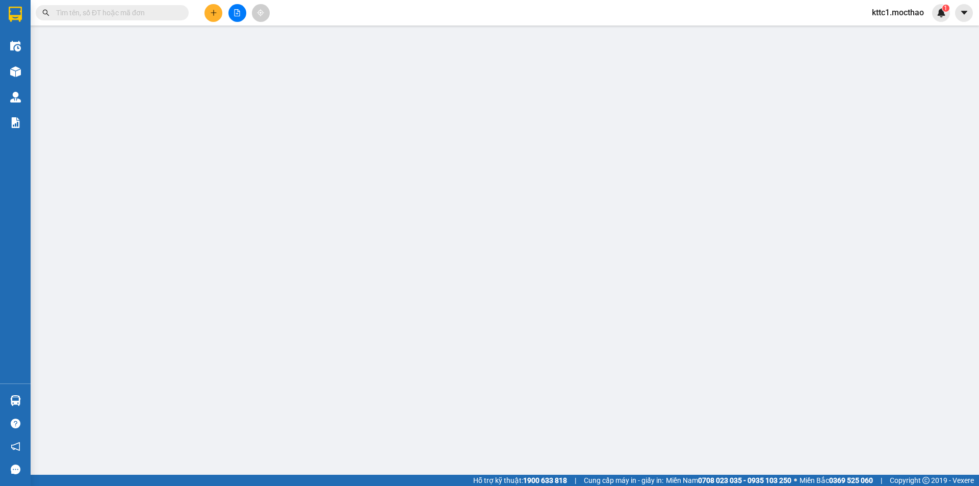
type input "0818730123"
type input "A14"
type input "0818730123"
type input "A14"
type input "1"
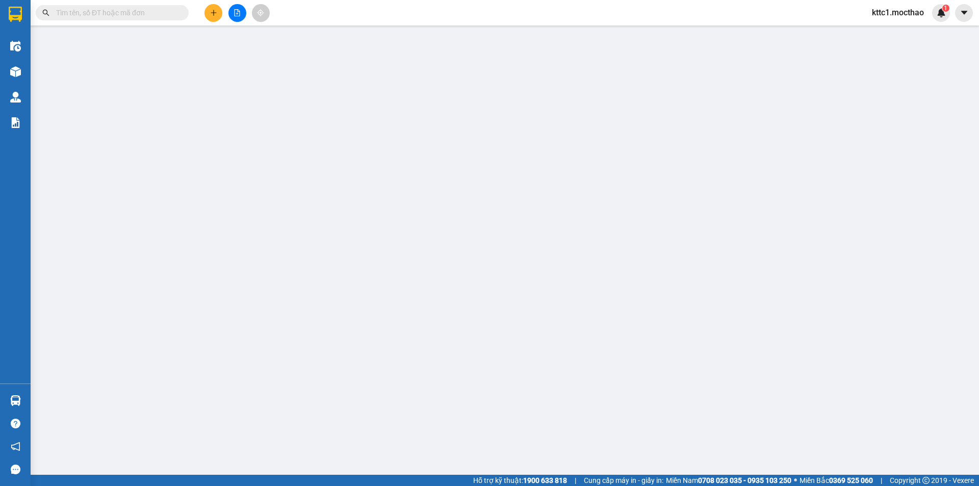
type input "300.000"
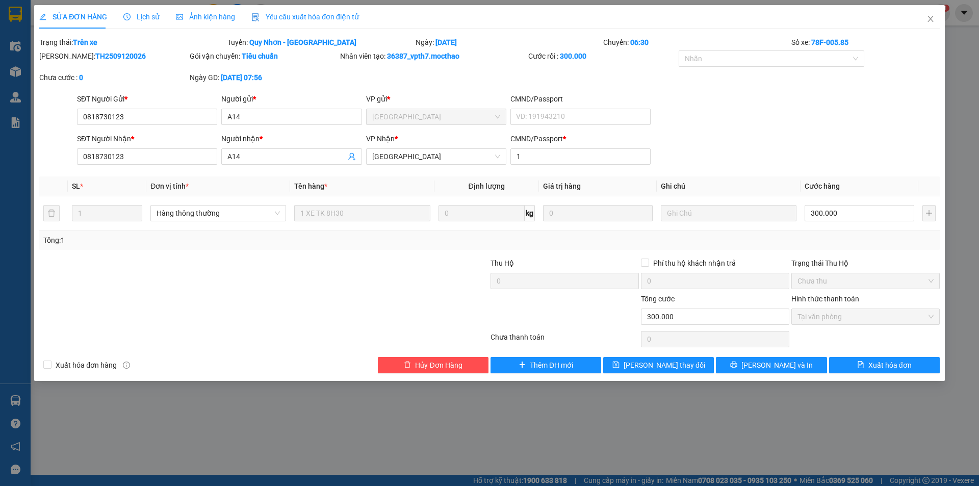
click at [301, 15] on span "Yêu cầu xuất hóa đơn điện tử" at bounding box center [305, 17] width 108 height 8
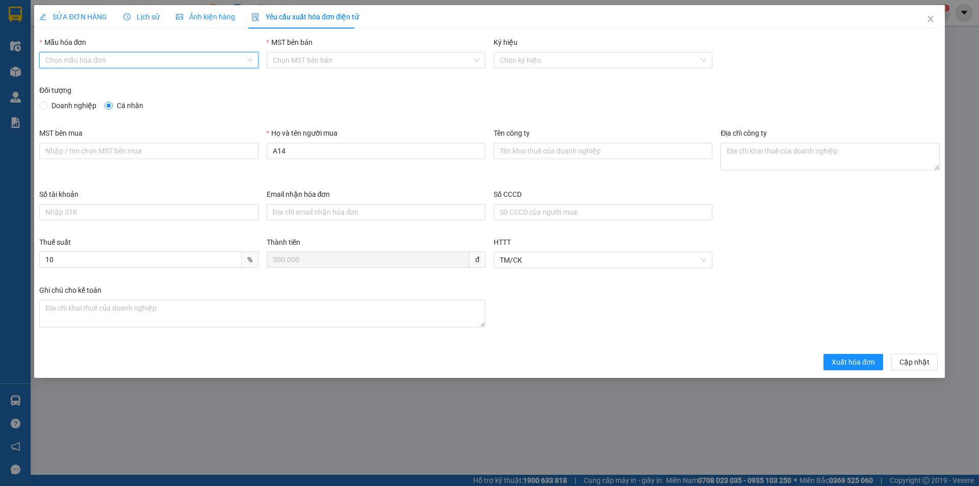
click at [142, 60] on input "Mẫu hóa đơn" at bounding box center [144, 60] width 199 height 15
click at [128, 82] on div "HĐH" at bounding box center [148, 80] width 207 height 11
type input "8"
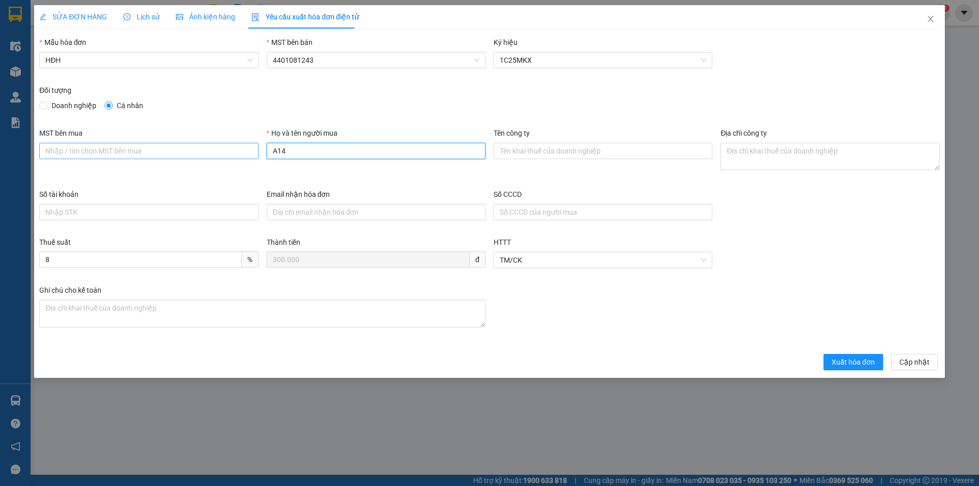
drag, startPoint x: 294, startPoint y: 154, endPoint x: 249, endPoint y: 149, distance: 45.6
click at [249, 149] on div "MST bên mua Họ và tên người mua A14 Tên công ty Địa chỉ công ty" at bounding box center [489, 158] width 909 height 61
type input "Người mua không lấy hóa đơn"
click at [847, 366] on span "Xuất hóa đơn" at bounding box center [853, 362] width 43 height 11
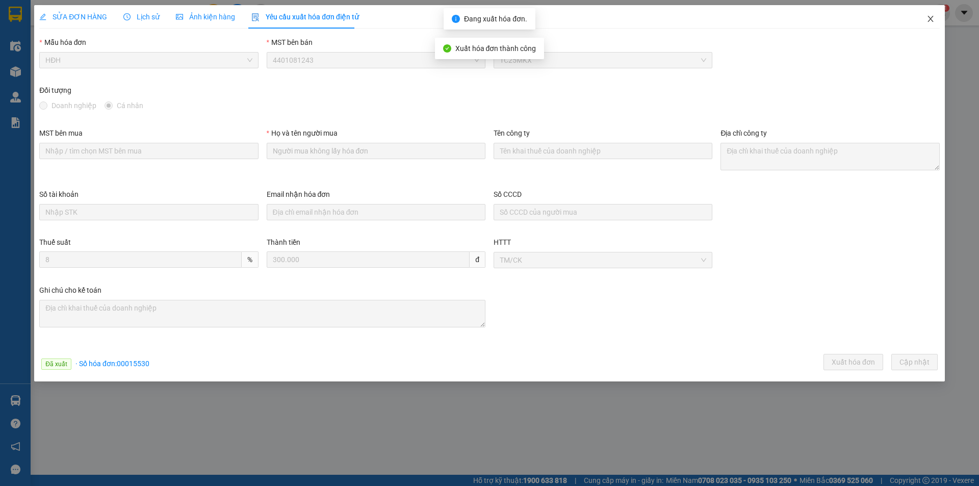
click at [932, 18] on icon "close" at bounding box center [931, 19] width 8 height 8
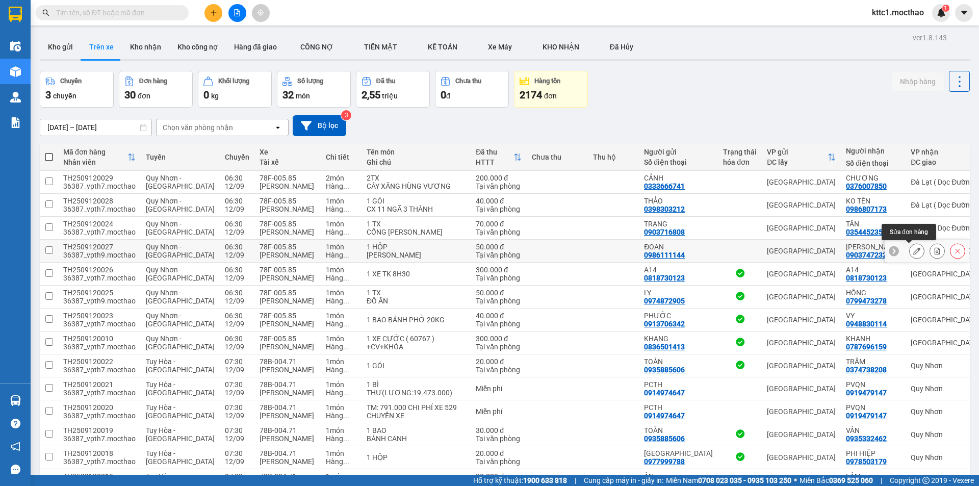
click at [914, 250] on icon at bounding box center [917, 250] width 7 height 7
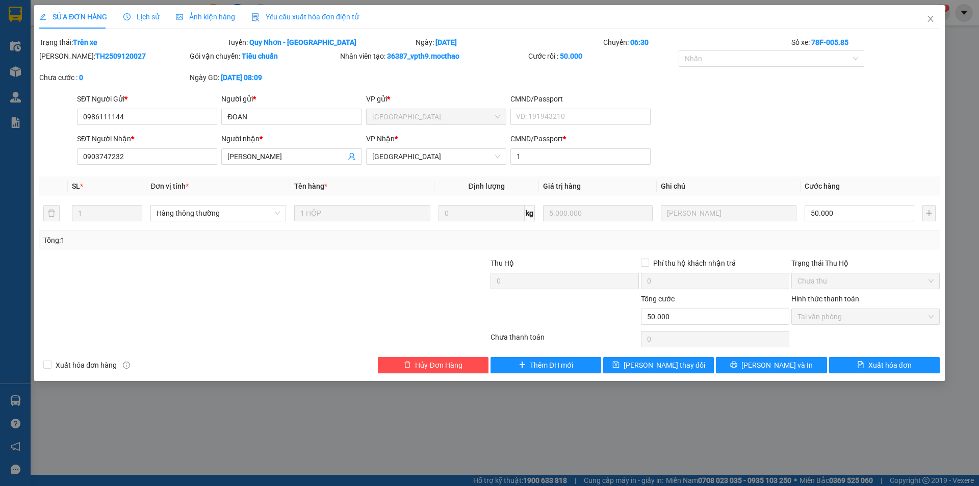
click at [276, 13] on span "Yêu cầu xuất hóa đơn điện tử" at bounding box center [305, 17] width 108 height 8
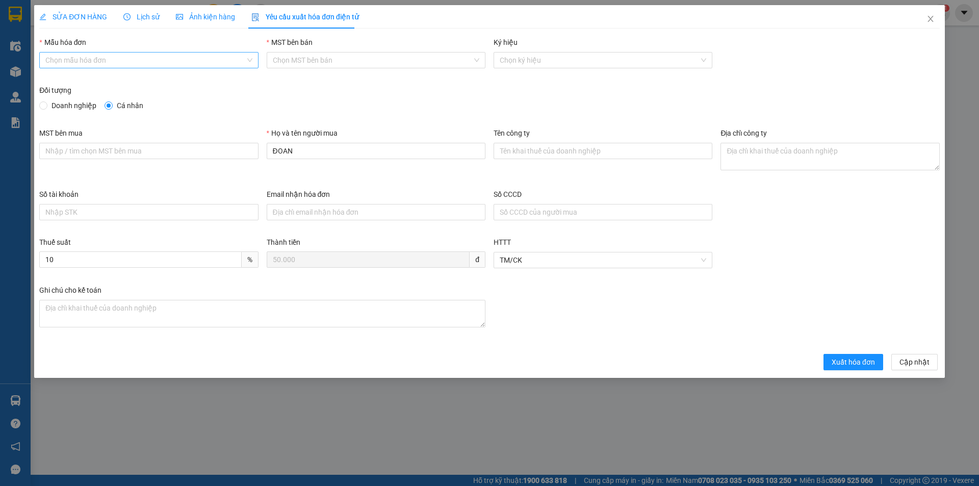
click at [154, 62] on input "Mẫu hóa đơn" at bounding box center [144, 60] width 199 height 15
click at [143, 80] on div "HĐH" at bounding box center [148, 80] width 207 height 11
type input "8"
drag, startPoint x: 311, startPoint y: 150, endPoint x: 216, endPoint y: 155, distance: 95.0
click at [216, 155] on div "MST bên mua Họ và tên người mua ĐOAN Tên công ty Địa chỉ công ty" at bounding box center [489, 158] width 909 height 61
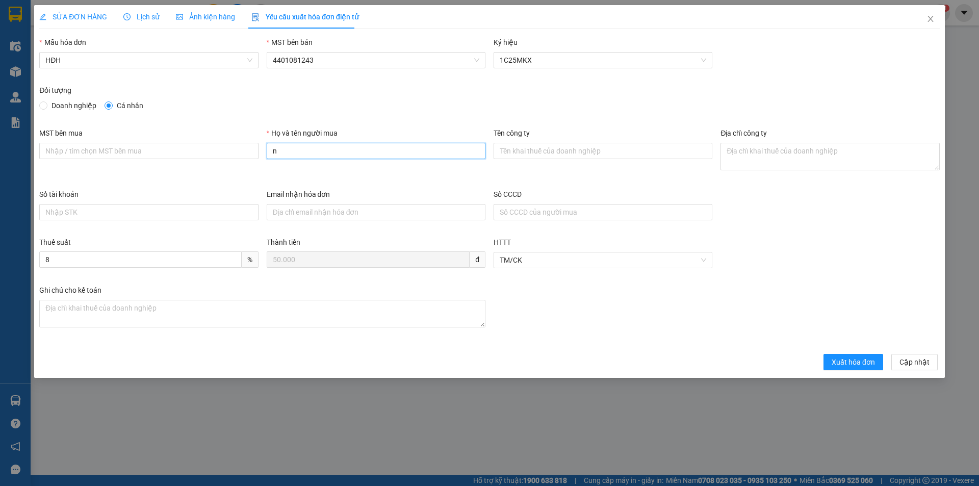
type input "Người mua không lấy hóa đơn"
click at [866, 360] on span "Xuất hóa đơn" at bounding box center [853, 362] width 43 height 11
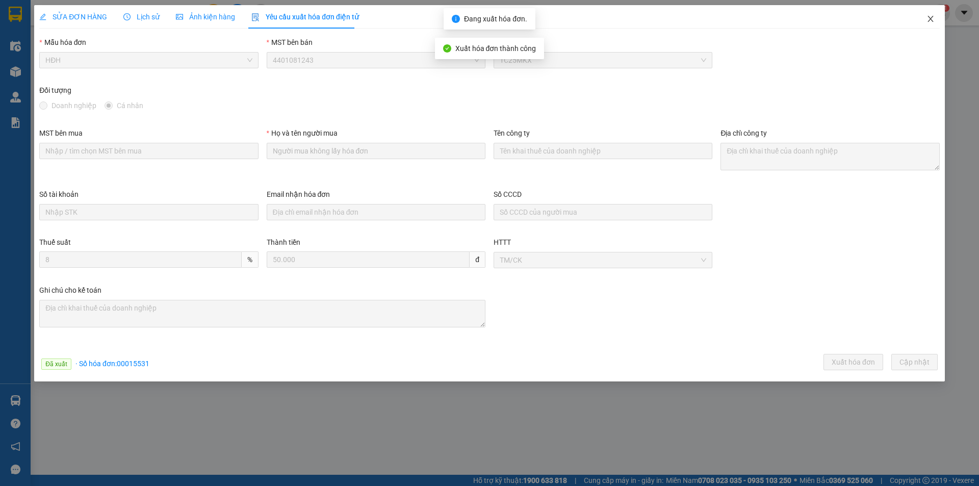
click at [931, 19] on icon "close" at bounding box center [931, 19] width 6 height 6
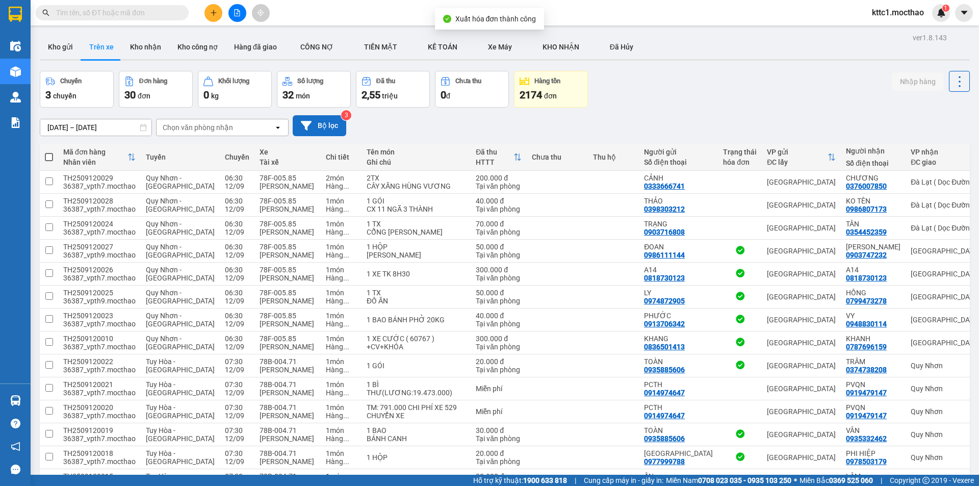
click at [331, 127] on button "Bộ lọc" at bounding box center [320, 125] width 54 height 21
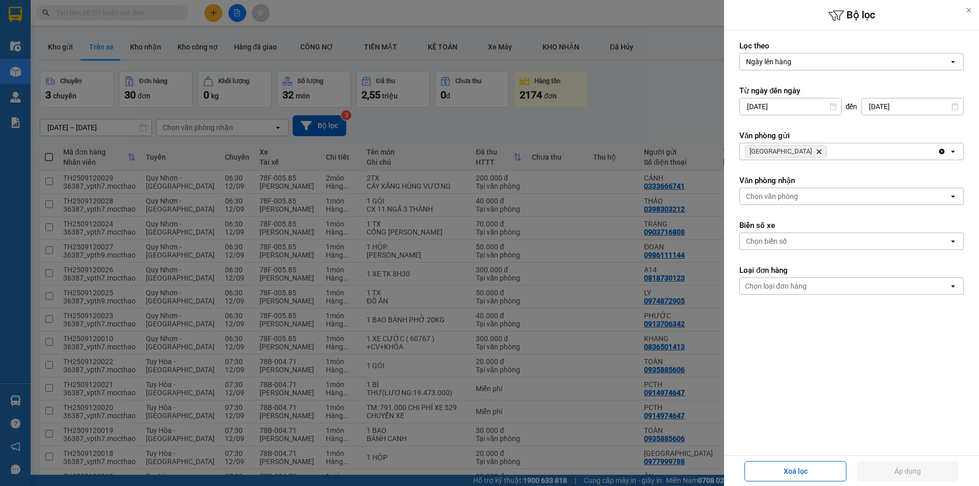
click at [816, 151] on icon "Delete" at bounding box center [819, 151] width 6 height 6
click at [780, 151] on div "Chọn văn phòng" at bounding box center [772, 151] width 52 height 10
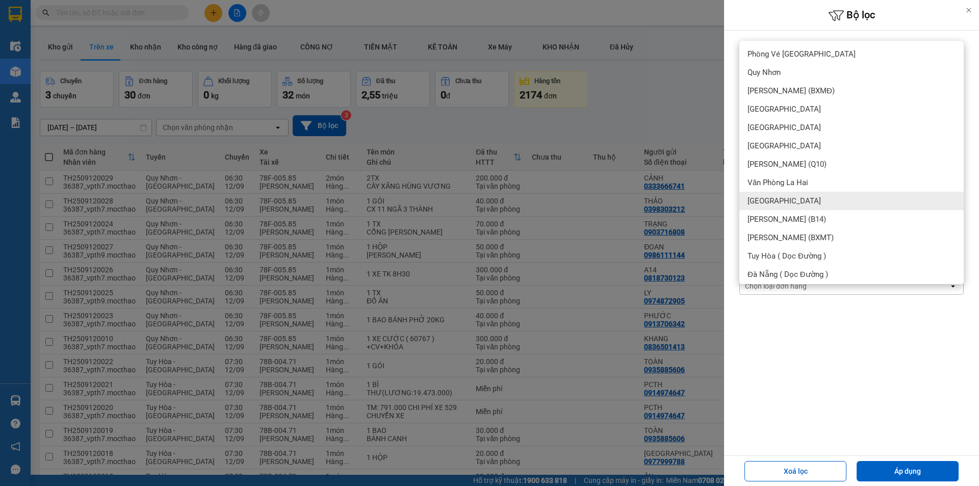
click at [779, 200] on div "[GEOGRAPHIC_DATA]" at bounding box center [852, 201] width 224 height 18
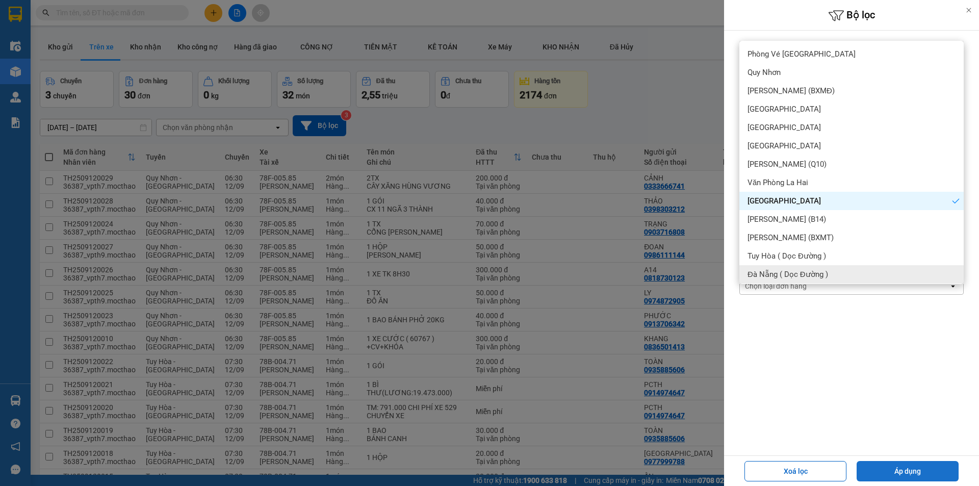
click at [901, 474] on button "Áp dụng" at bounding box center [908, 471] width 102 height 20
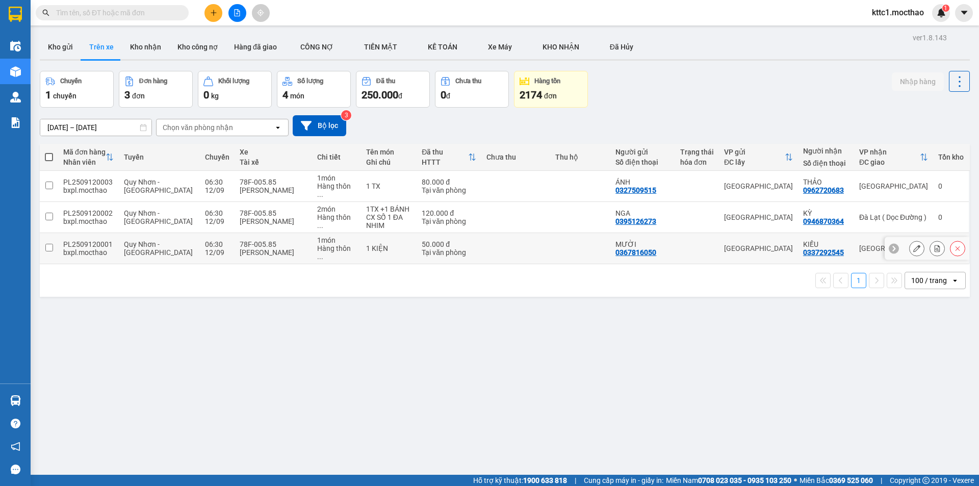
click at [914, 245] on icon at bounding box center [917, 248] width 7 height 7
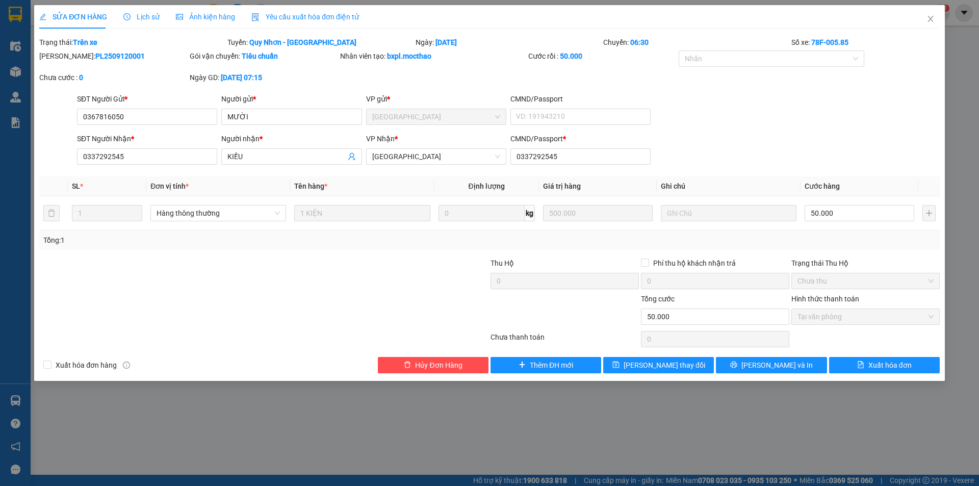
click at [295, 16] on span "Yêu cầu xuất hóa đơn điện tử" at bounding box center [305, 17] width 108 height 8
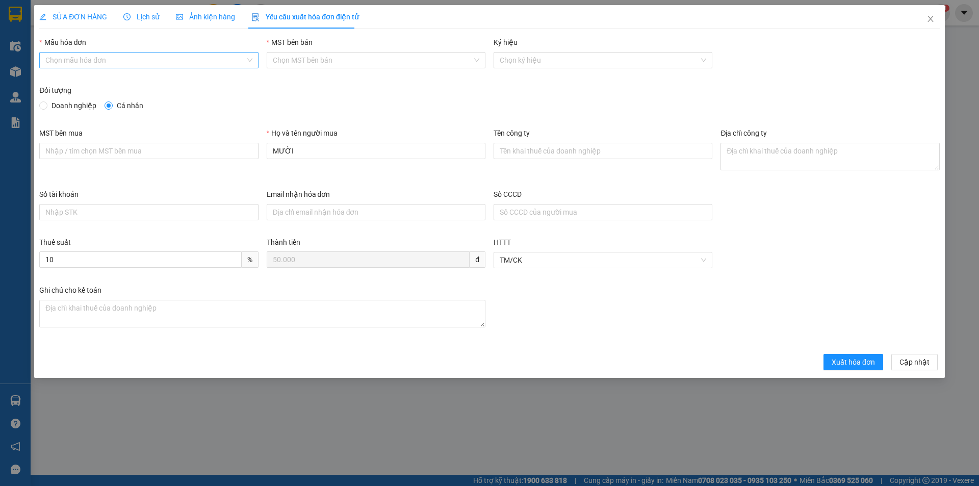
click at [181, 58] on input "Mẫu hóa đơn" at bounding box center [144, 60] width 199 height 15
click at [171, 80] on div "HĐH" at bounding box center [148, 80] width 207 height 11
type input "8"
drag, startPoint x: 307, startPoint y: 155, endPoint x: 218, endPoint y: 153, distance: 88.8
click at [218, 153] on div "MST bên mua Họ và tên người mua MƯỜI Tên công ty Địa chỉ công ty" at bounding box center [489, 158] width 909 height 61
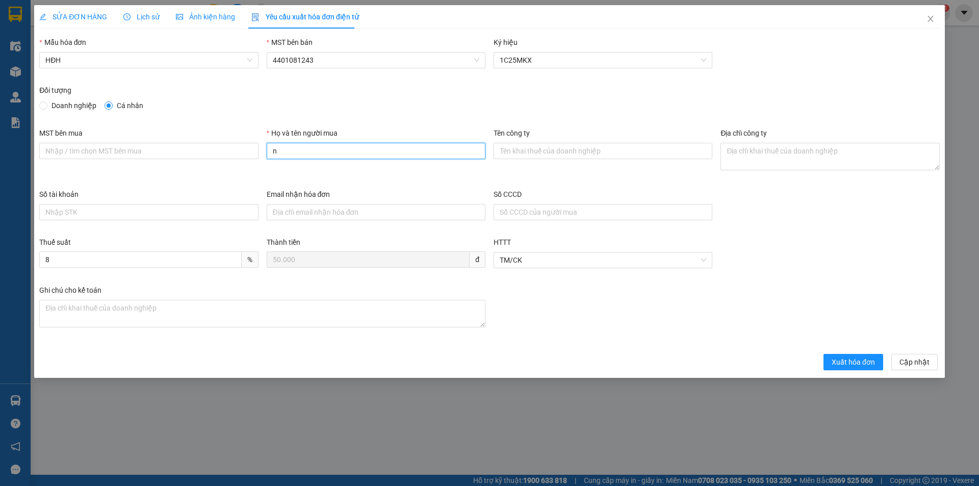
type input "Người mua không lấy hóa đơn"
click at [860, 367] on span "Xuất hóa đơn" at bounding box center [853, 362] width 43 height 11
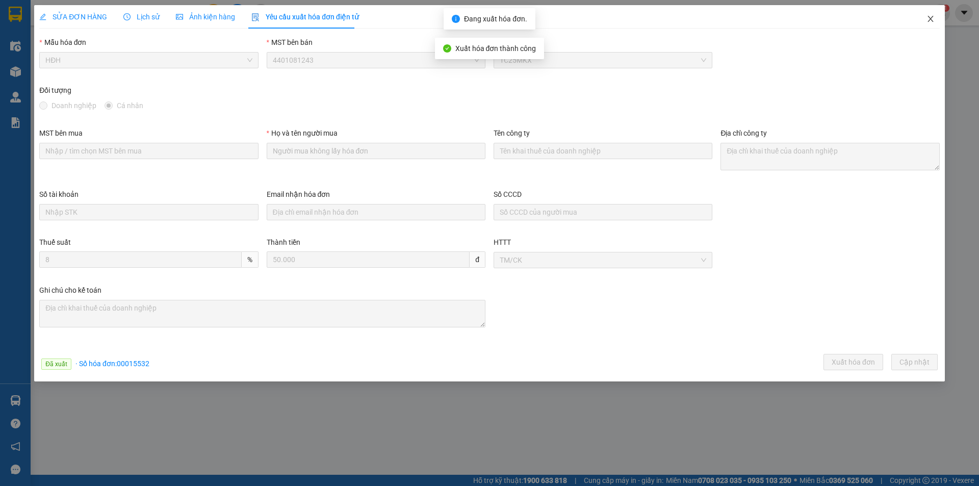
click at [932, 18] on icon "close" at bounding box center [931, 19] width 8 height 8
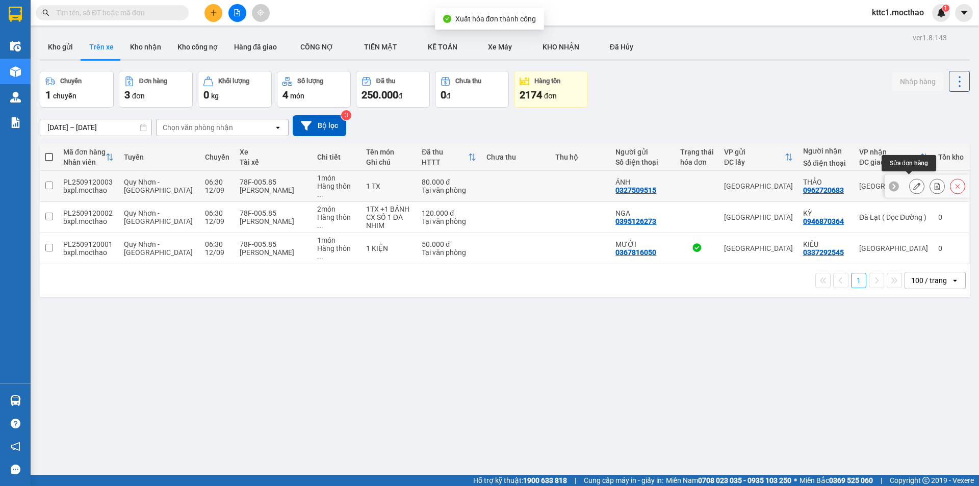
click at [914, 183] on icon at bounding box center [917, 186] width 7 height 7
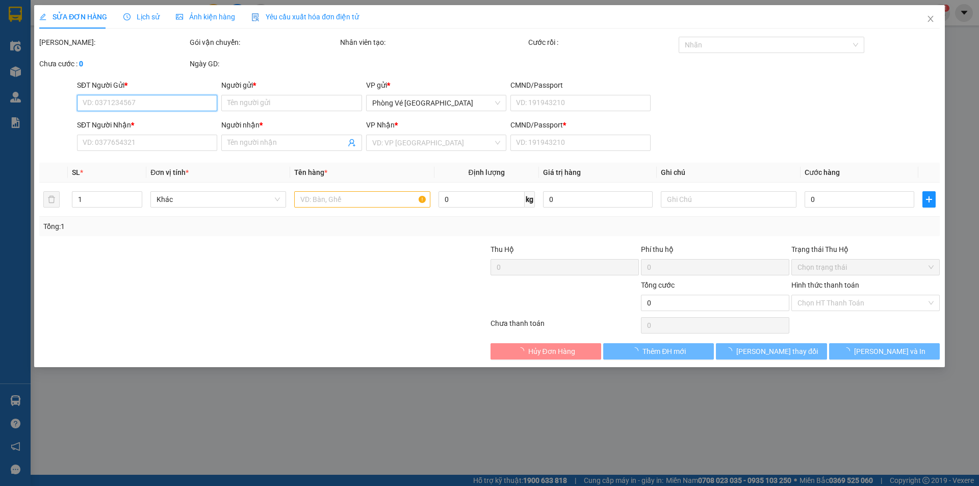
type input "0327509515"
type input "ÁNH"
type input "0962720683"
type input "THẢO"
type input "0962720683"
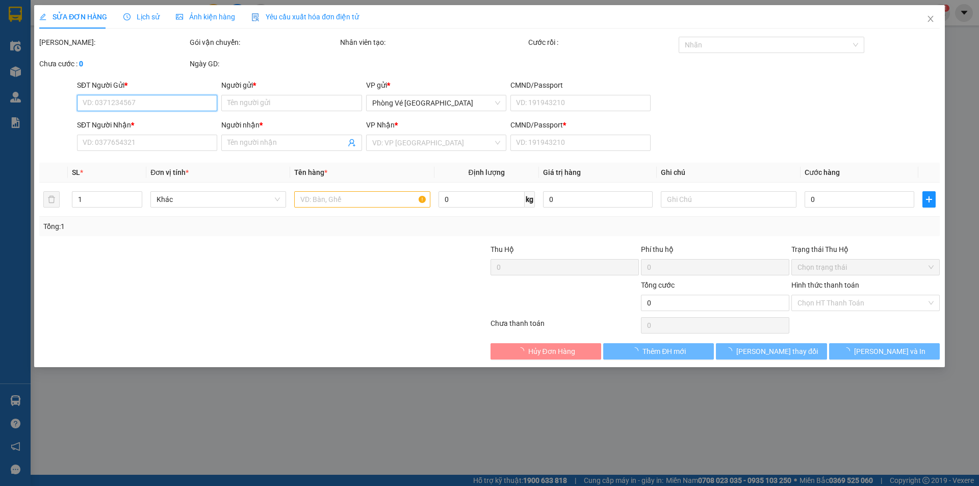
type input "80.000"
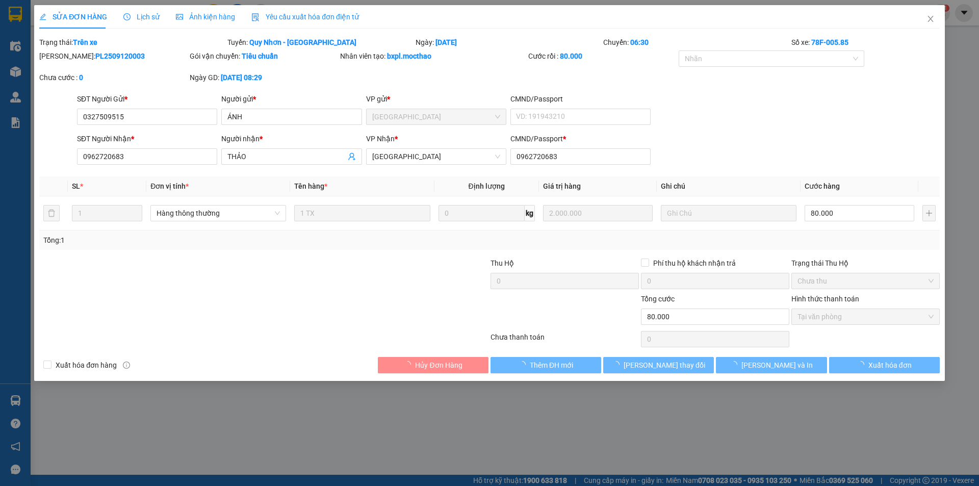
drag, startPoint x: 292, startPoint y: 15, endPoint x: 277, endPoint y: 19, distance: 15.7
click at [292, 16] on span "Yêu cầu xuất hóa đơn điện tử" at bounding box center [305, 17] width 108 height 8
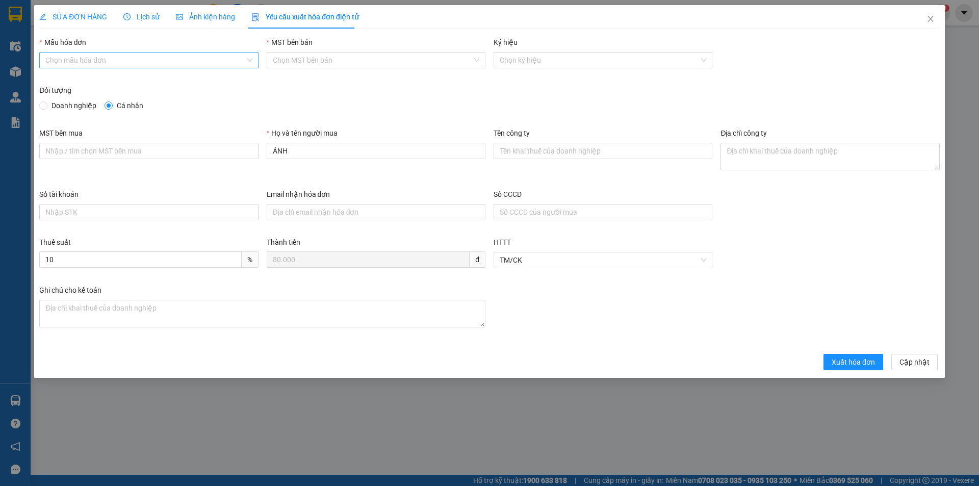
drag, startPoint x: 169, startPoint y: 59, endPoint x: 165, endPoint y: 64, distance: 6.2
click at [168, 60] on input "Mẫu hóa đơn" at bounding box center [144, 60] width 199 height 15
click at [153, 85] on div "HĐH" at bounding box center [148, 80] width 207 height 11
type input "8"
drag, startPoint x: 243, startPoint y: 154, endPoint x: 234, endPoint y: 154, distance: 9.2
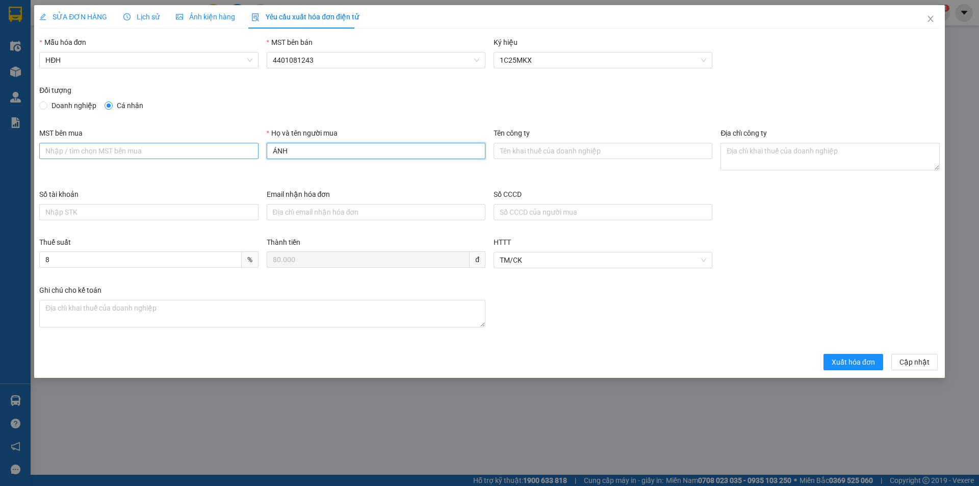
click at [234, 154] on div "MST bên mua Họ và tên người mua ÁNH Tên công ty Địa chỉ công ty" at bounding box center [489, 158] width 909 height 61
type input "Người mua không lấy hóa đơn"
click at [872, 366] on span "Xuất hóa đơn" at bounding box center [853, 362] width 43 height 11
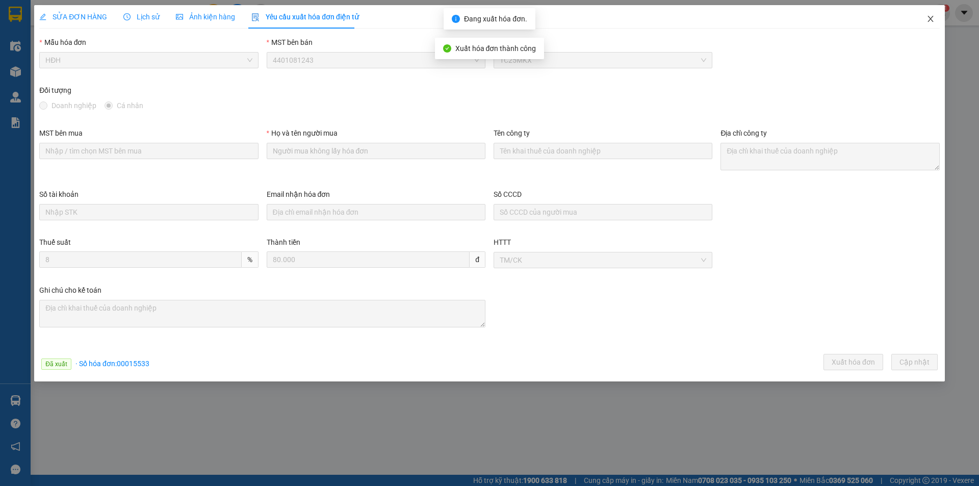
click at [931, 17] on icon "close" at bounding box center [931, 19] width 8 height 8
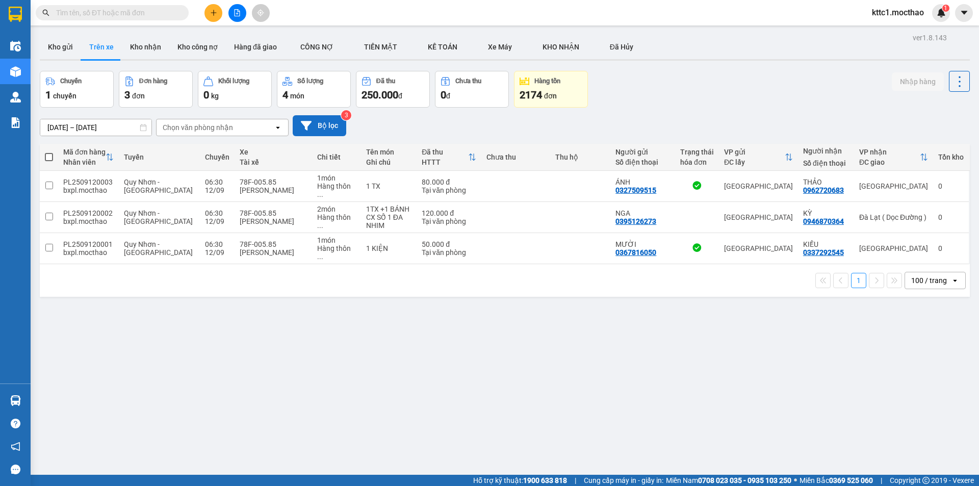
click at [340, 131] on button "Bộ lọc" at bounding box center [320, 125] width 54 height 21
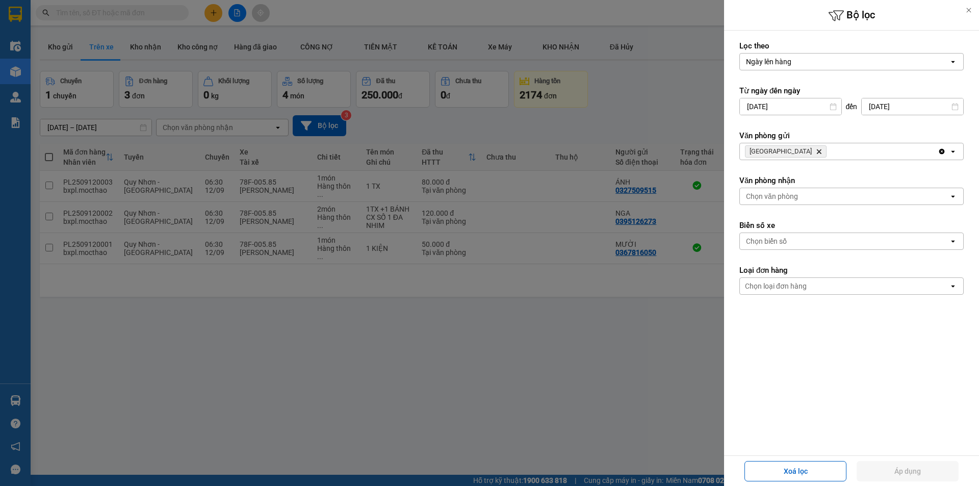
click at [816, 149] on icon "Delete" at bounding box center [819, 151] width 6 height 6
click at [778, 150] on div "Chọn văn phòng" at bounding box center [772, 151] width 52 height 10
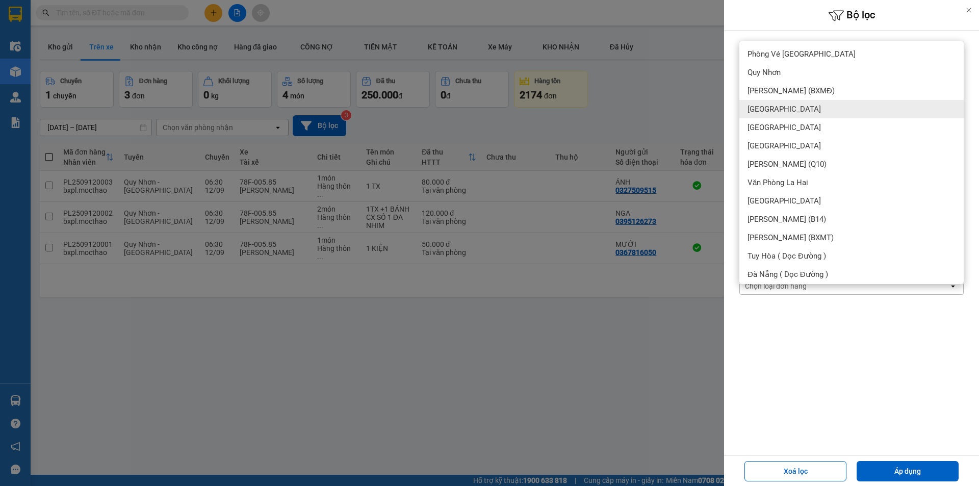
click at [781, 106] on div "[GEOGRAPHIC_DATA]" at bounding box center [852, 109] width 224 height 18
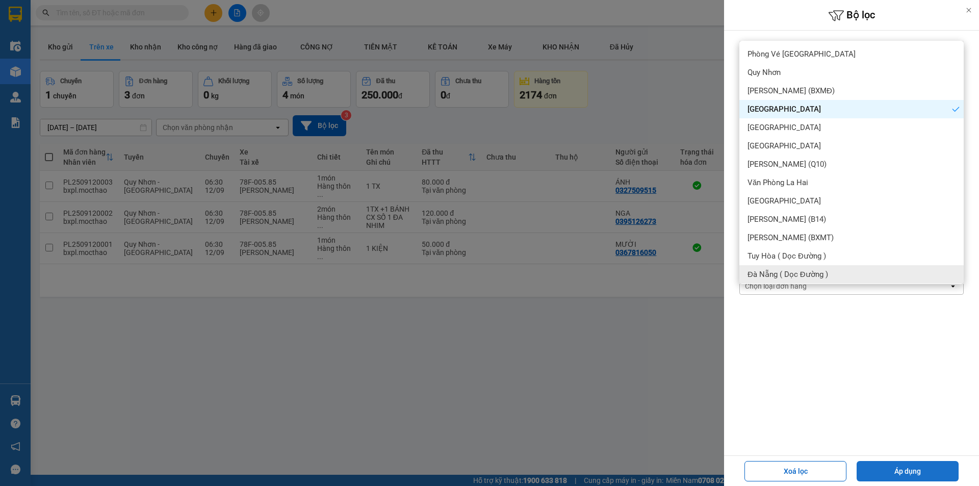
click at [906, 465] on button "Áp dụng" at bounding box center [908, 471] width 102 height 20
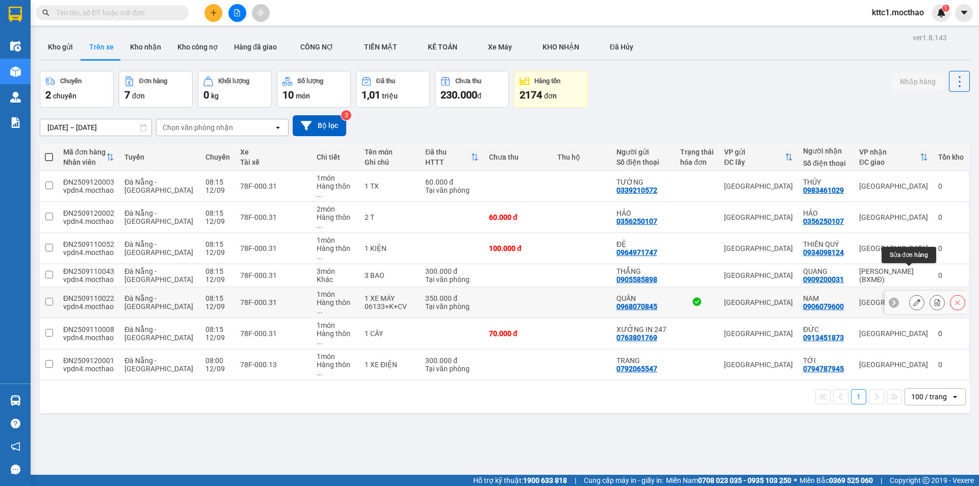
click at [914, 299] on icon at bounding box center [917, 302] width 7 height 7
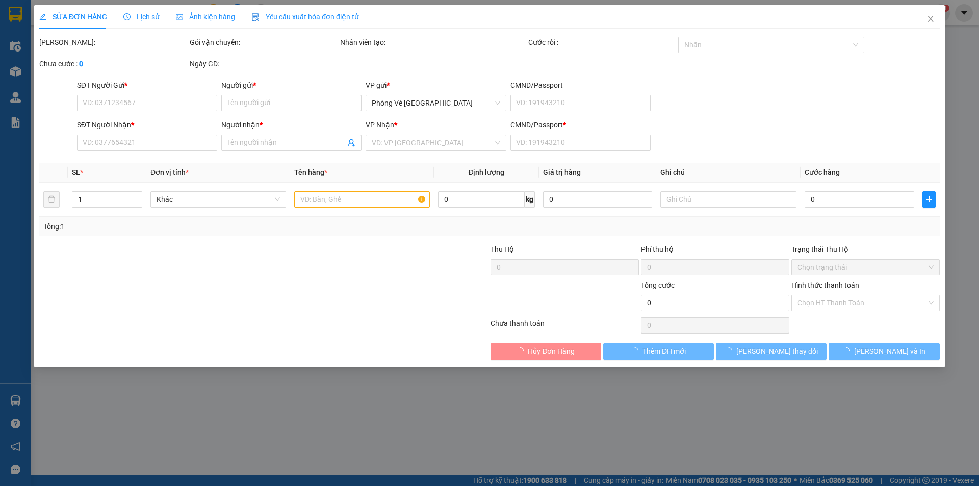
type input "0968070845"
type input "QUÂN"
type input "0906079600"
type input "NAM"
type input "0"
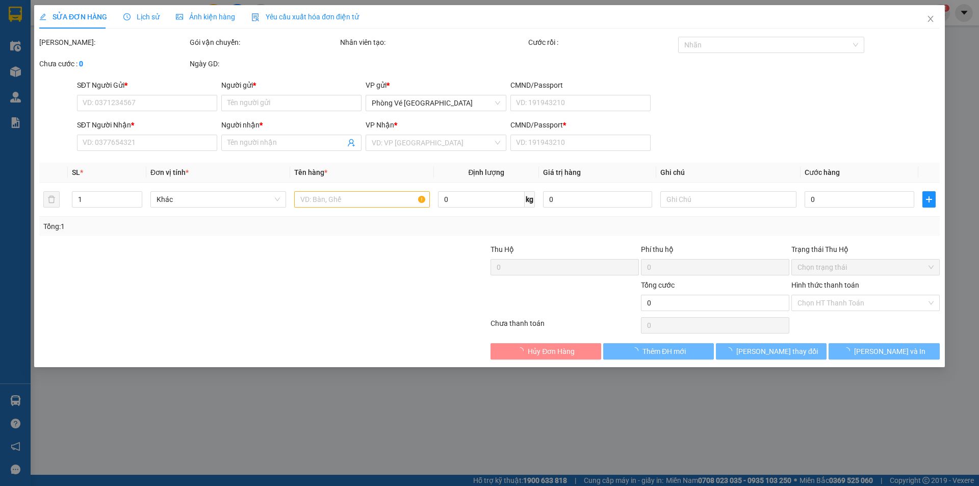
type input "350.000"
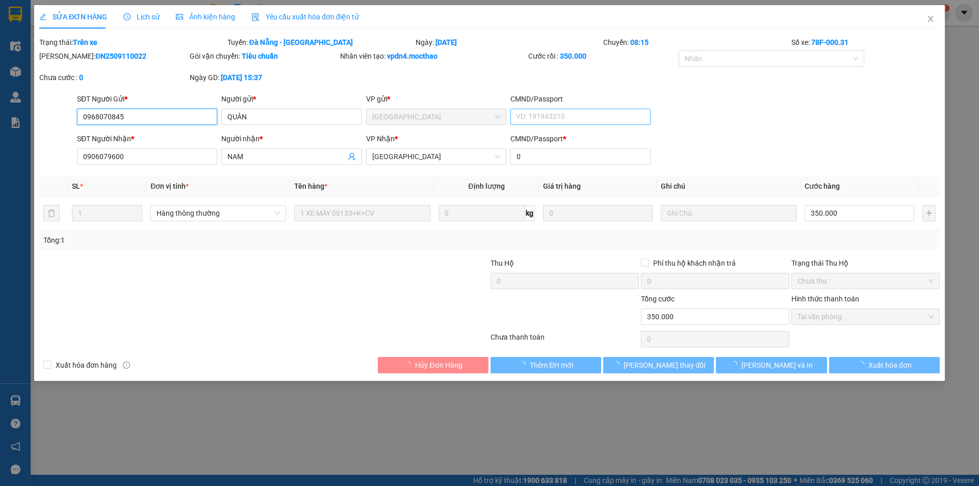
checkbox input "true"
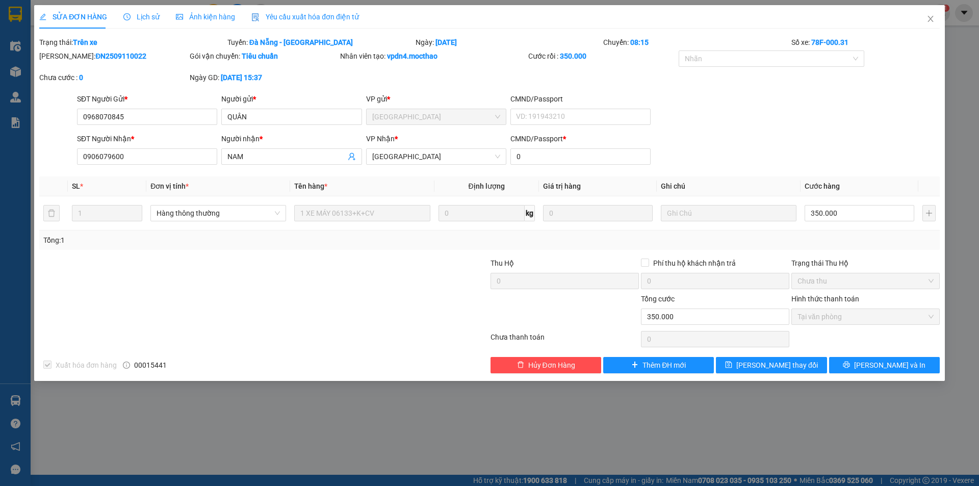
click at [307, 15] on span "Yêu cầu xuất hóa đơn điện tử" at bounding box center [305, 17] width 108 height 8
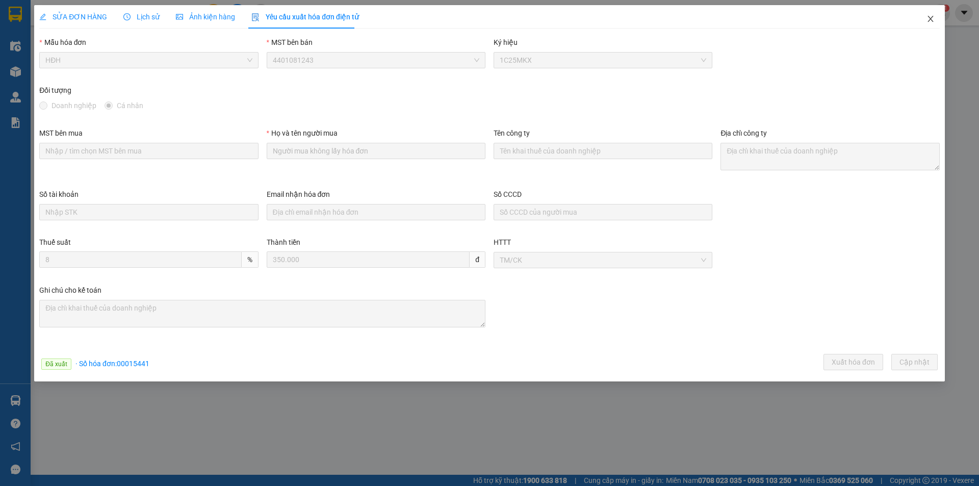
click at [930, 18] on icon "close" at bounding box center [931, 19] width 6 height 6
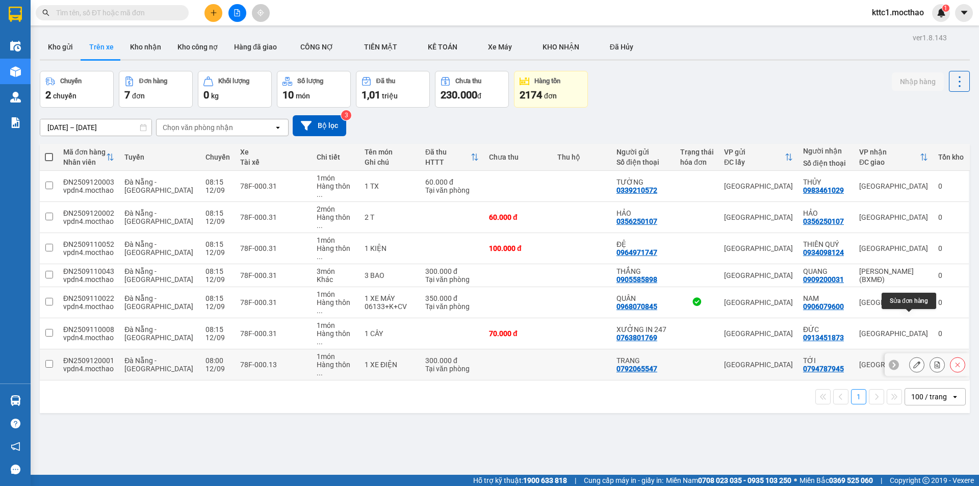
click at [914, 361] on icon at bounding box center [917, 364] width 7 height 7
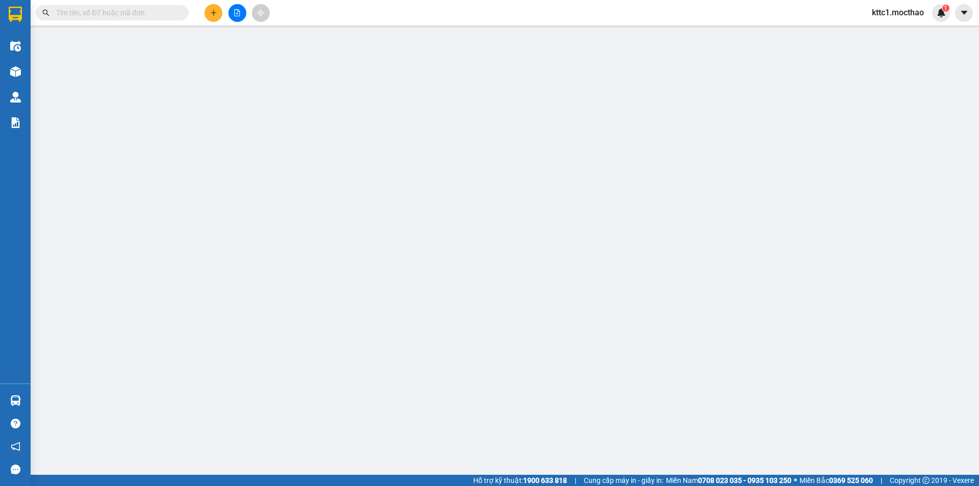
type input "0792065547"
type input "TRANG"
type input "0794787945"
type input "TỚI"
type input "0"
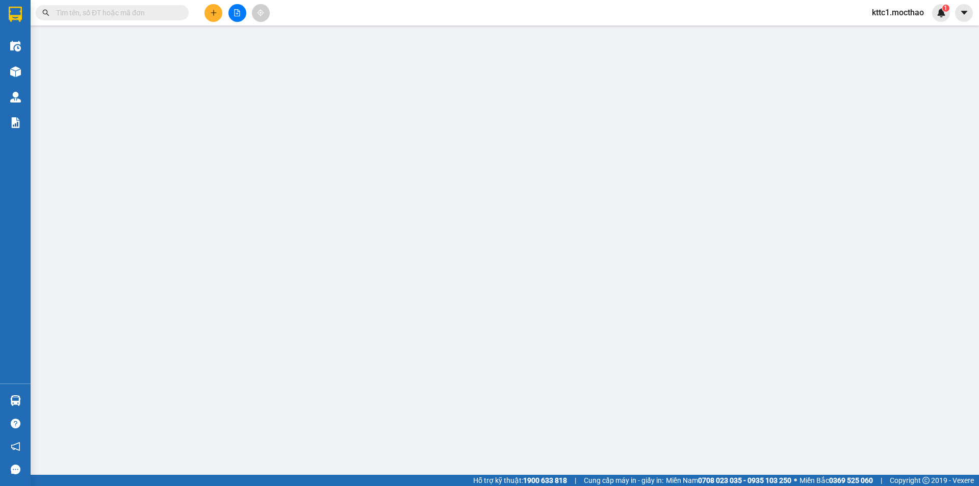
type input "300.000"
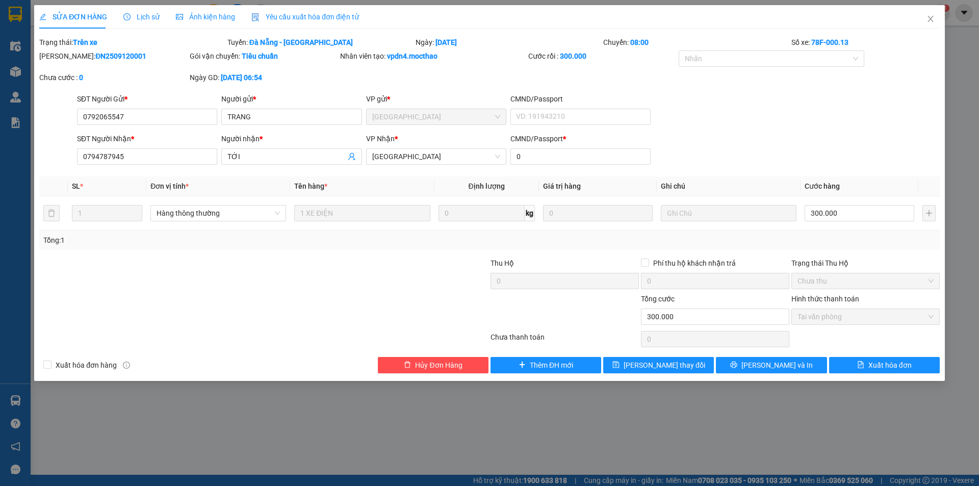
drag, startPoint x: 293, startPoint y: 17, endPoint x: 243, endPoint y: 32, distance: 52.1
click at [293, 16] on span "Yêu cầu xuất hóa đơn điện tử" at bounding box center [305, 17] width 108 height 8
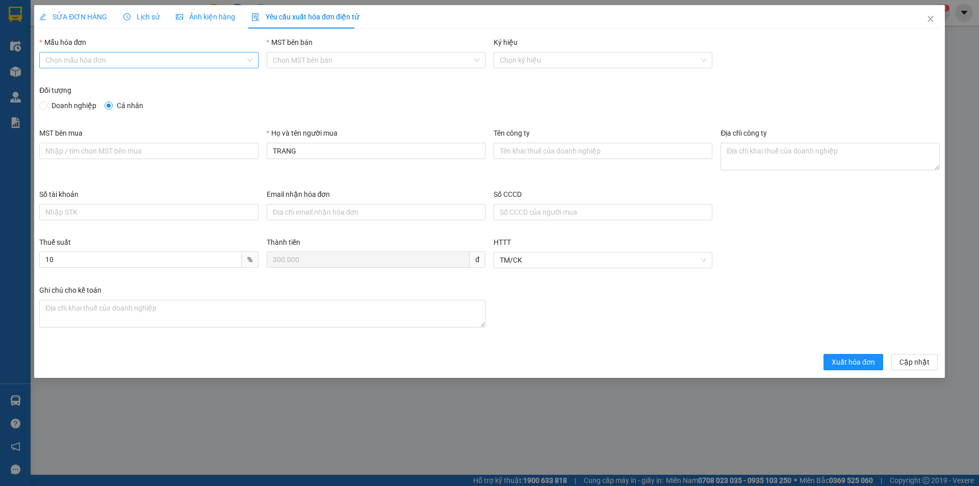
click at [137, 63] on input "Mẫu hóa đơn" at bounding box center [144, 60] width 199 height 15
click at [105, 84] on div "HĐH" at bounding box center [148, 80] width 207 height 11
type input "8"
drag, startPoint x: 303, startPoint y: 156, endPoint x: 236, endPoint y: 150, distance: 67.0
click at [236, 150] on div "MST bên mua Họ và tên người mua TRANG Tên công ty Địa chỉ công ty" at bounding box center [489, 158] width 909 height 61
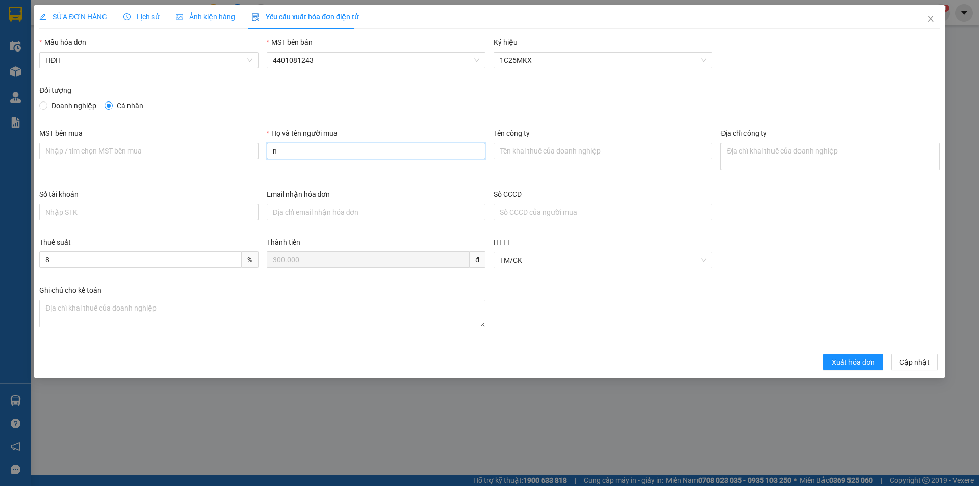
type input "Người mua không lấy hóa đơn"
click at [864, 365] on span "Xuất hóa đơn" at bounding box center [853, 362] width 43 height 11
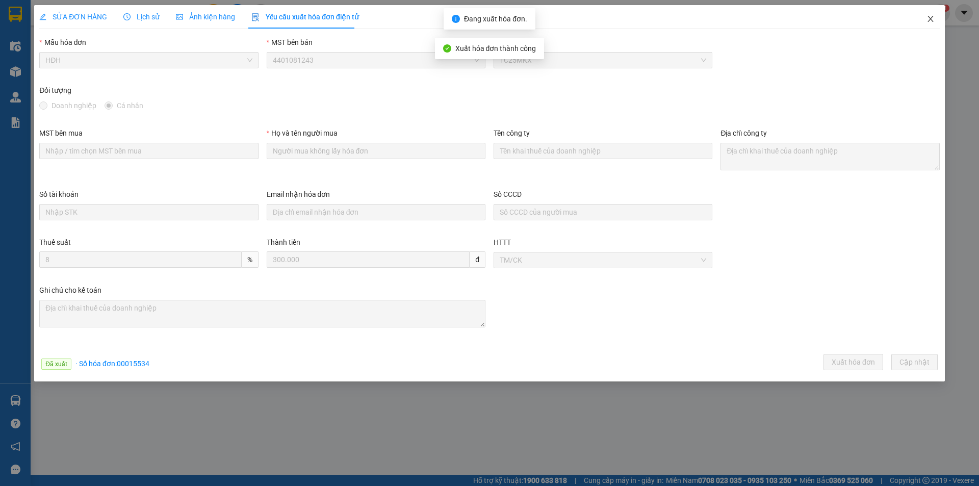
click at [931, 21] on icon "close" at bounding box center [931, 19] width 8 height 8
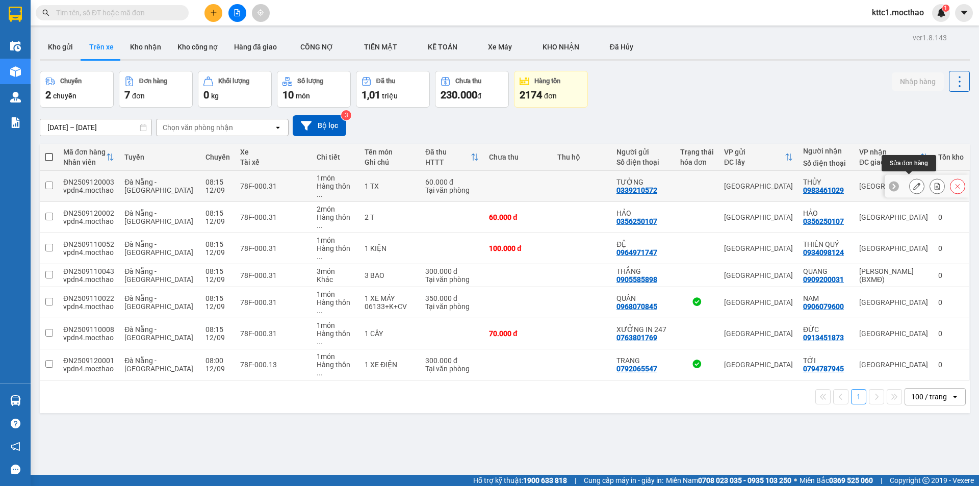
click at [914, 183] on icon at bounding box center [917, 186] width 7 height 7
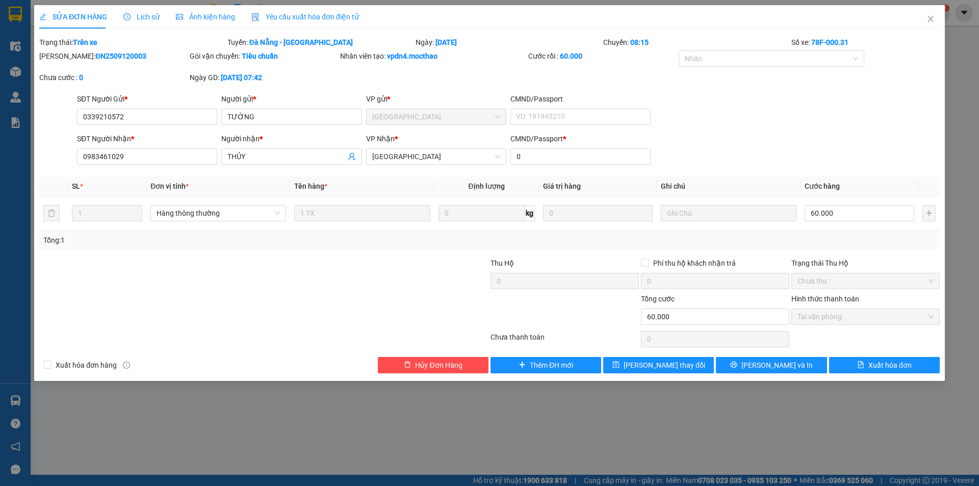
click at [318, 14] on span "Yêu cầu xuất hóa đơn điện tử" at bounding box center [305, 17] width 108 height 8
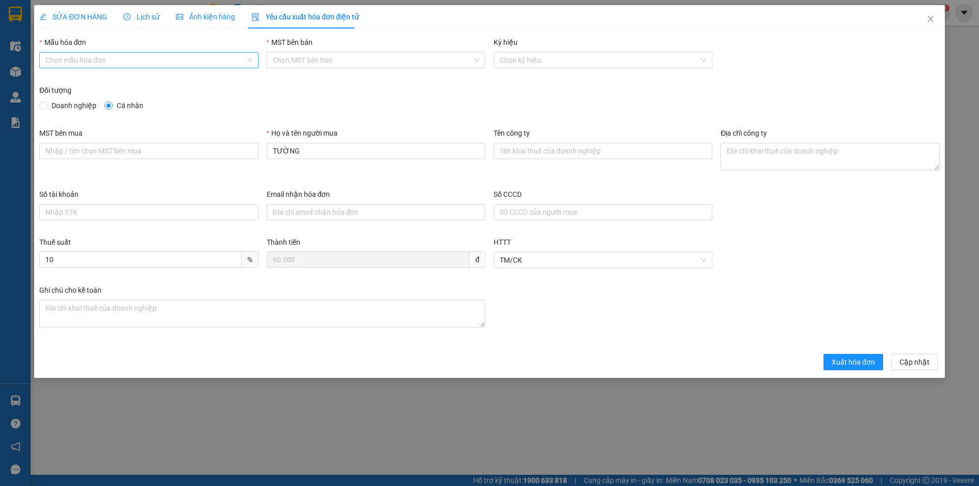
click at [155, 61] on input "Mẫu hóa đơn" at bounding box center [144, 60] width 199 height 15
click at [145, 78] on div "HĐH" at bounding box center [148, 80] width 207 height 11
type input "8"
drag, startPoint x: 314, startPoint y: 150, endPoint x: 219, endPoint y: 159, distance: 95.2
click at [219, 159] on div "MST bên mua Họ và tên người mua TƯỜNG Tên công ty Địa chỉ công ty" at bounding box center [489, 158] width 909 height 61
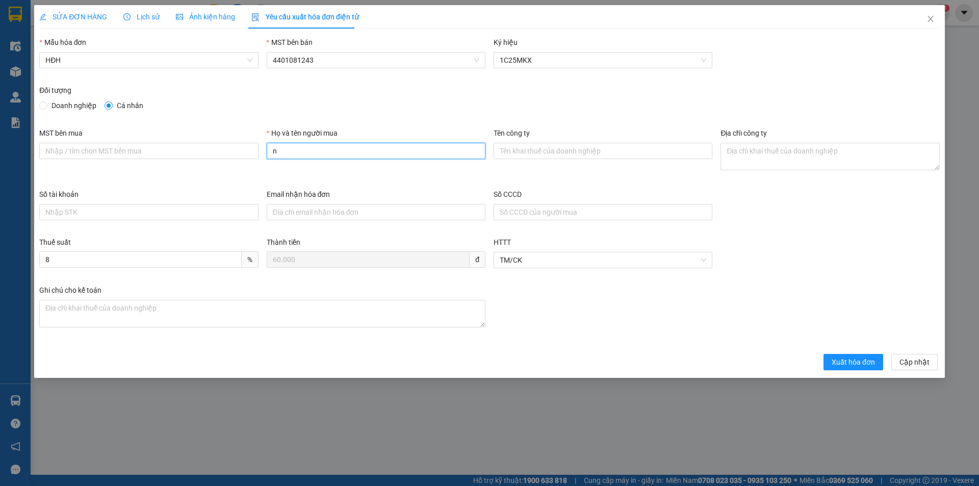
type input "Người mua không lấy hóa đơn"
click at [867, 364] on span "Xuất hóa đơn" at bounding box center [853, 362] width 43 height 11
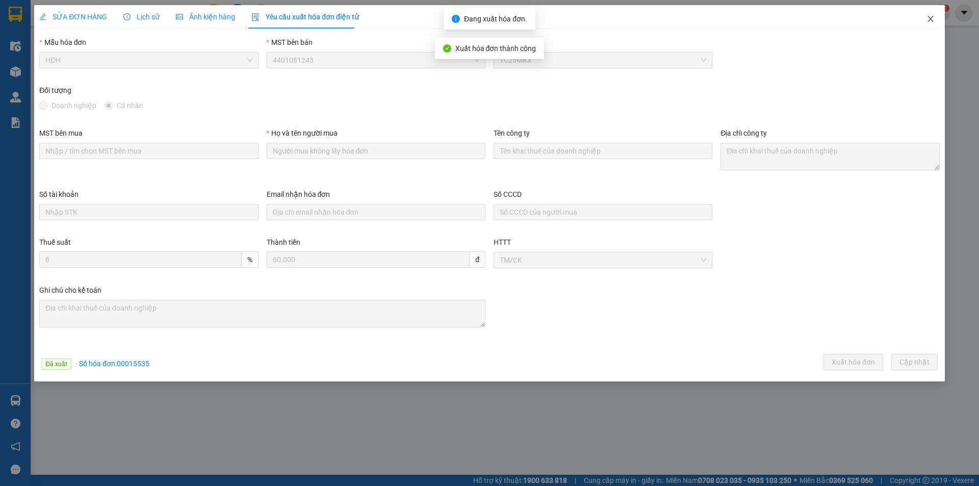
click at [930, 20] on icon "close" at bounding box center [931, 19] width 8 height 8
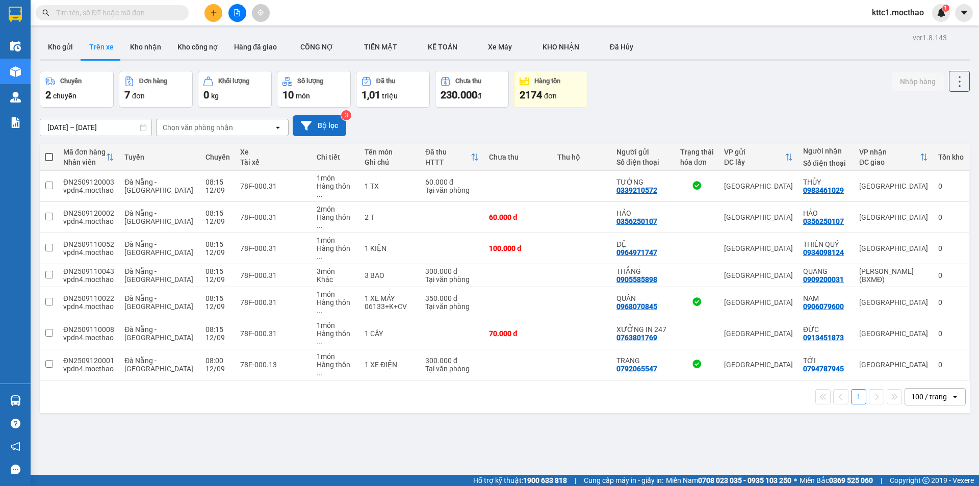
click at [335, 121] on button "Bộ lọc" at bounding box center [320, 125] width 54 height 21
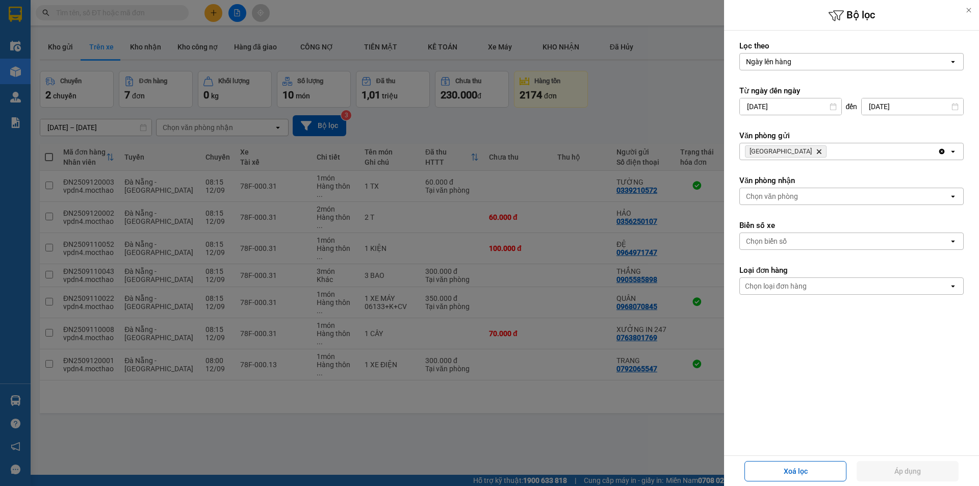
click at [816, 154] on icon "Delete" at bounding box center [819, 151] width 6 height 6
click at [779, 153] on div "Chọn văn phòng" at bounding box center [772, 151] width 52 height 10
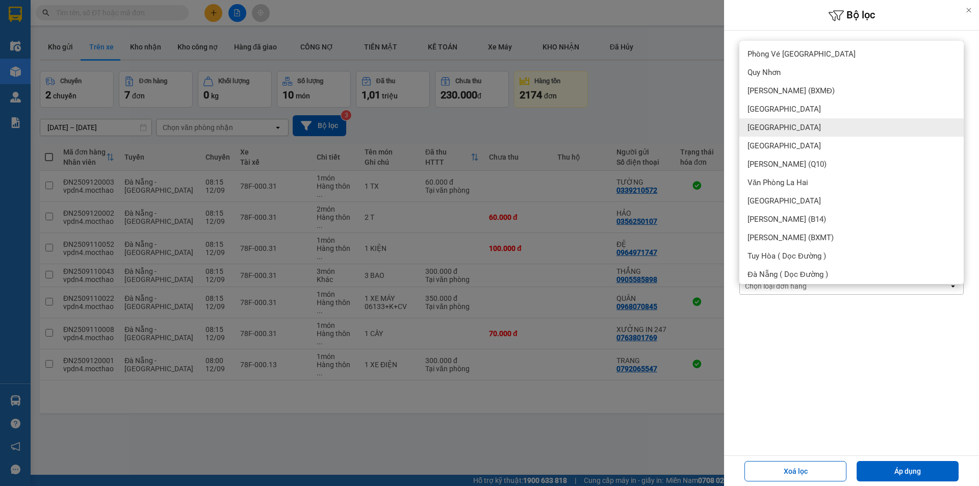
click at [767, 124] on span "[GEOGRAPHIC_DATA]" at bounding box center [784, 127] width 73 height 10
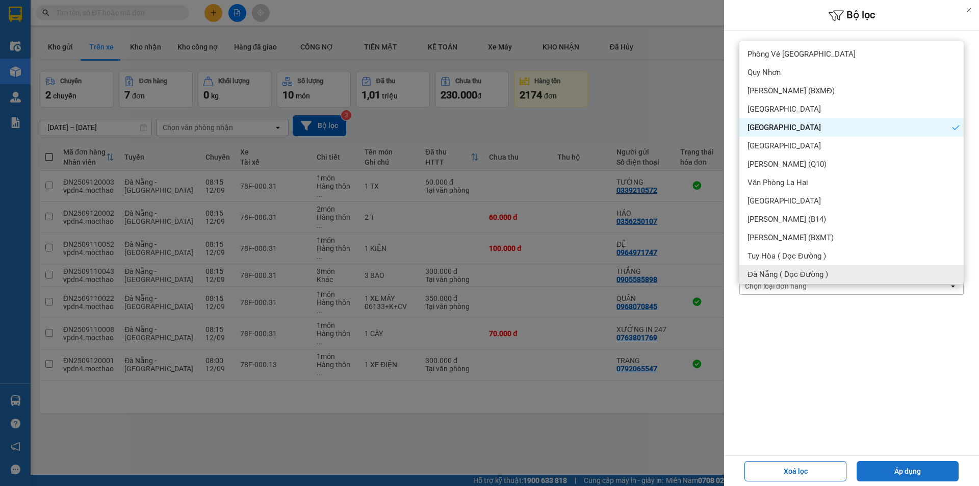
click at [922, 468] on button "Áp dụng" at bounding box center [908, 471] width 102 height 20
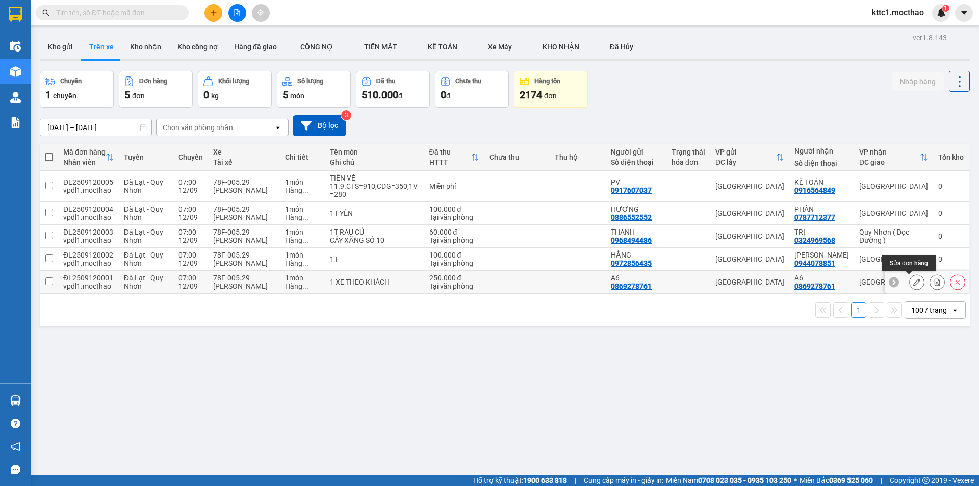
click at [914, 280] on icon at bounding box center [917, 282] width 7 height 7
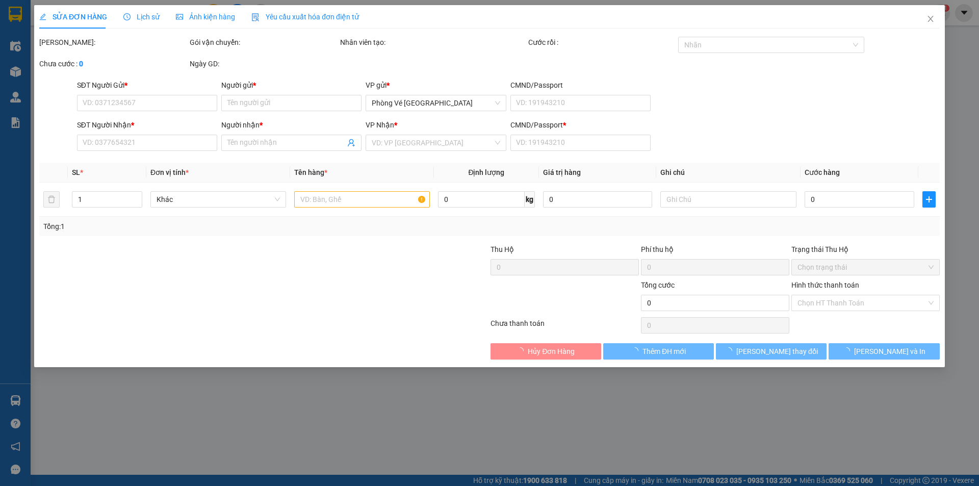
type input "0869278761"
type input "A6"
type input "0869278761"
type input "A6"
type input "0"
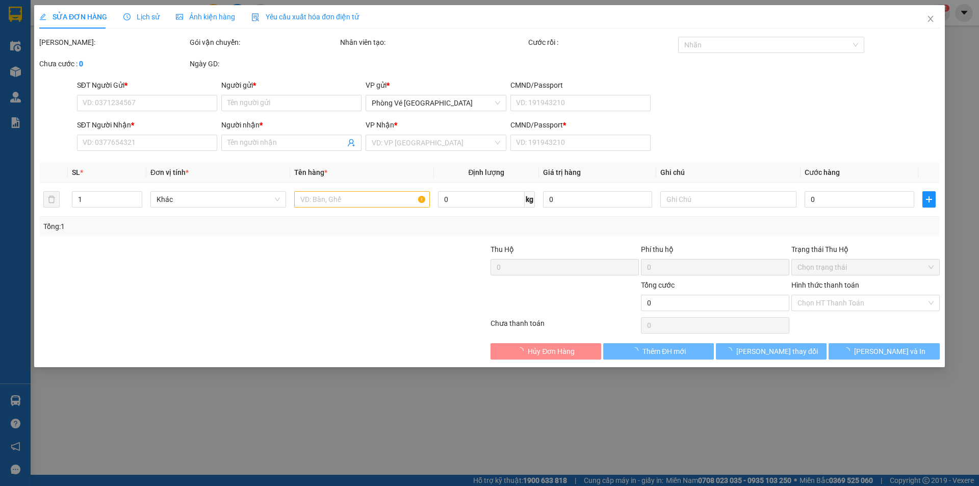
type input "250.000"
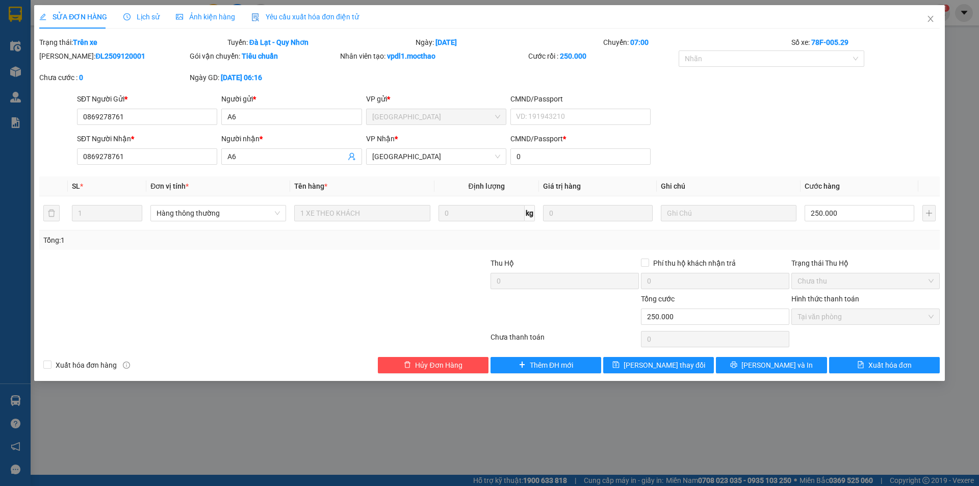
click at [255, 13] on span "Yêu cầu xuất hóa đơn điện tử" at bounding box center [305, 17] width 108 height 8
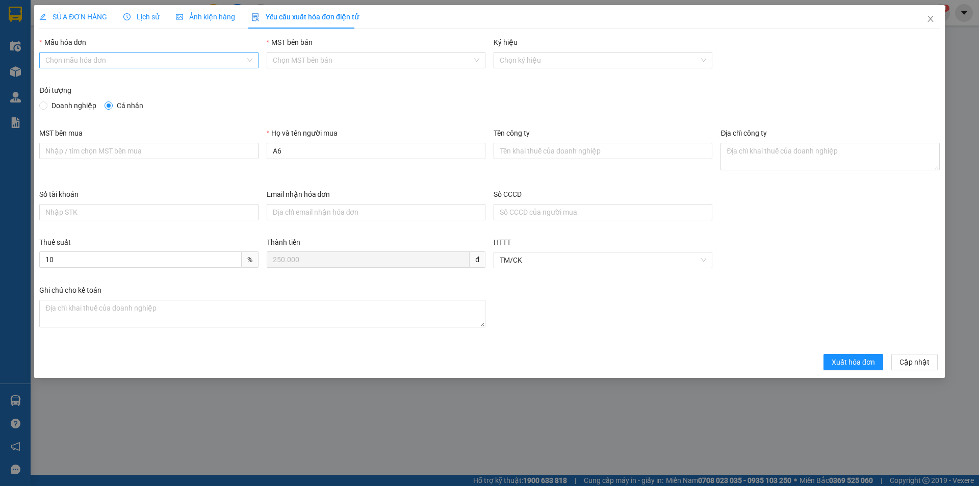
click at [172, 56] on input "Mẫu hóa đơn" at bounding box center [144, 60] width 199 height 15
click at [154, 79] on div "HĐH" at bounding box center [148, 80] width 207 height 11
type input "8"
click at [149, 61] on span "HĐH" at bounding box center [148, 60] width 207 height 15
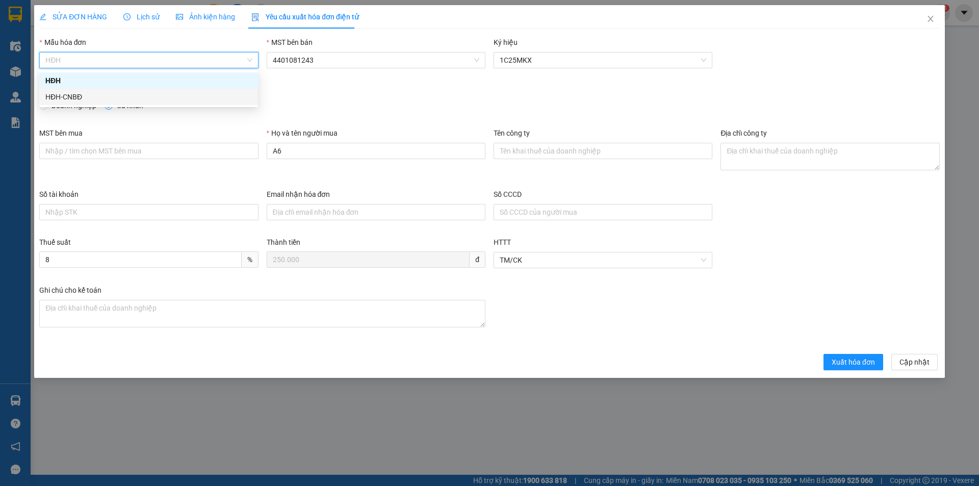
click at [130, 97] on div "HĐH-CNBĐ" at bounding box center [148, 96] width 207 height 11
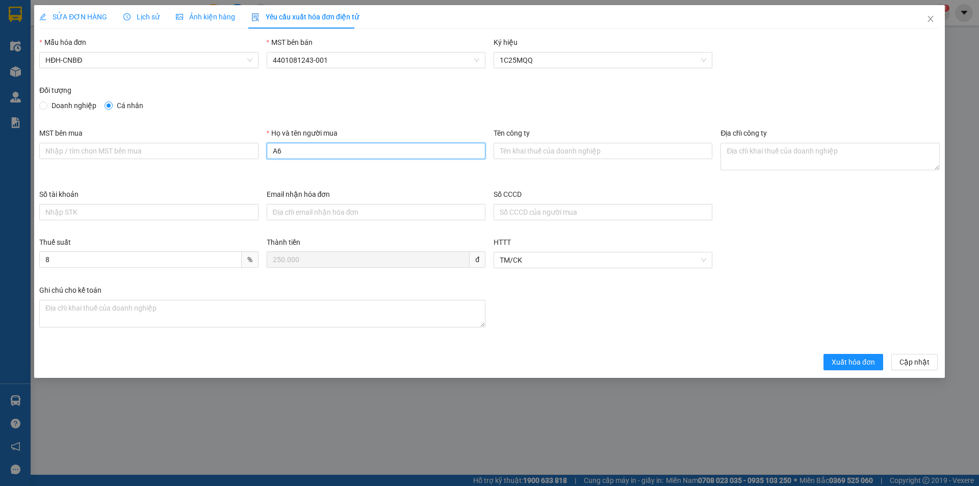
drag, startPoint x: 293, startPoint y: 155, endPoint x: 260, endPoint y: 159, distance: 33.0
click at [260, 159] on div "MST bên mua Họ và tên người mua A6 Tên công ty Địa chỉ công ty" at bounding box center [489, 158] width 909 height 61
type input "Người mua không lấy hóa đơn"
click at [855, 369] on button "Xuất hóa đơn" at bounding box center [854, 362] width 60 height 16
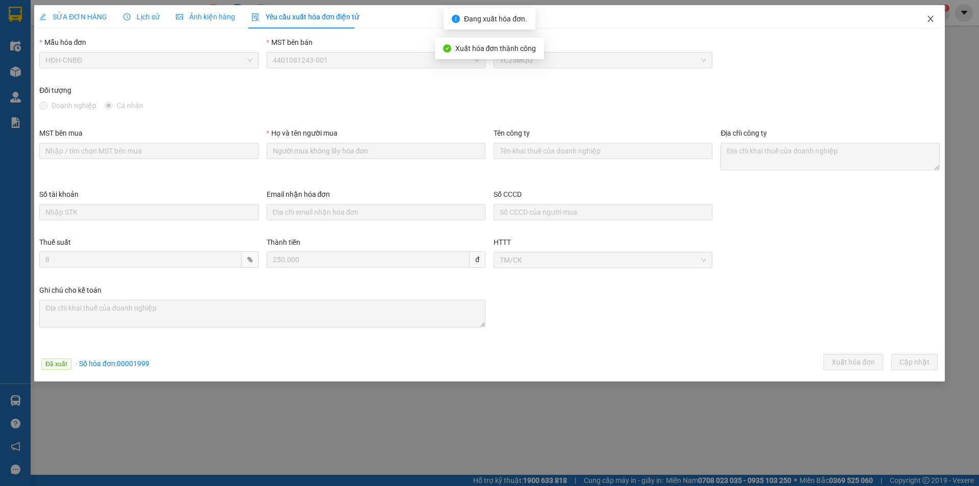
click at [930, 18] on icon "close" at bounding box center [931, 19] width 6 height 6
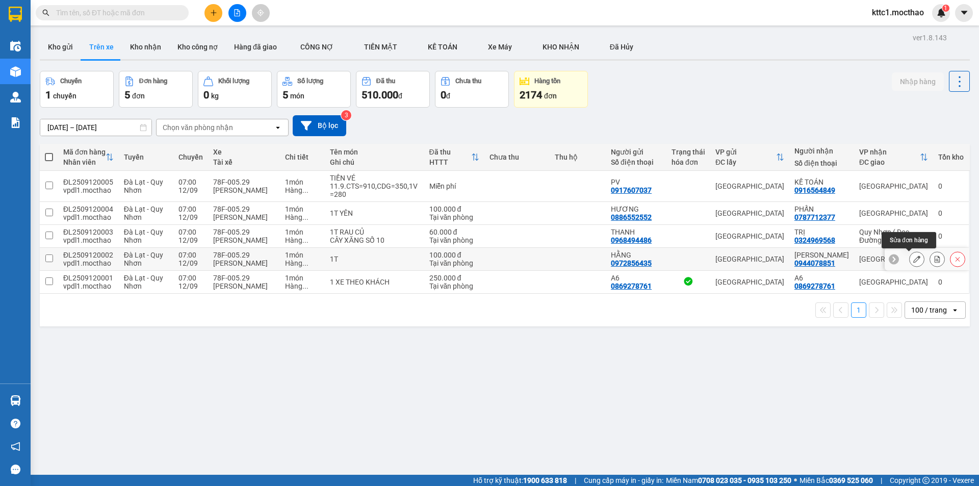
click at [914, 259] on icon at bounding box center [917, 259] width 7 height 7
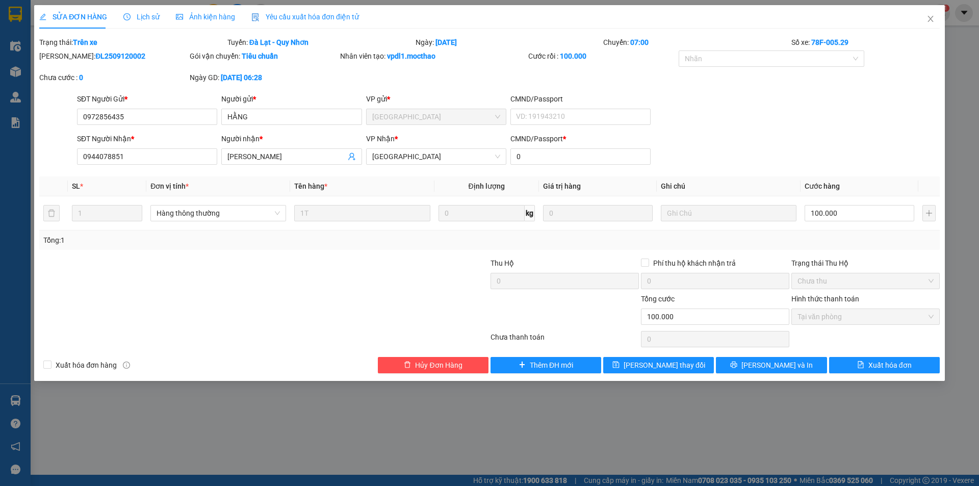
click at [297, 18] on span "Yêu cầu xuất hóa đơn điện tử" at bounding box center [305, 17] width 108 height 8
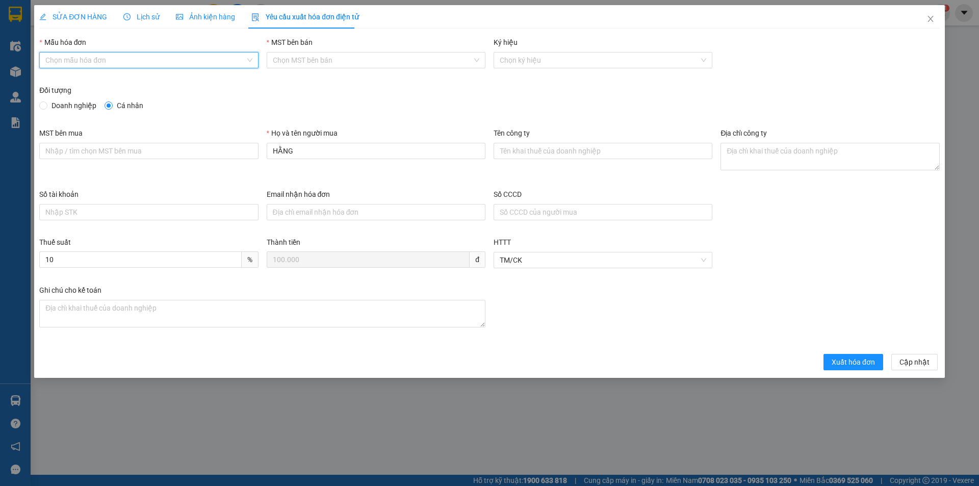
click at [152, 65] on input "Mẫu hóa đơn" at bounding box center [144, 60] width 199 height 15
click at [121, 99] on div "HĐH-CNBĐ" at bounding box center [148, 96] width 207 height 11
type input "8"
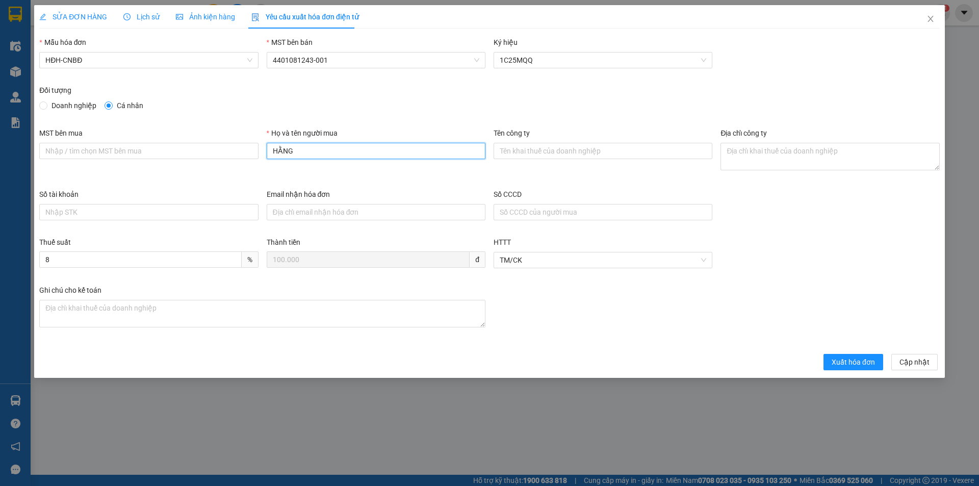
drag, startPoint x: 282, startPoint y: 153, endPoint x: 260, endPoint y: 153, distance: 22.4
click at [260, 153] on div "MST bên mua Họ và tên người mua HẰNG Tên công ty Địa chỉ công ty" at bounding box center [489, 158] width 909 height 61
type input "Người mua không lấy hóa đơn"
click at [850, 363] on span "Xuất hóa đơn" at bounding box center [853, 362] width 43 height 11
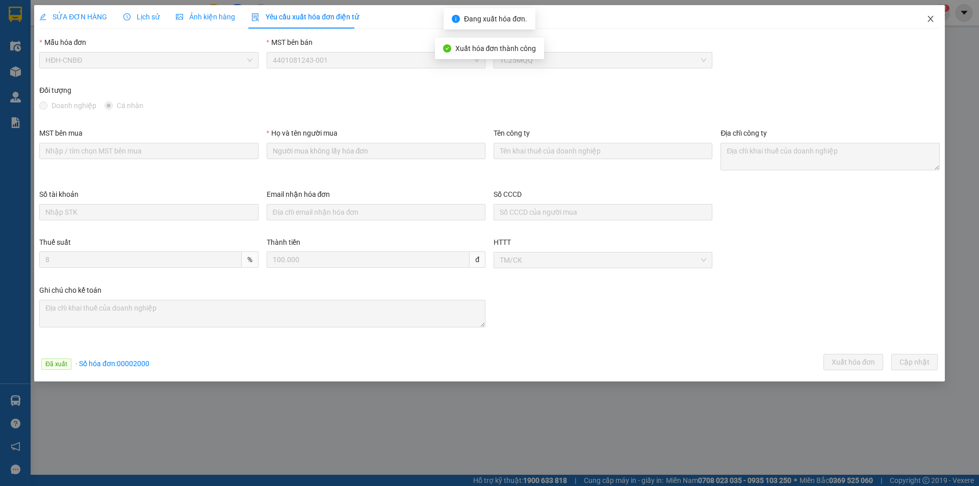
click at [928, 18] on icon "close" at bounding box center [931, 19] width 8 height 8
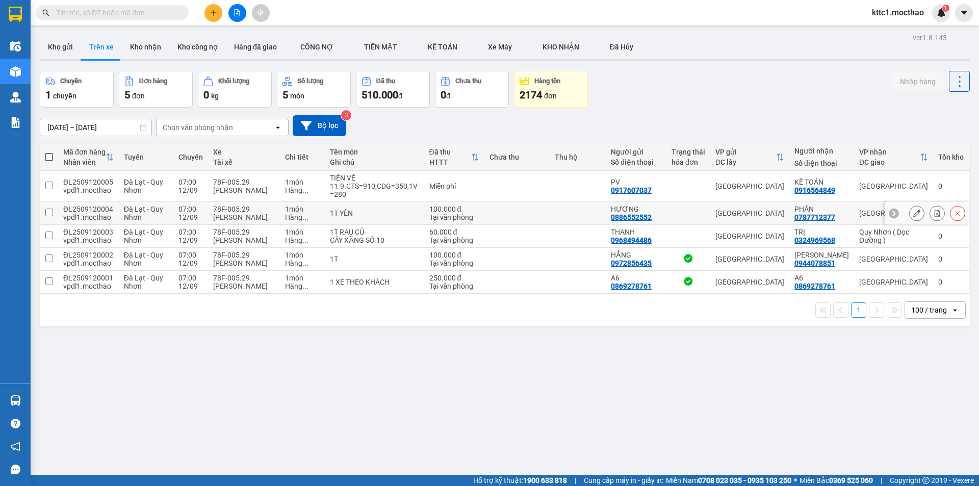
click at [914, 210] on icon at bounding box center [917, 213] width 7 height 7
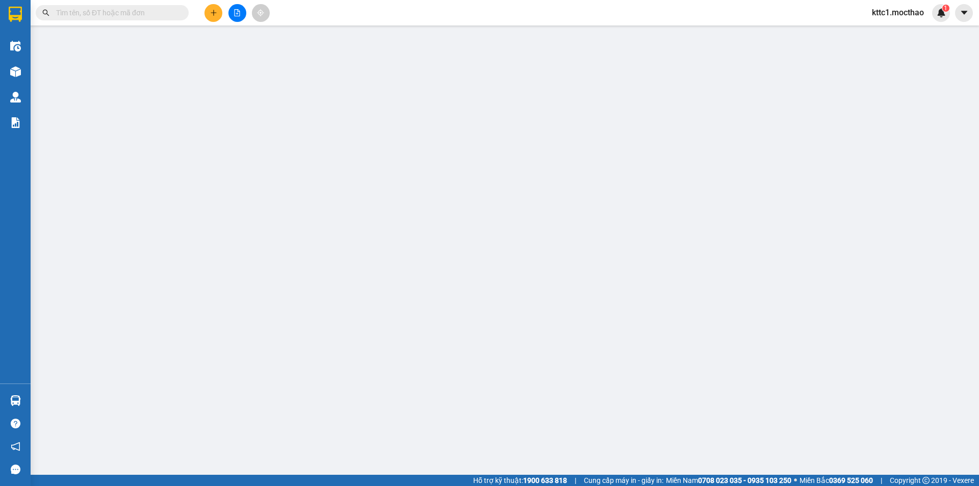
type input "0886552552"
type input "HƯƠNG"
type input "0787712377"
type input "PHẤN"
type input "0"
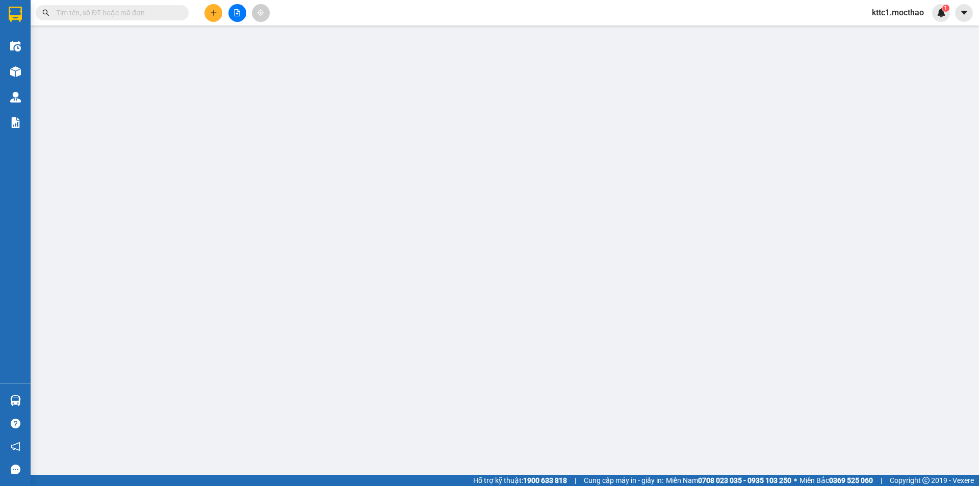
type input "100.000"
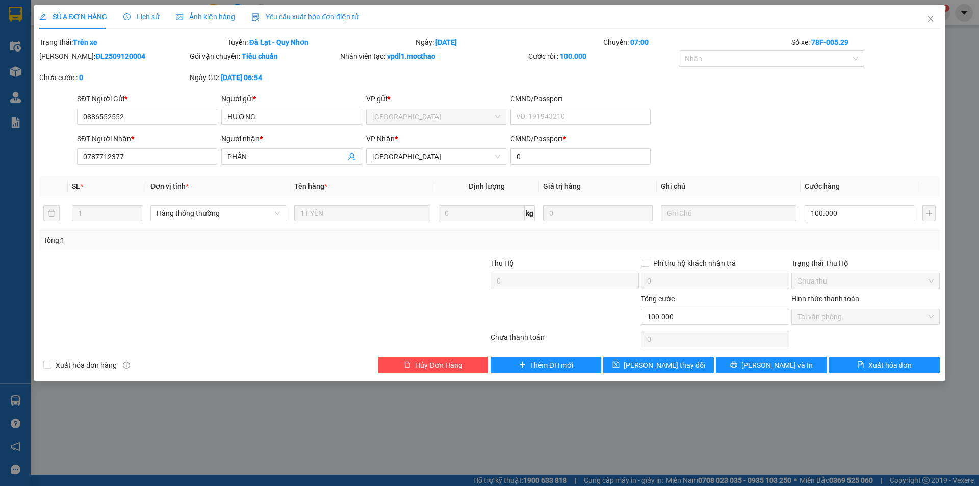
click at [323, 15] on span "Yêu cầu xuất hóa đơn điện tử" at bounding box center [305, 17] width 108 height 8
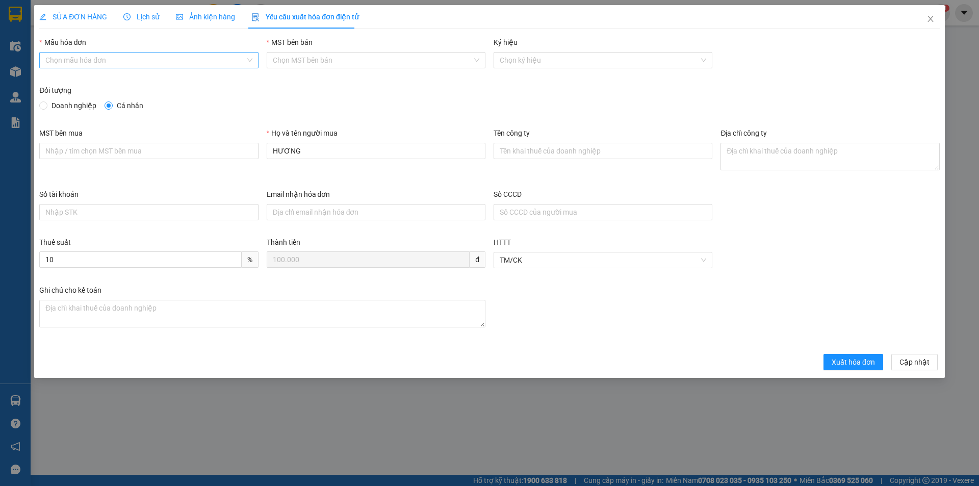
click at [192, 58] on input "Mẫu hóa đơn" at bounding box center [144, 60] width 199 height 15
click at [172, 100] on div "HĐH-CNBĐ" at bounding box center [148, 96] width 207 height 11
type input "8"
drag, startPoint x: 308, startPoint y: 153, endPoint x: 249, endPoint y: 154, distance: 58.7
click at [249, 154] on div "MST bên mua Họ và tên người mua HƯƠNG Tên công ty Địa chỉ công ty" at bounding box center [489, 158] width 909 height 61
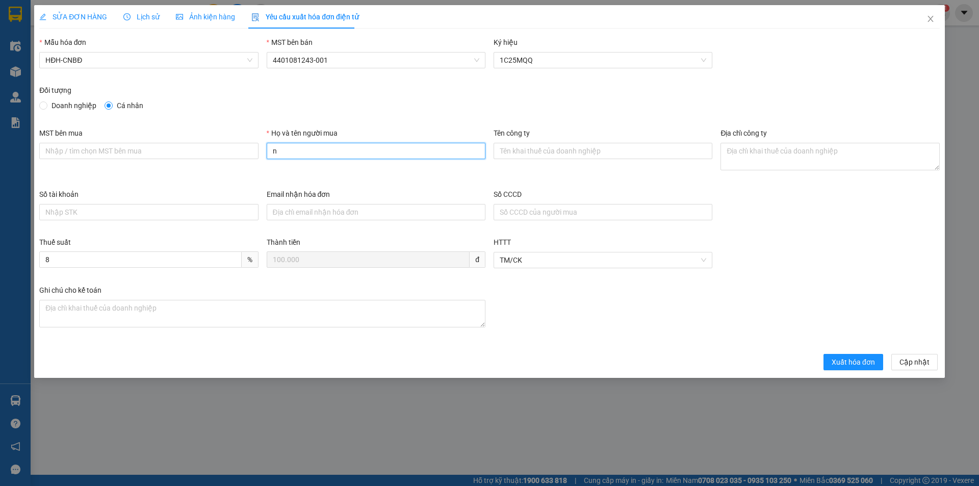
type input "Người mua không lấy hóa đơn"
click at [864, 364] on span "Xuất hóa đơn" at bounding box center [853, 362] width 43 height 11
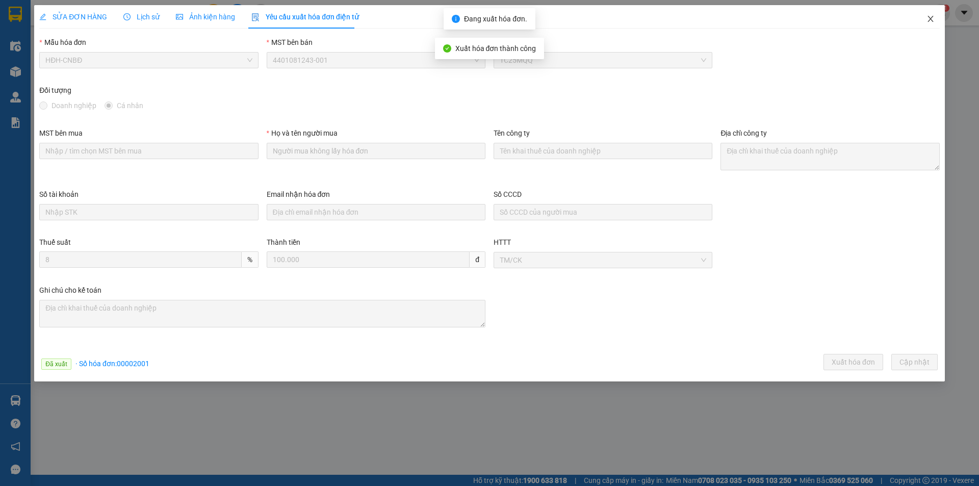
click at [931, 21] on icon "close" at bounding box center [931, 19] width 8 height 8
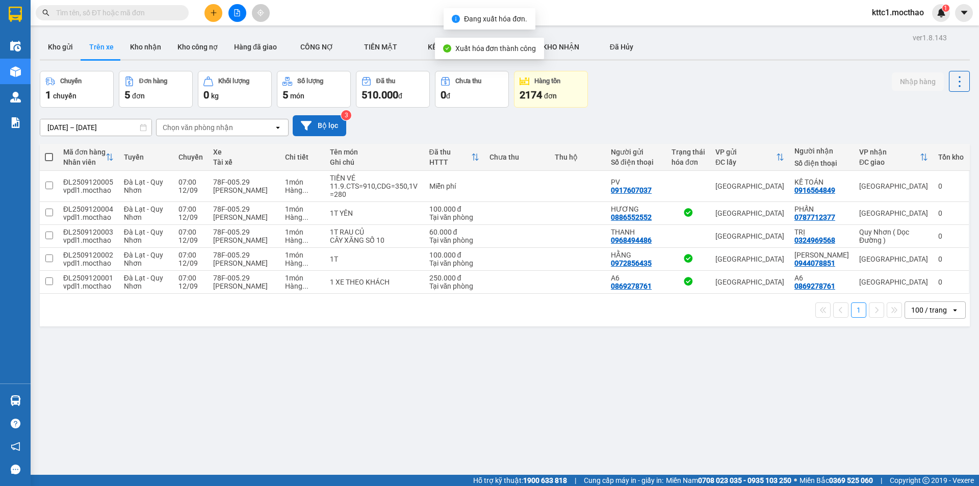
click at [318, 122] on button "Bộ lọc" at bounding box center [320, 125] width 54 height 21
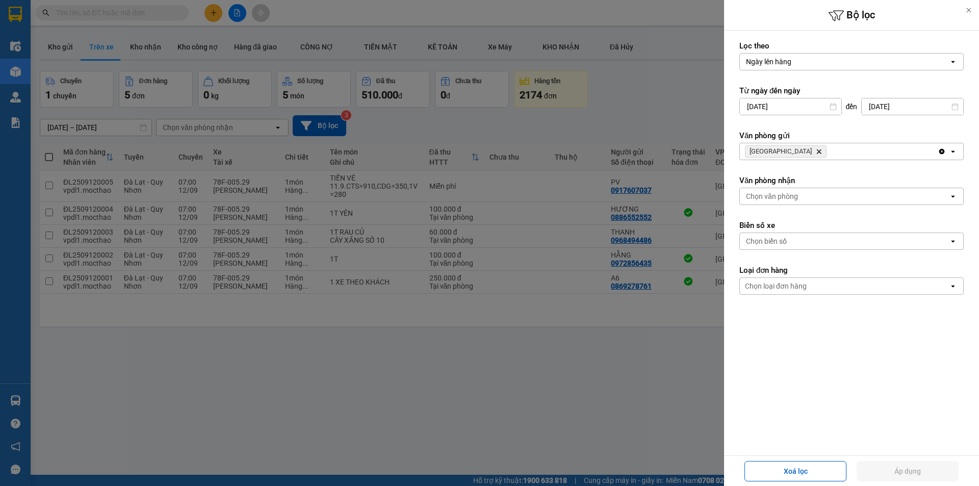
click at [817, 152] on icon "Đà Lạt, close by backspace" at bounding box center [819, 151] width 5 height 5
click at [776, 152] on div "Chọn văn phòng" at bounding box center [772, 151] width 52 height 10
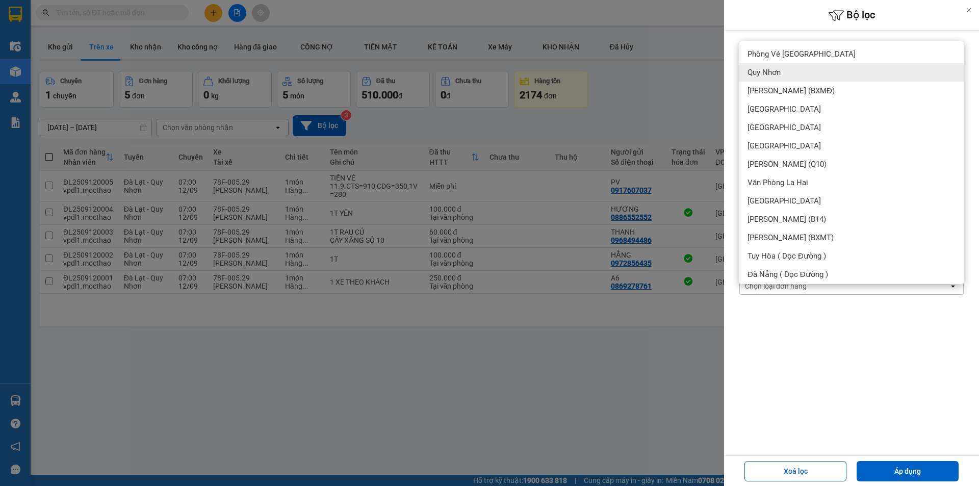
click at [775, 74] on span "Quy Nhơn" at bounding box center [764, 72] width 33 height 10
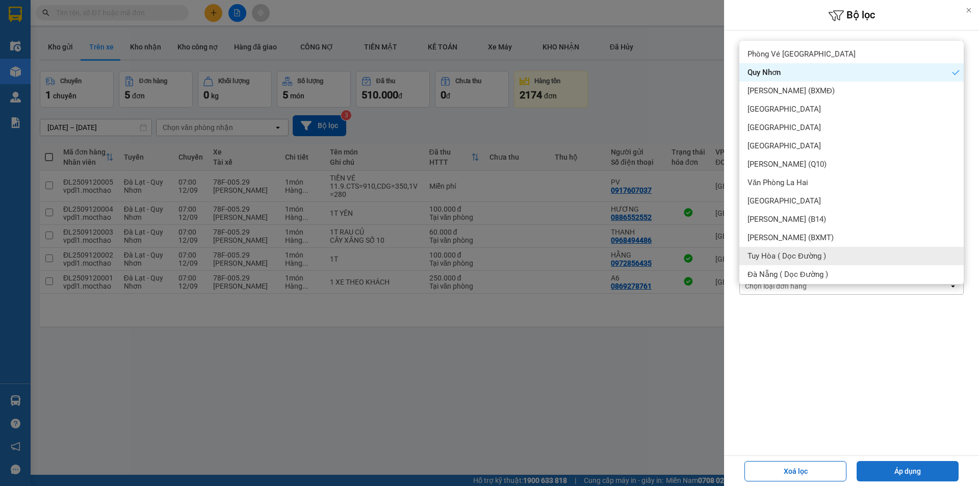
click at [886, 464] on button "Áp dụng" at bounding box center [908, 471] width 102 height 20
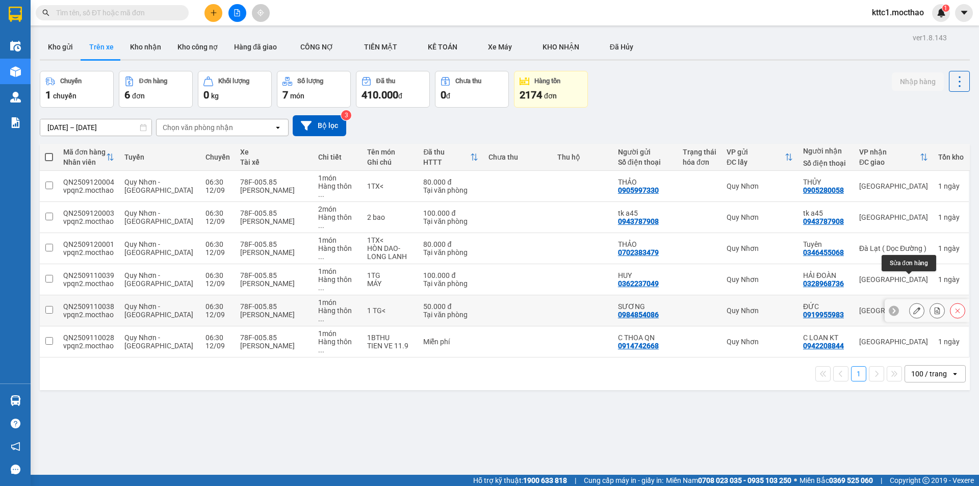
click at [914, 307] on icon at bounding box center [917, 310] width 7 height 7
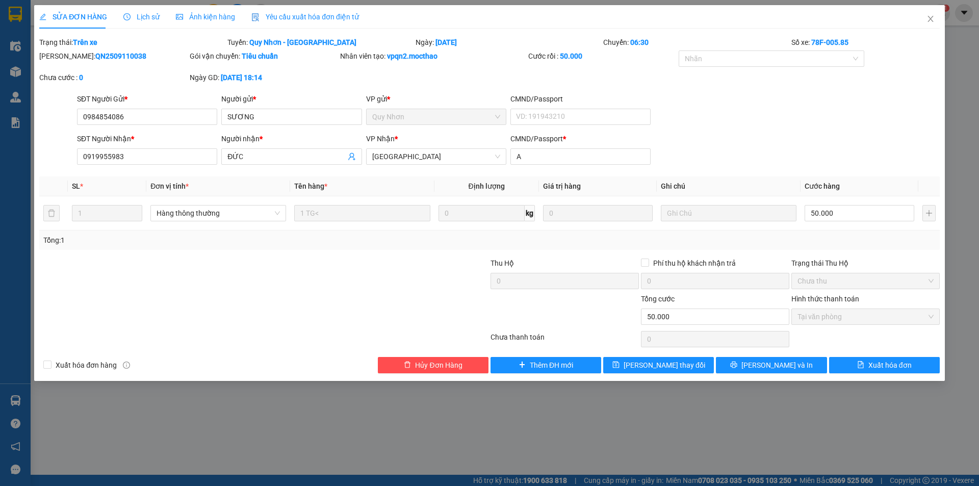
drag, startPoint x: 317, startPoint y: 15, endPoint x: 277, endPoint y: 23, distance: 40.6
click at [317, 15] on span "Yêu cầu xuất hóa đơn điện tử" at bounding box center [305, 17] width 108 height 8
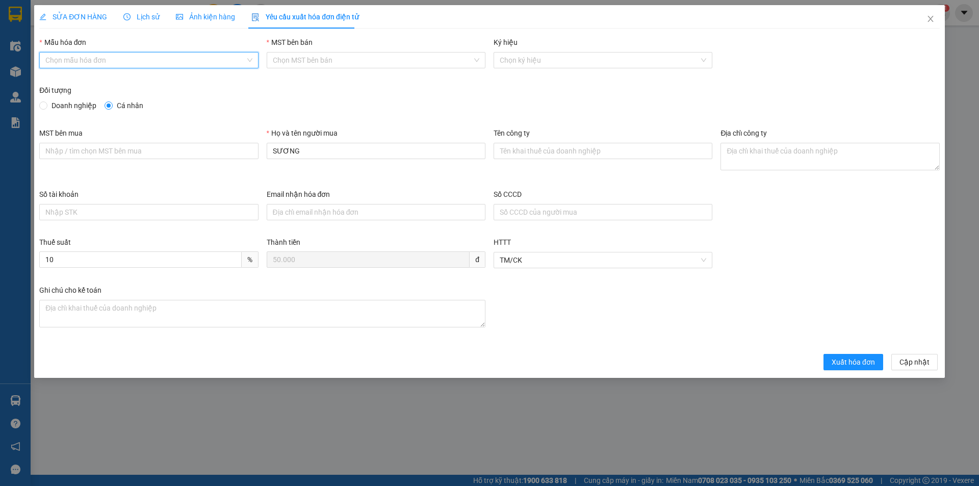
click at [97, 67] on input "Mẫu hóa đơn" at bounding box center [144, 60] width 199 height 15
click at [86, 98] on div "HĐH-CNBĐ" at bounding box center [148, 96] width 207 height 11
type input "8"
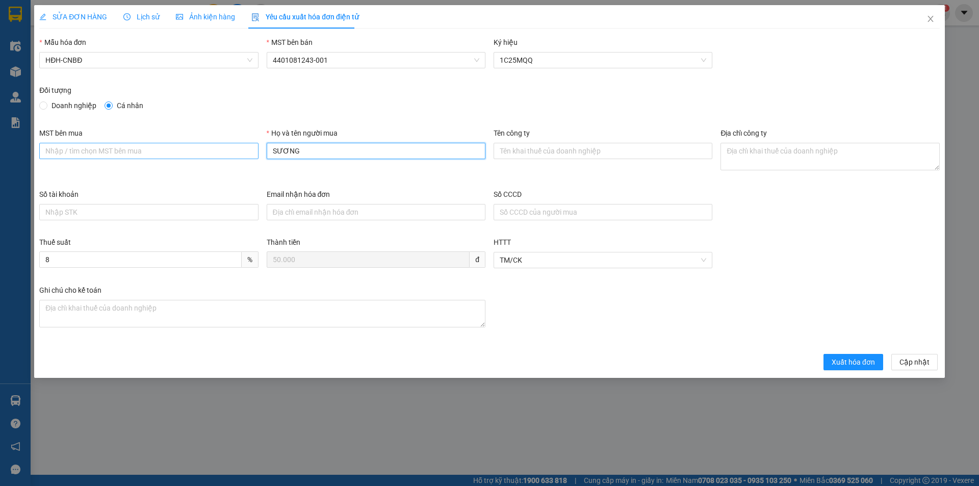
drag, startPoint x: 319, startPoint y: 153, endPoint x: 243, endPoint y: 156, distance: 76.0
click at [243, 156] on div "MST bên mua Họ và tên người mua SƯƠNG Tên công ty Địa chỉ công ty" at bounding box center [489, 158] width 909 height 61
type input "n"
click at [931, 18] on icon "close" at bounding box center [931, 19] width 6 height 6
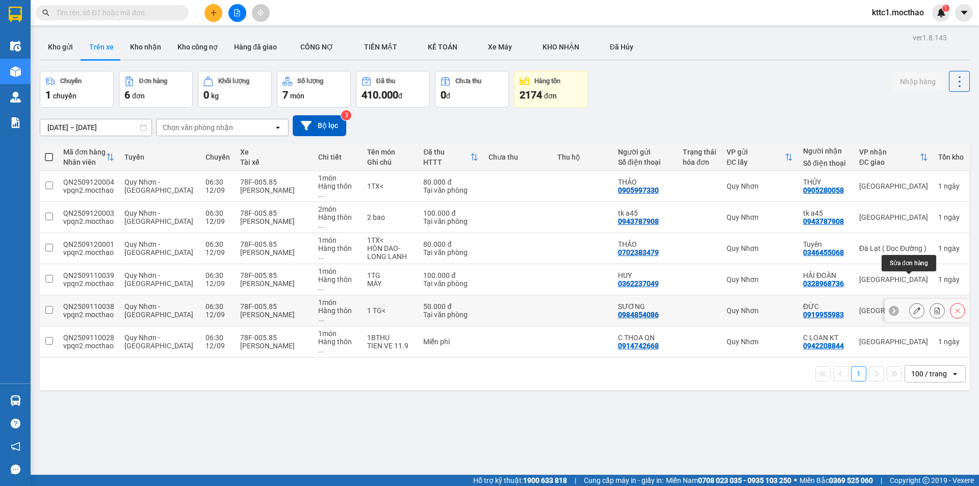
click at [914, 307] on icon at bounding box center [917, 310] width 7 height 7
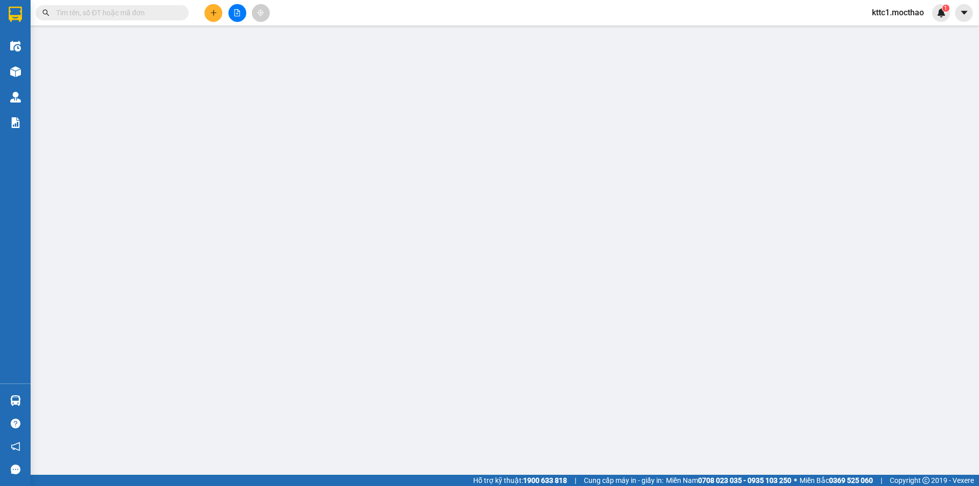
type input "0984854086"
type input "SƯƠNG"
type input "0919955983"
type input "ĐỨC"
type input "A"
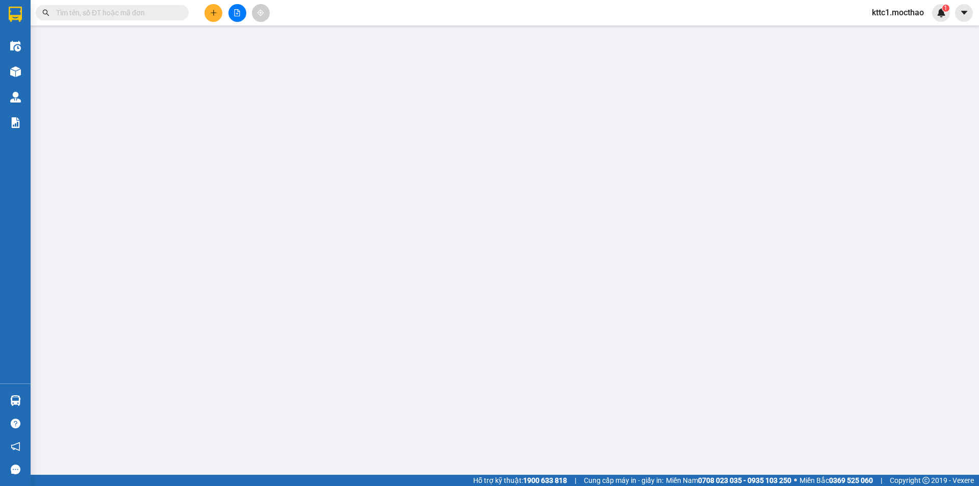
type input "50.000"
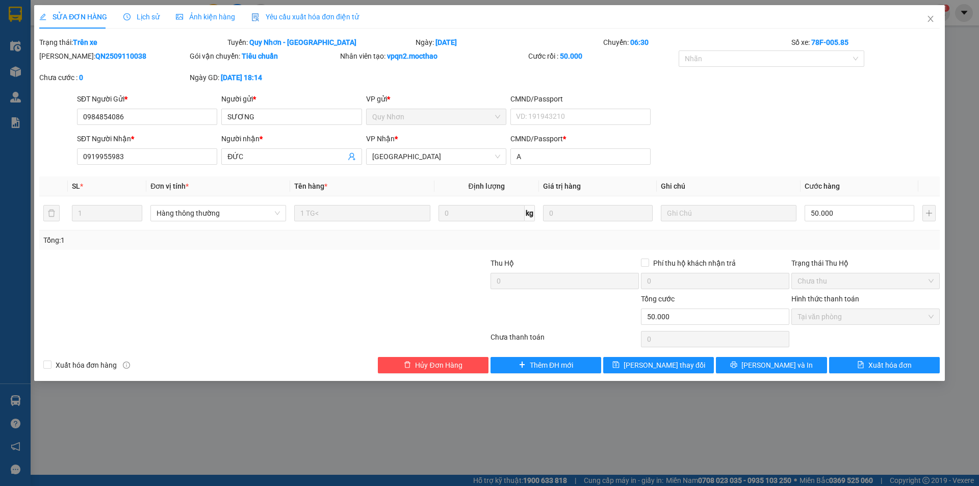
drag, startPoint x: 294, startPoint y: 16, endPoint x: 189, endPoint y: 34, distance: 106.6
click at [294, 16] on span "Yêu cầu xuất hóa đơn điện tử" at bounding box center [305, 17] width 108 height 8
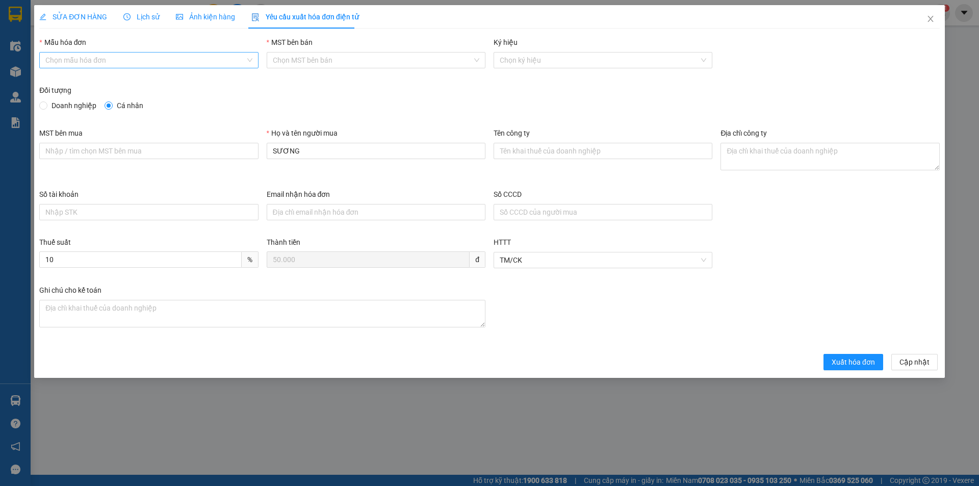
click at [105, 62] on input "Mẫu hóa đơn" at bounding box center [144, 60] width 199 height 15
click at [91, 95] on div "HĐH-CNBĐ" at bounding box center [148, 96] width 207 height 11
type input "8"
drag, startPoint x: 290, startPoint y: 155, endPoint x: 243, endPoint y: 155, distance: 46.9
click at [243, 155] on div "MST bên mua Họ và tên người mua SƯƠNG Tên công ty Địa chỉ công ty" at bounding box center [489, 158] width 909 height 61
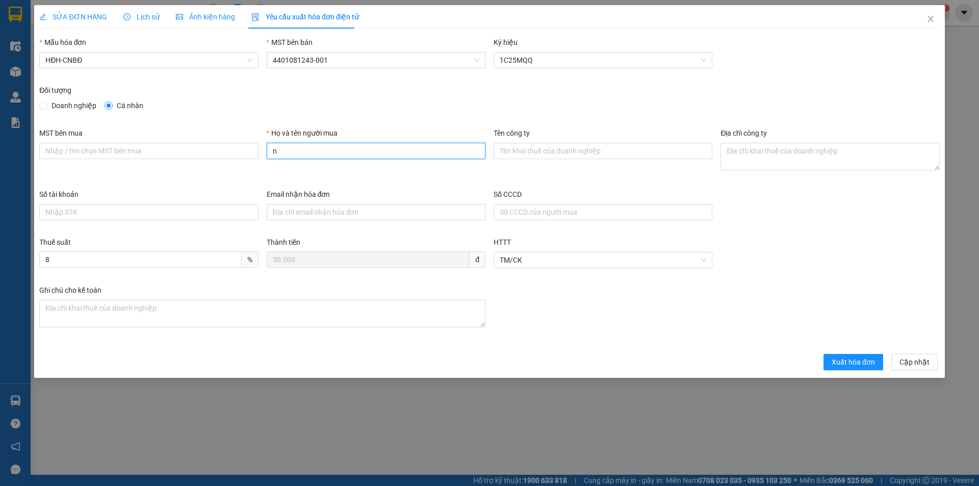
type input "Người mua không lấy hóa đơn"
click at [841, 362] on span "Xuất hóa đơn" at bounding box center [853, 362] width 43 height 11
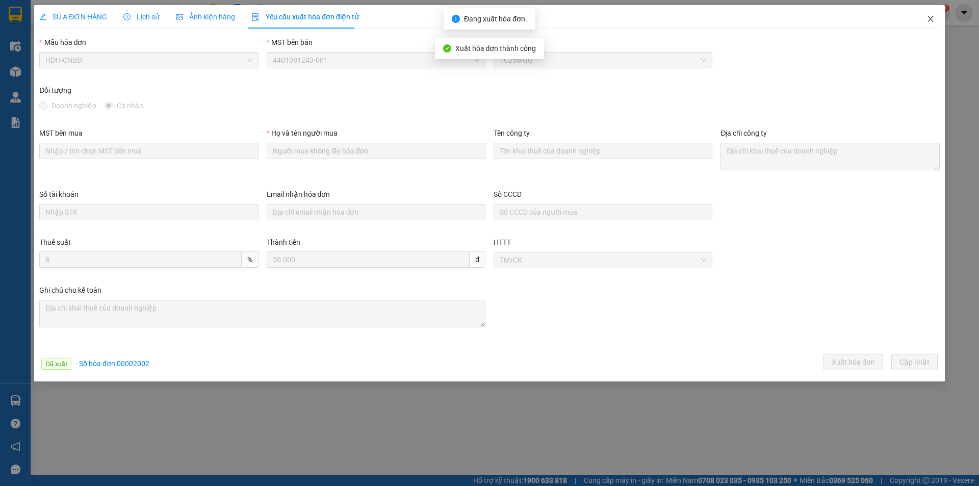
click at [932, 19] on icon "close" at bounding box center [931, 19] width 8 height 8
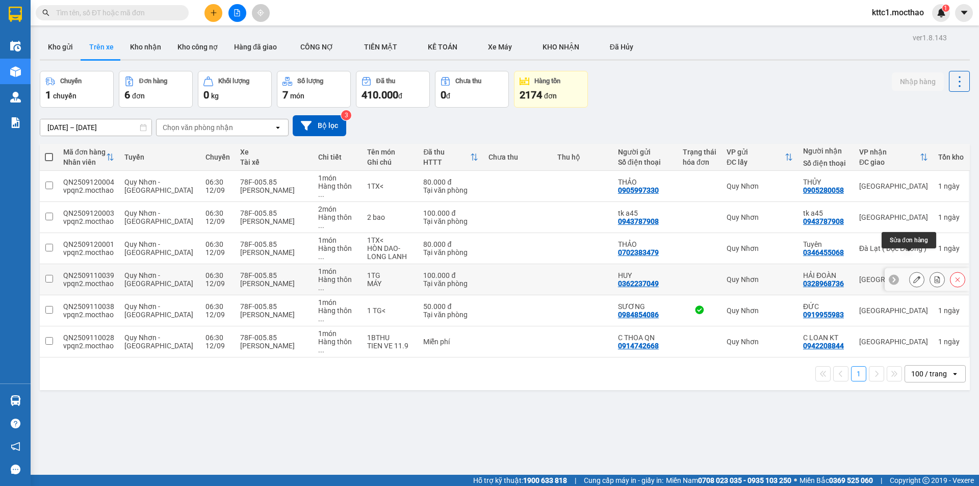
click at [914, 276] on icon at bounding box center [917, 279] width 7 height 7
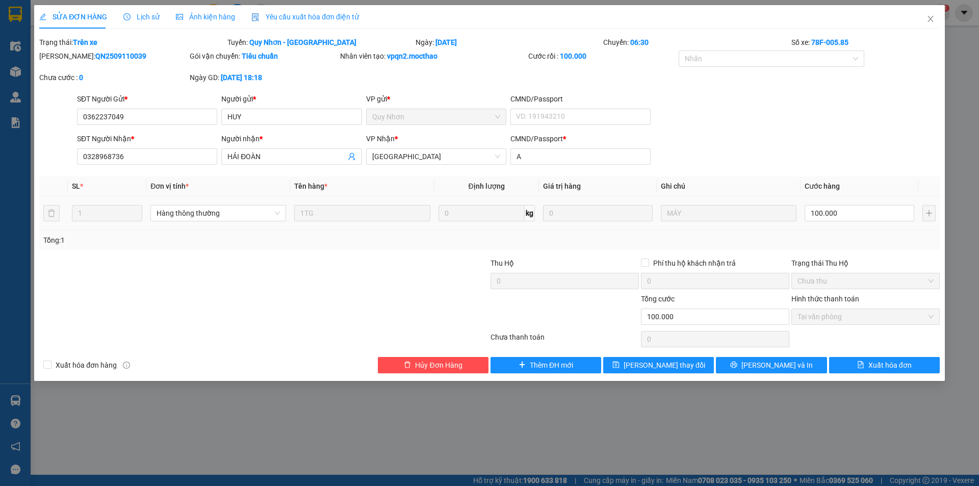
click at [301, 14] on span "Yêu cầu xuất hóa đơn điện tử" at bounding box center [305, 17] width 108 height 8
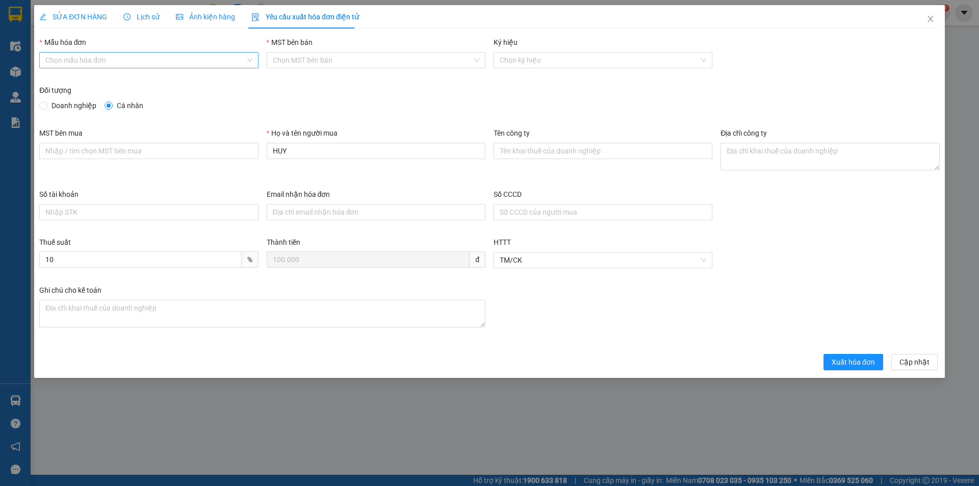
click at [135, 58] on input "Mẫu hóa đơn" at bounding box center [144, 60] width 199 height 15
click at [115, 101] on div "HĐH-CNBĐ" at bounding box center [148, 96] width 207 height 11
type input "8"
drag, startPoint x: 267, startPoint y: 159, endPoint x: 259, endPoint y: 161, distance: 7.8
click at [259, 161] on div "MST bên mua Họ và tên người mua HUY Tên công ty Địa chỉ công ty" at bounding box center [489, 158] width 909 height 61
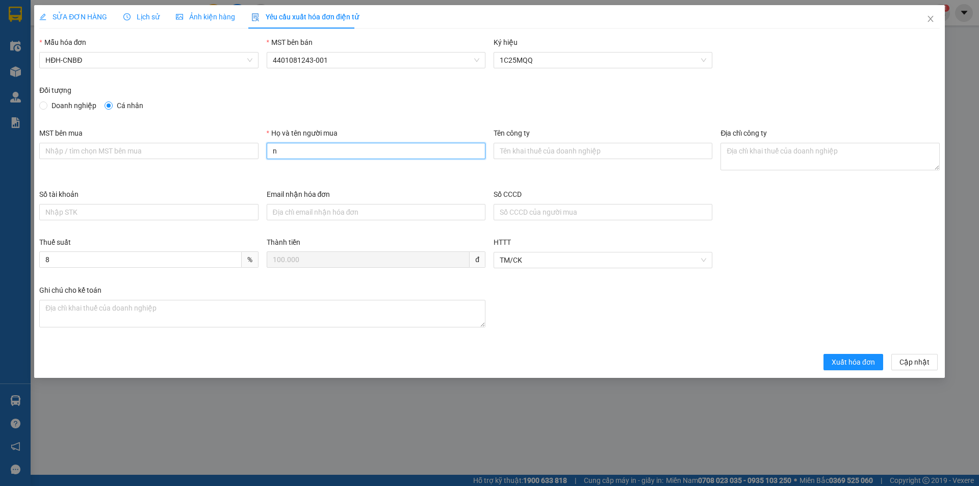
type input "Người mua không lấy hóa đơn"
click at [852, 361] on span "Xuất hóa đơn" at bounding box center [853, 362] width 43 height 11
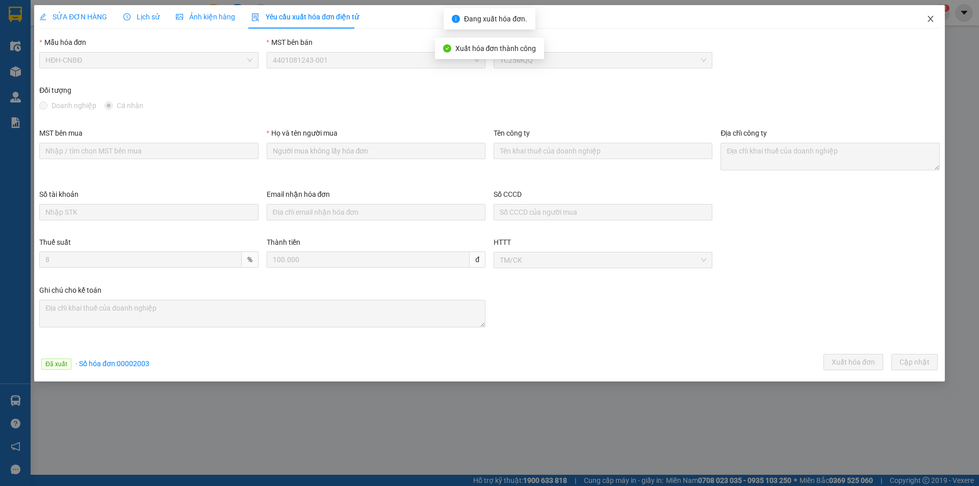
click at [928, 18] on icon "close" at bounding box center [931, 19] width 8 height 8
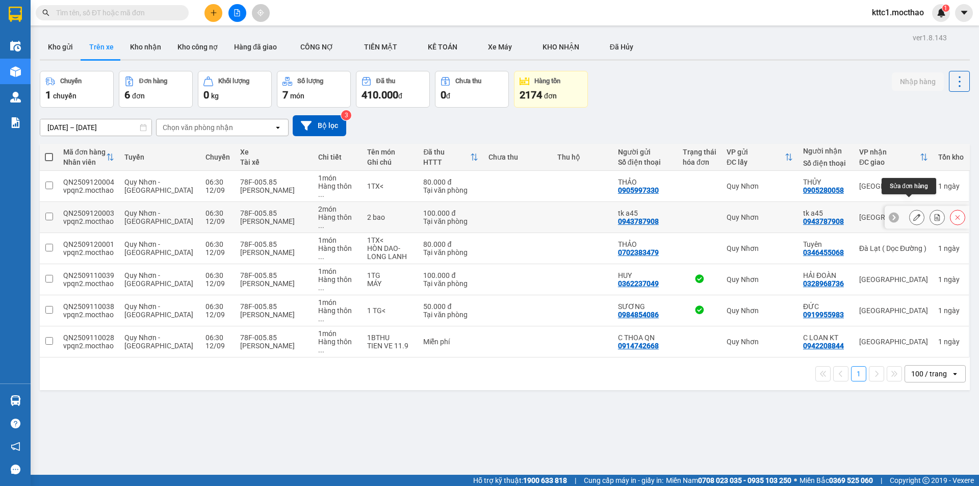
click at [914, 214] on icon at bounding box center [917, 217] width 7 height 7
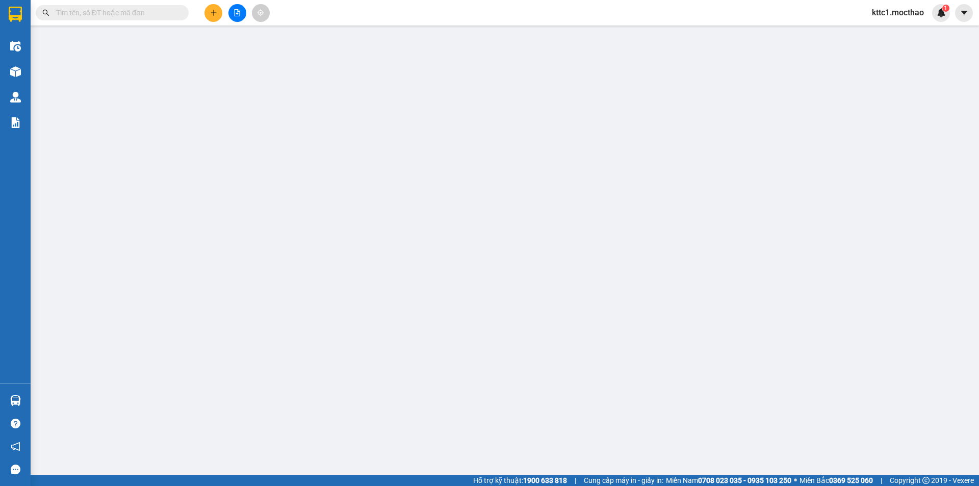
type input "0943787908"
type input "tk a45"
type input "0943787908"
type input "tk a45"
type input "e"
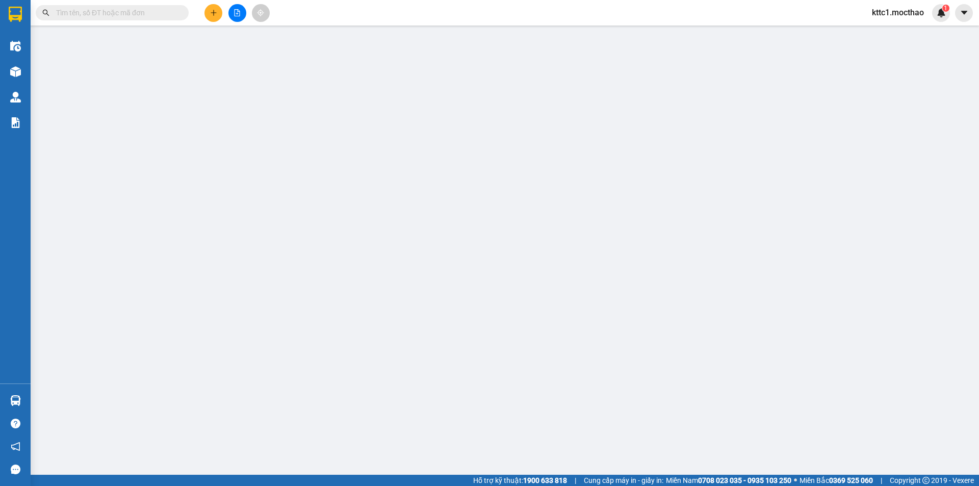
type input "100.000"
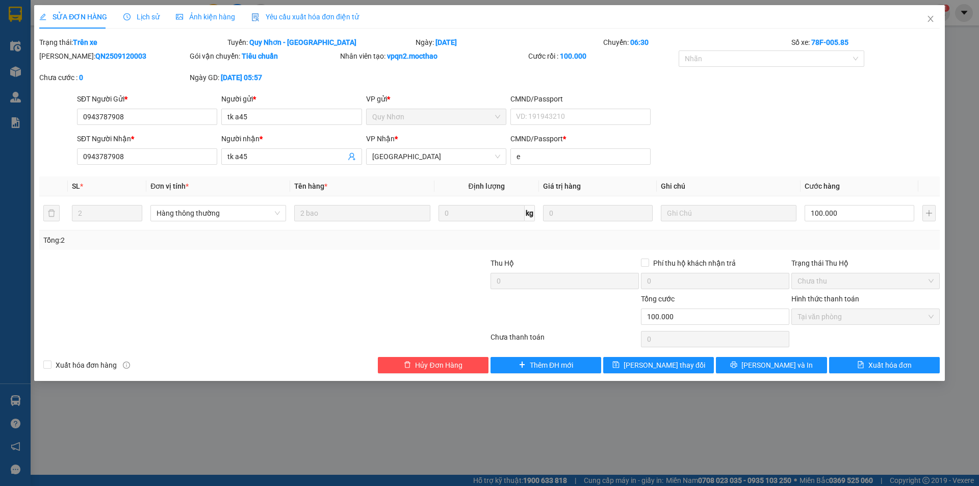
click at [266, 13] on span "Yêu cầu xuất hóa đơn điện tử" at bounding box center [305, 17] width 108 height 8
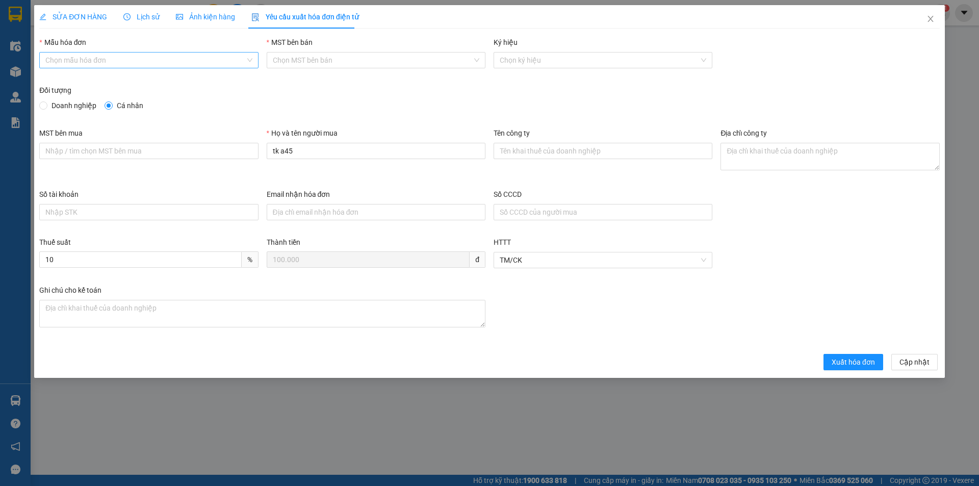
click at [157, 58] on input "Mẫu hóa đơn" at bounding box center [144, 60] width 199 height 15
click at [137, 102] on div "HĐH-CNBĐ" at bounding box center [148, 96] width 207 height 11
type input "8"
drag, startPoint x: 290, startPoint y: 155, endPoint x: 243, endPoint y: 156, distance: 47.4
click at [243, 156] on div "MST bên mua Họ và tên người mua tk a45 Tên công ty Địa chỉ công ty" at bounding box center [489, 158] width 909 height 61
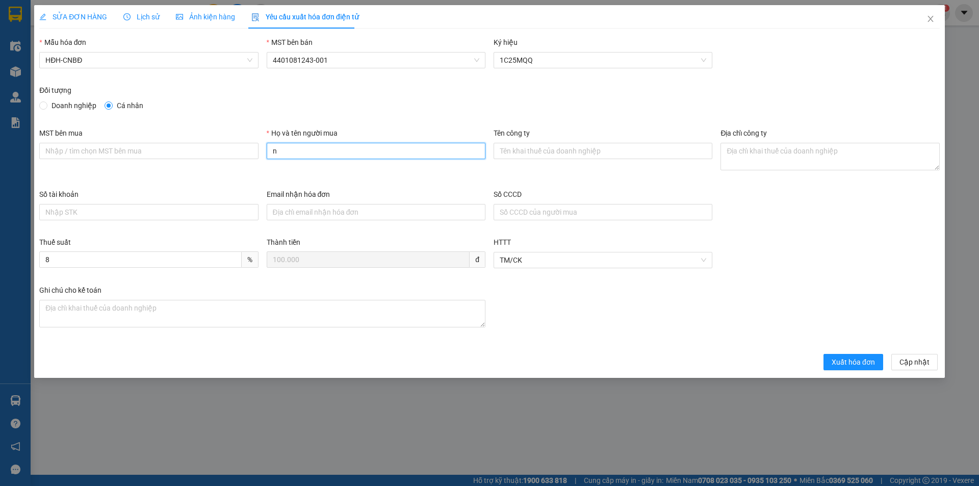
type input "Người mua không lấy hóa đơn"
click at [930, 19] on icon "close" at bounding box center [931, 19] width 8 height 8
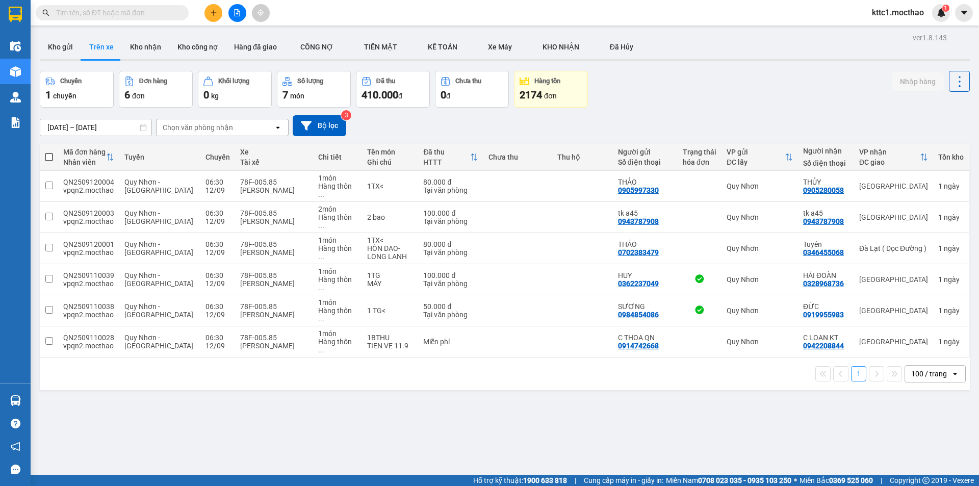
click at [117, 12] on input "text" at bounding box center [116, 12] width 120 height 11
paste input "0945060909"
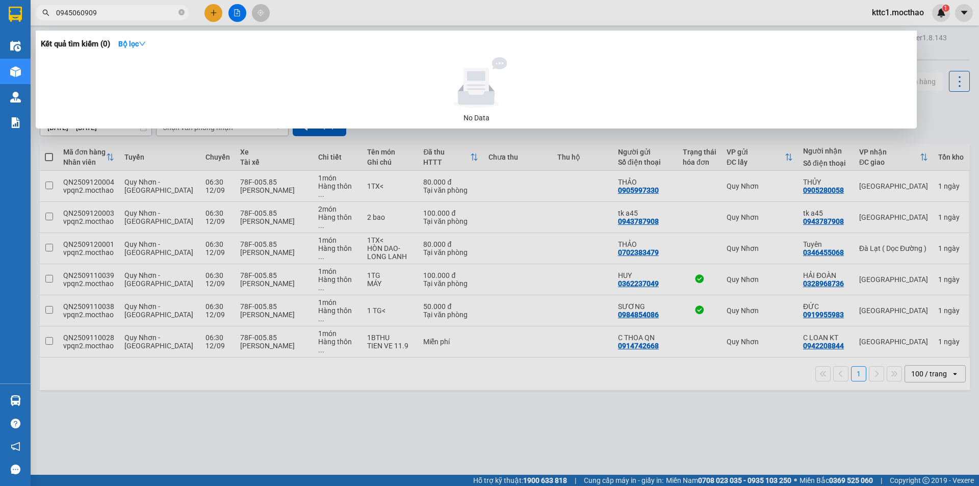
type input "0945060909"
click at [792, 12] on div at bounding box center [489, 243] width 979 height 486
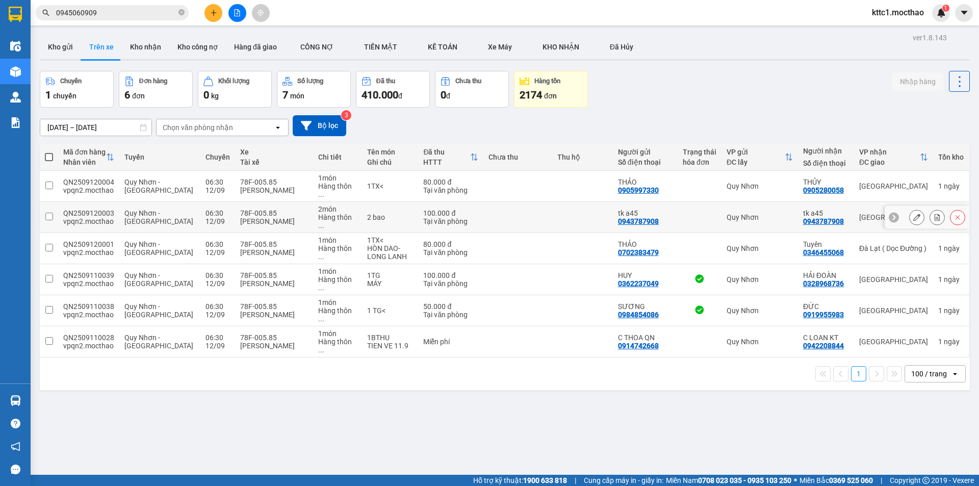
click at [914, 214] on icon at bounding box center [917, 217] width 7 height 7
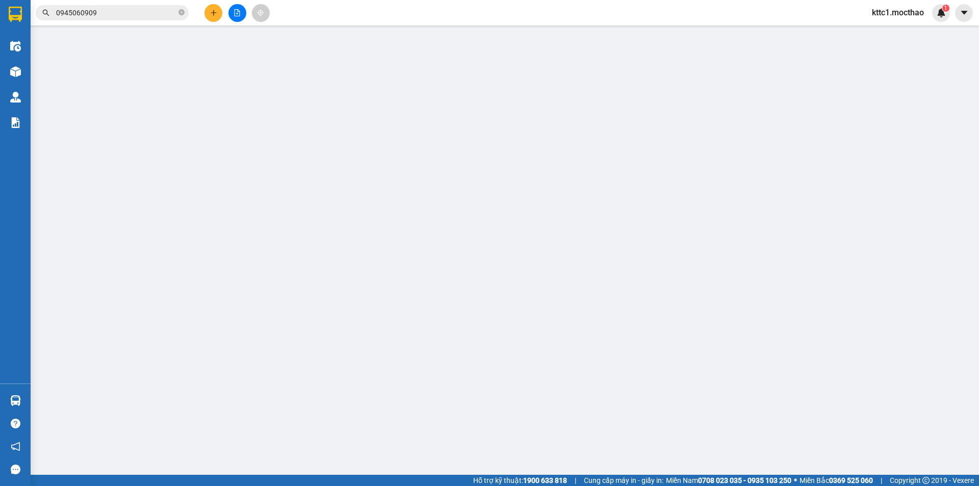
type input "0943787908"
type input "tk a45"
type input "0943787908"
type input "tk a45"
type input "e"
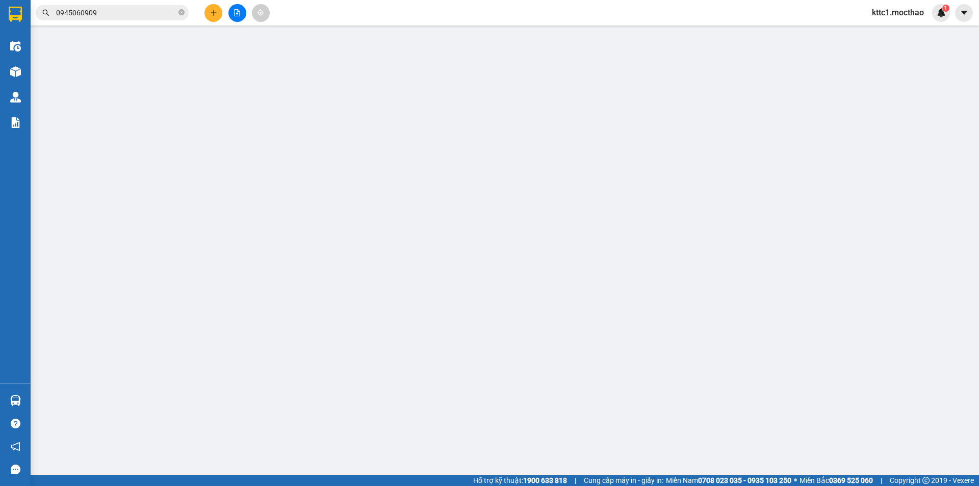
type input "100.000"
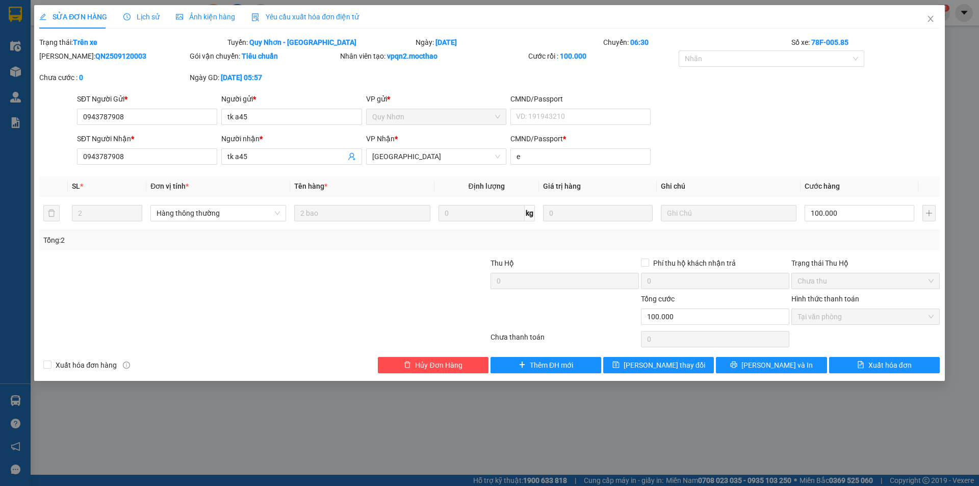
click at [314, 15] on span "Yêu cầu xuất hóa đơn điện tử" at bounding box center [305, 17] width 108 height 8
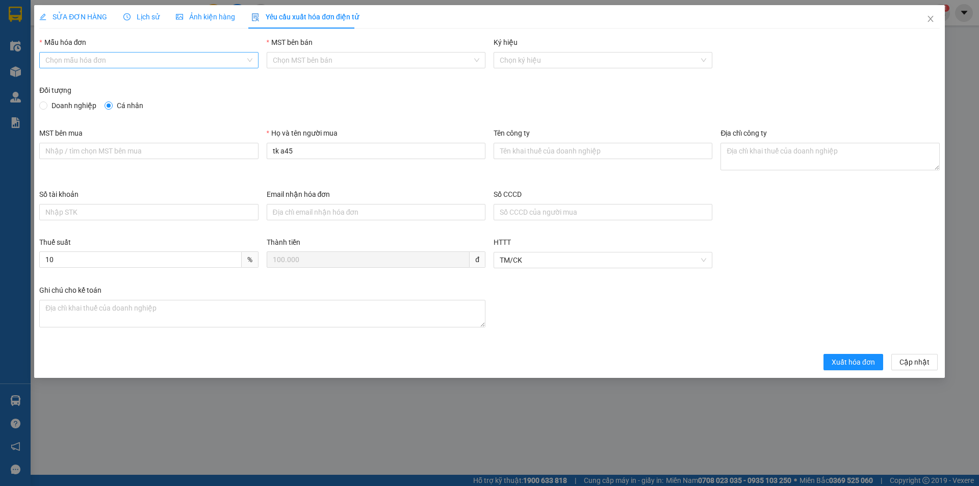
click at [146, 56] on input "Mẫu hóa đơn" at bounding box center [144, 60] width 199 height 15
click at [138, 95] on div "HĐH-CNBĐ" at bounding box center [148, 96] width 207 height 11
type input "8"
drag, startPoint x: 311, startPoint y: 153, endPoint x: 236, endPoint y: 157, distance: 75.1
click at [236, 157] on div "MST bên mua Họ và tên người mua tk a45 Tên công ty Địa chỉ công ty" at bounding box center [489, 158] width 909 height 61
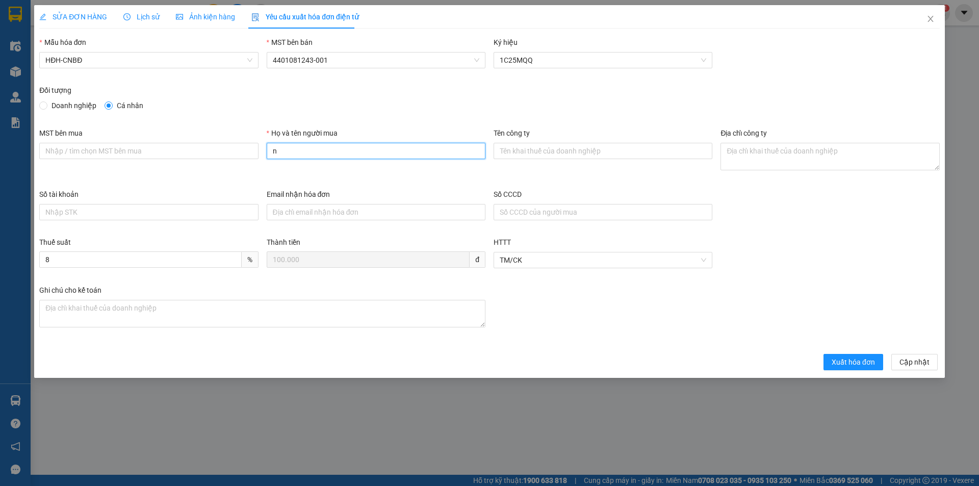
type input "Người mua không lấy hóa đơn"
click at [843, 364] on span "Xuất hóa đơn" at bounding box center [853, 362] width 43 height 11
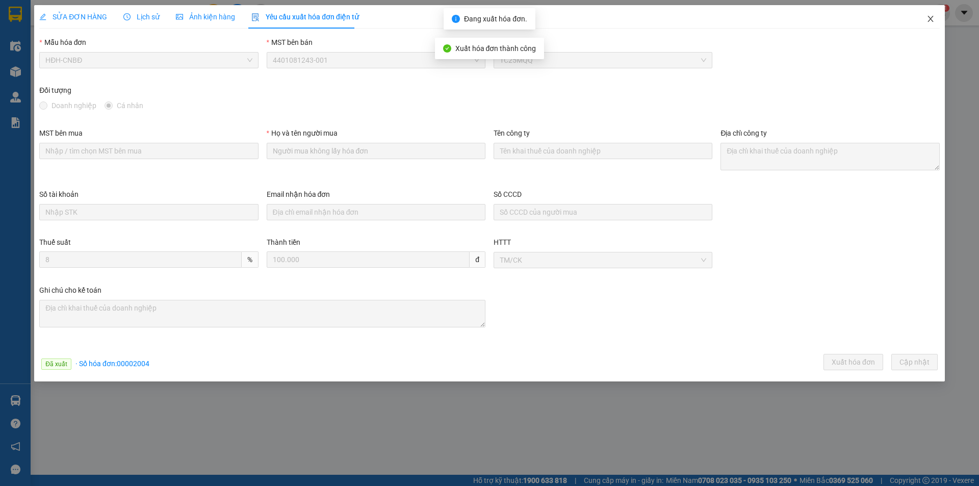
click at [930, 17] on icon "close" at bounding box center [931, 19] width 8 height 8
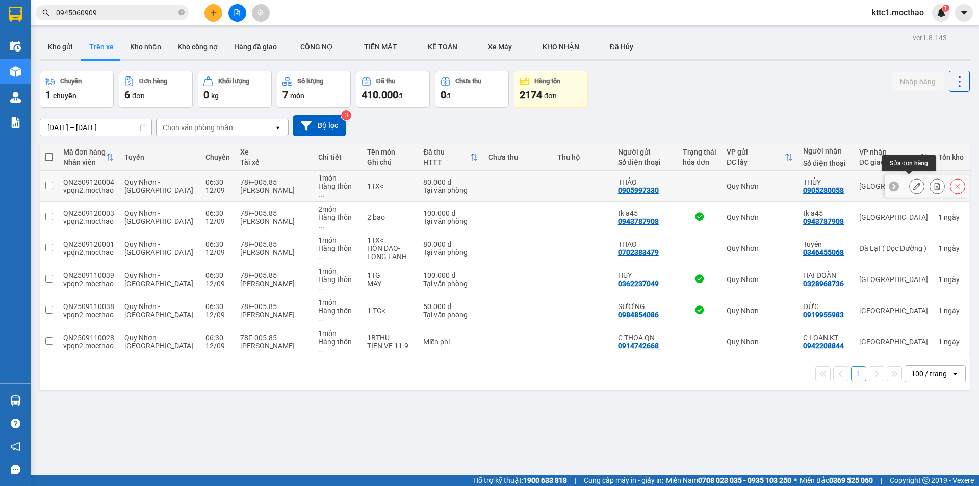
click at [914, 183] on icon at bounding box center [917, 186] width 7 height 7
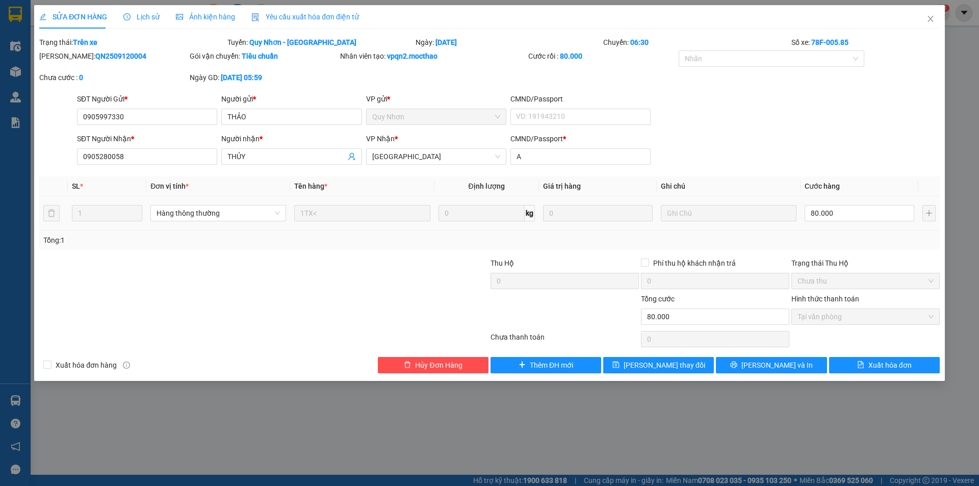
click at [319, 16] on span "Yêu cầu xuất hóa đơn điện tử" at bounding box center [305, 17] width 108 height 8
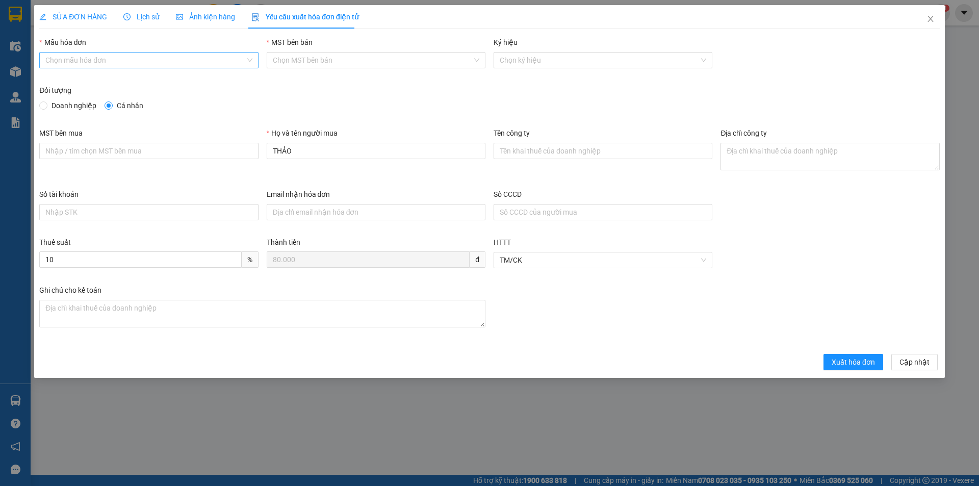
click at [117, 60] on input "Mẫu hóa đơn" at bounding box center [144, 60] width 199 height 15
click at [80, 95] on div "HĐH-CNBĐ" at bounding box center [148, 96] width 207 height 11
type input "8"
drag, startPoint x: 269, startPoint y: 148, endPoint x: 252, endPoint y: 146, distance: 17.5
click at [252, 146] on div "MST bên mua Họ và tên người mua THẢO Tên công ty Địa chỉ công ty" at bounding box center [489, 158] width 909 height 61
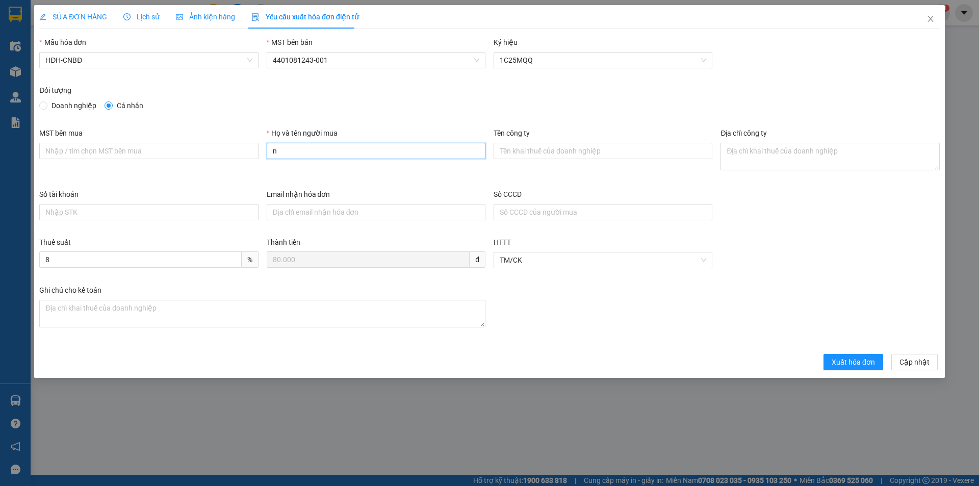
type input "Người mua không lấy hóa đơn"
click at [856, 361] on span "Xuất hóa đơn" at bounding box center [853, 362] width 43 height 11
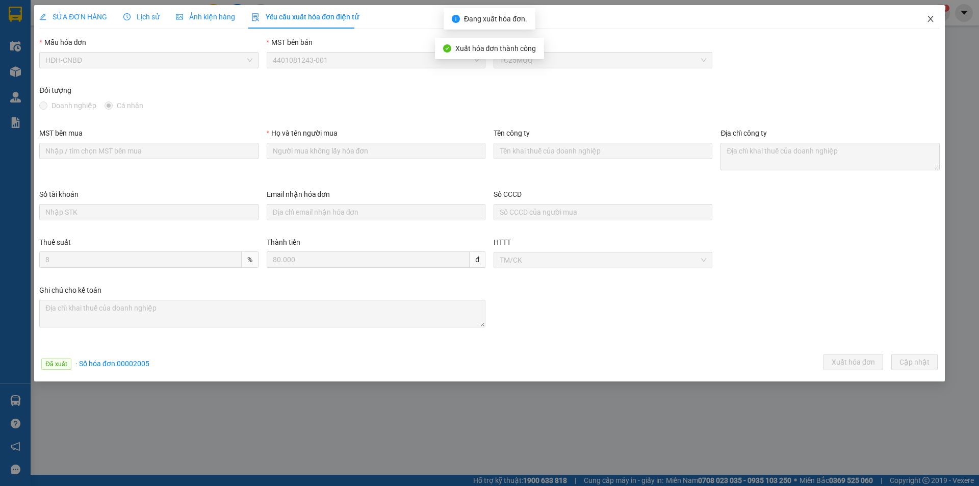
click at [930, 20] on icon "close" at bounding box center [931, 19] width 6 height 6
